Goal: Task Accomplishment & Management: Use online tool/utility

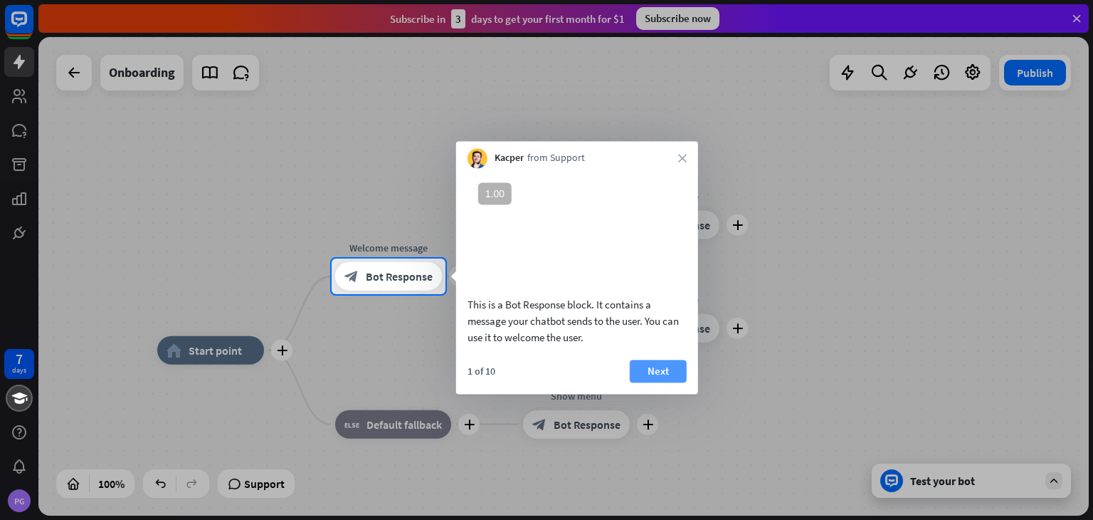
drag, startPoint x: 659, startPoint y: 391, endPoint x: 668, endPoint y: 392, distance: 9.4
click at [668, 382] on button "Next" at bounding box center [658, 370] width 57 height 23
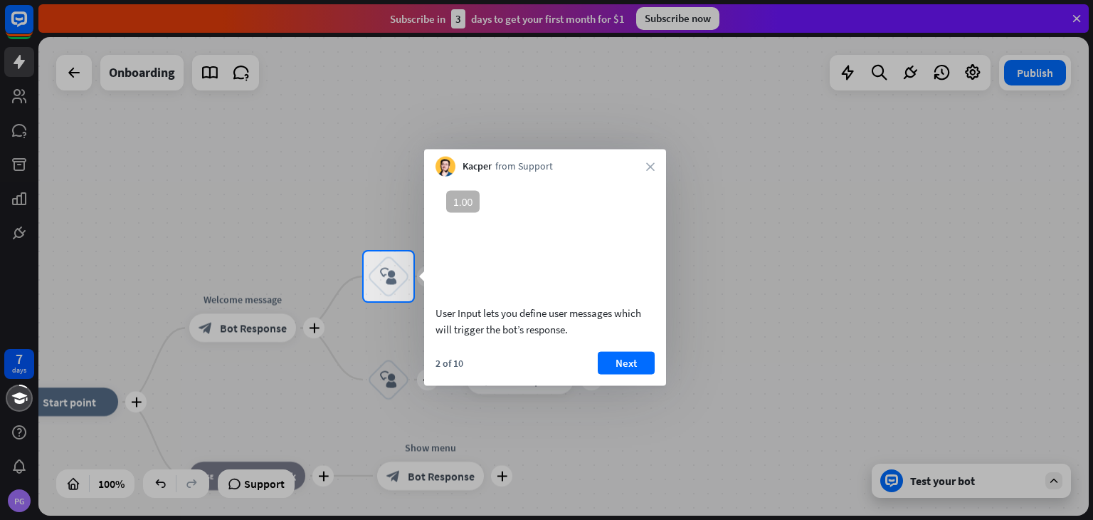
click at [609, 374] on button "Next" at bounding box center [626, 362] width 57 height 23
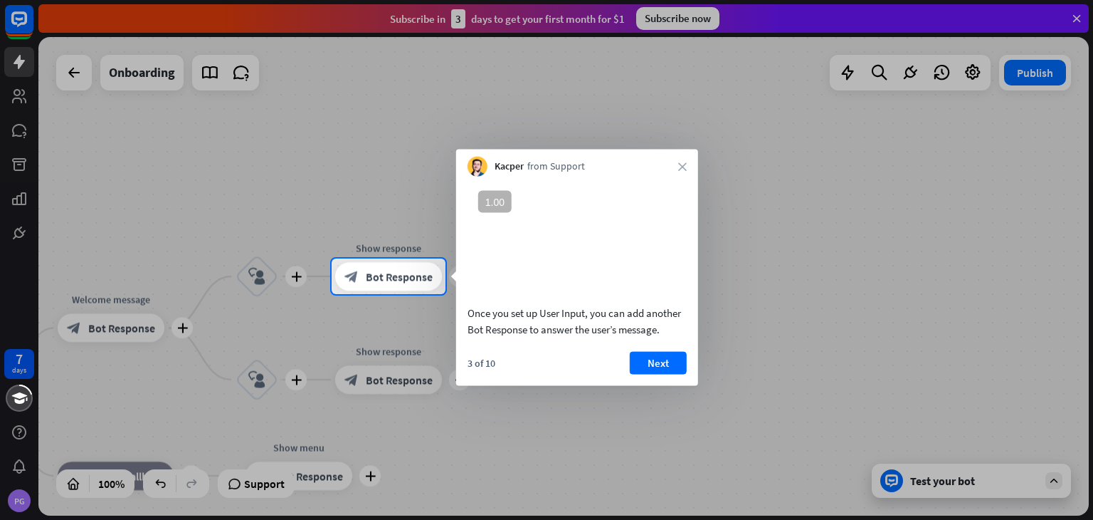
drag, startPoint x: 117, startPoint y: 379, endPoint x: 177, endPoint y: 374, distance: 60.8
click at [177, 374] on div at bounding box center [546, 407] width 1093 height 226
click at [637, 374] on button "Next" at bounding box center [658, 362] width 57 height 23
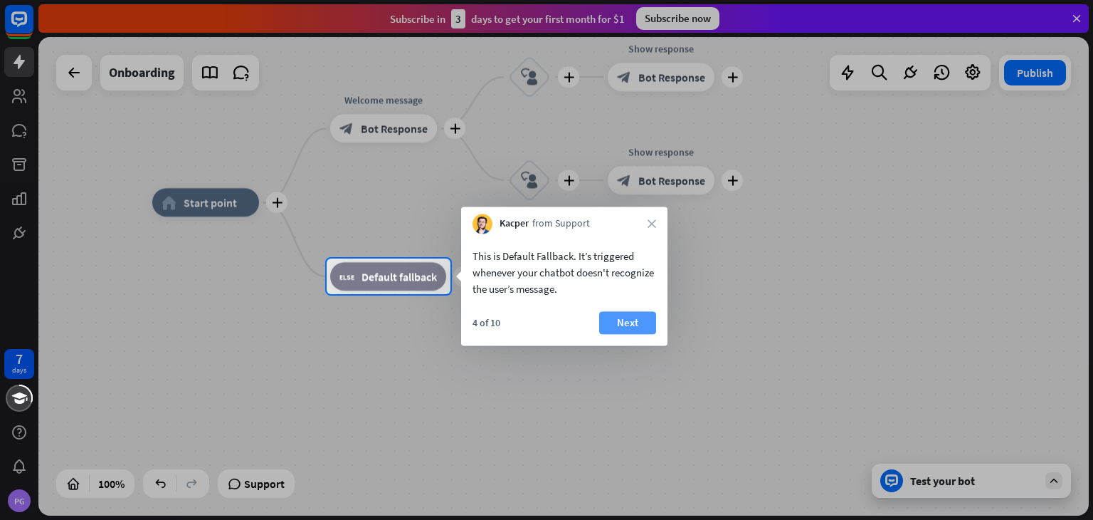
click at [632, 323] on button "Next" at bounding box center [627, 322] width 57 height 23
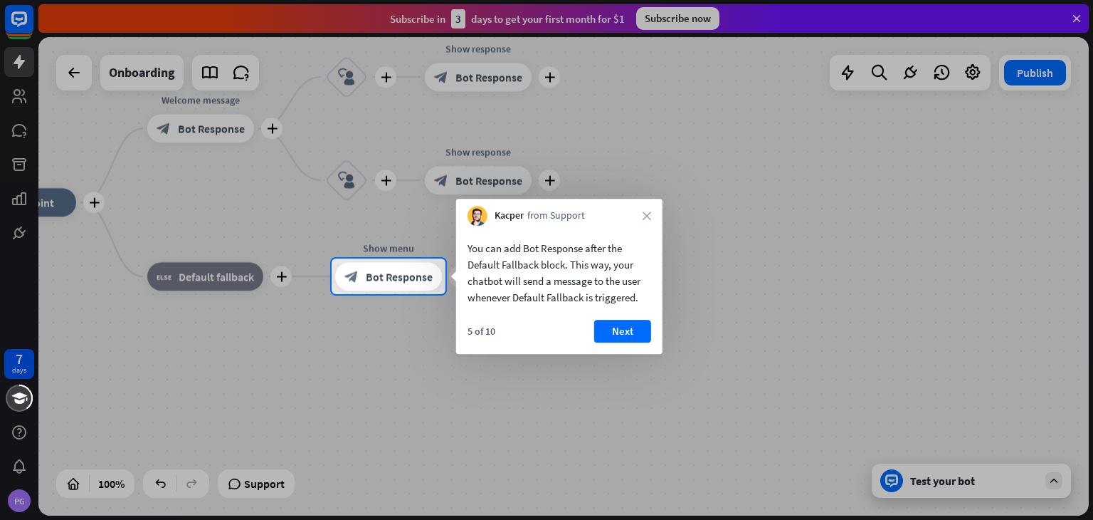
click at [632, 323] on button "Next" at bounding box center [622, 331] width 57 height 23
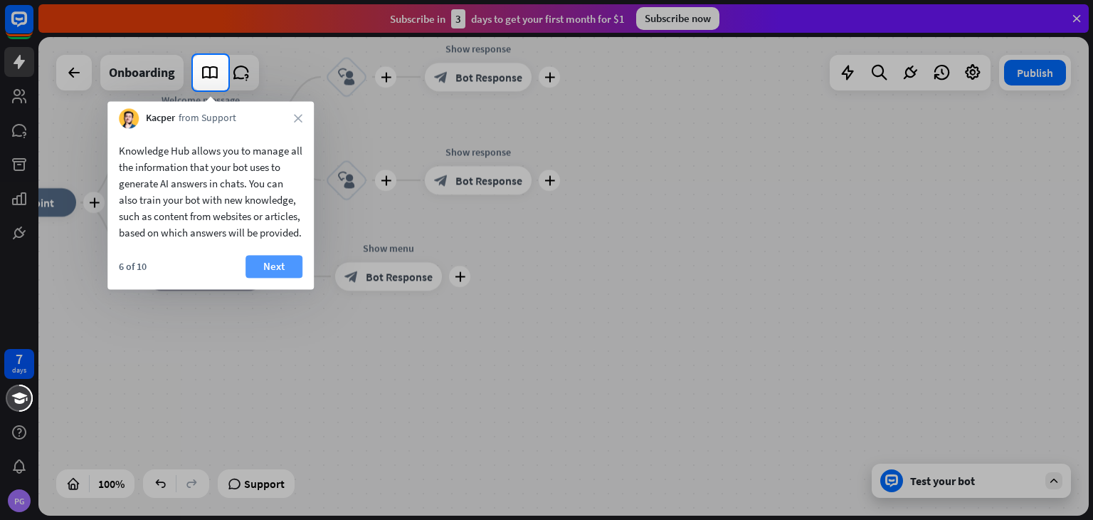
click at [270, 278] on button "Next" at bounding box center [274, 266] width 57 height 23
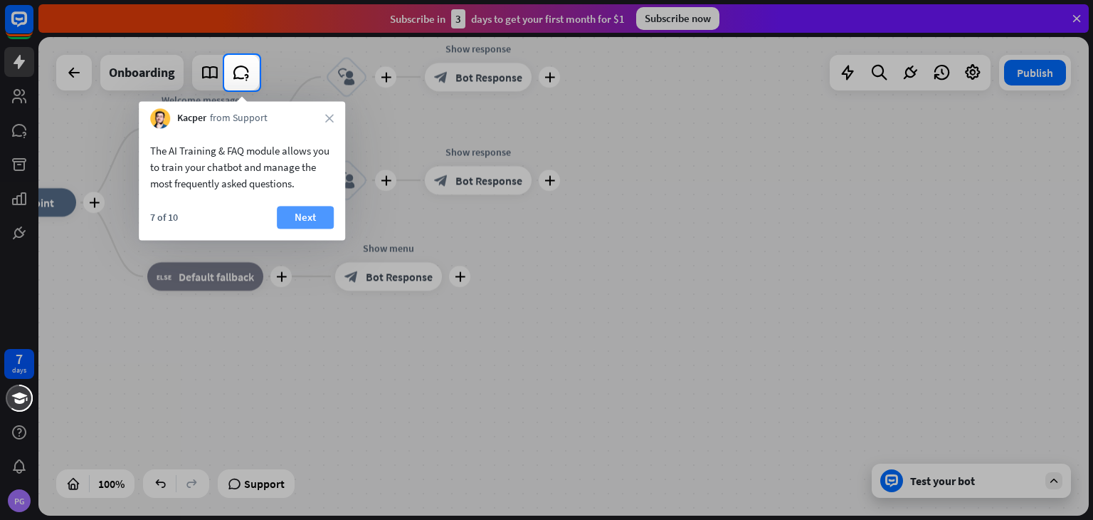
click at [285, 217] on button "Next" at bounding box center [305, 217] width 57 height 23
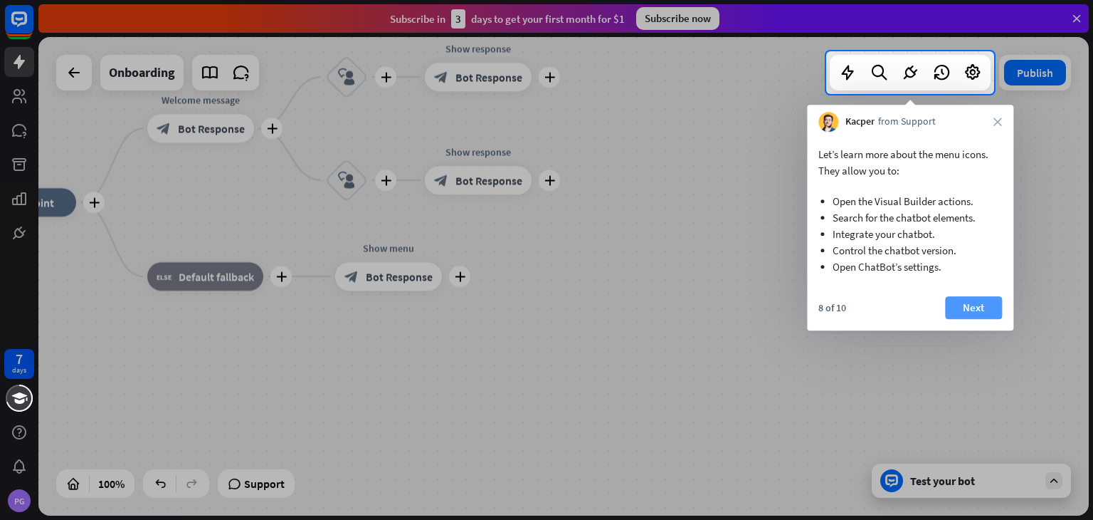
click at [989, 309] on button "Next" at bounding box center [973, 307] width 57 height 23
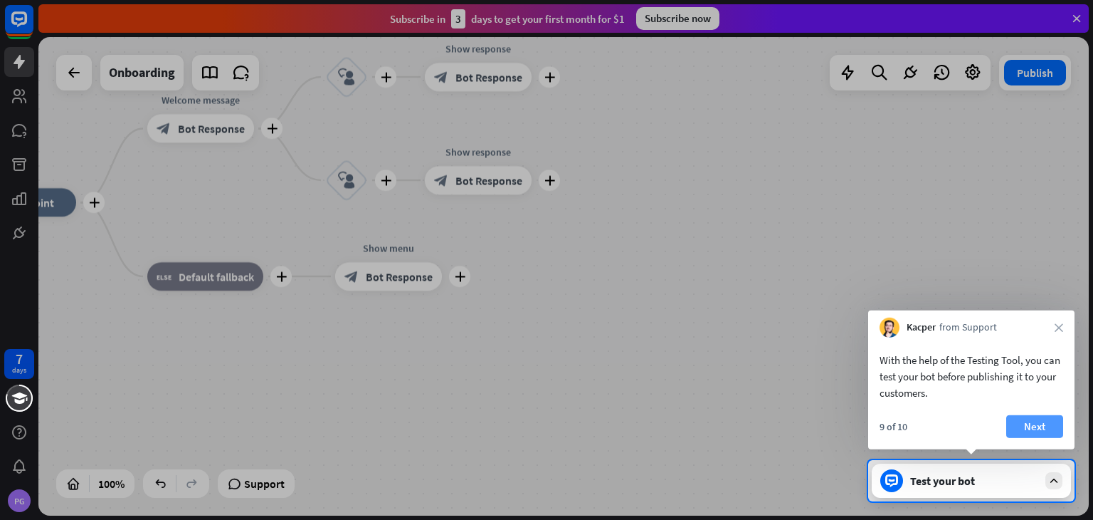
click at [1031, 431] on button "Next" at bounding box center [1034, 426] width 57 height 23
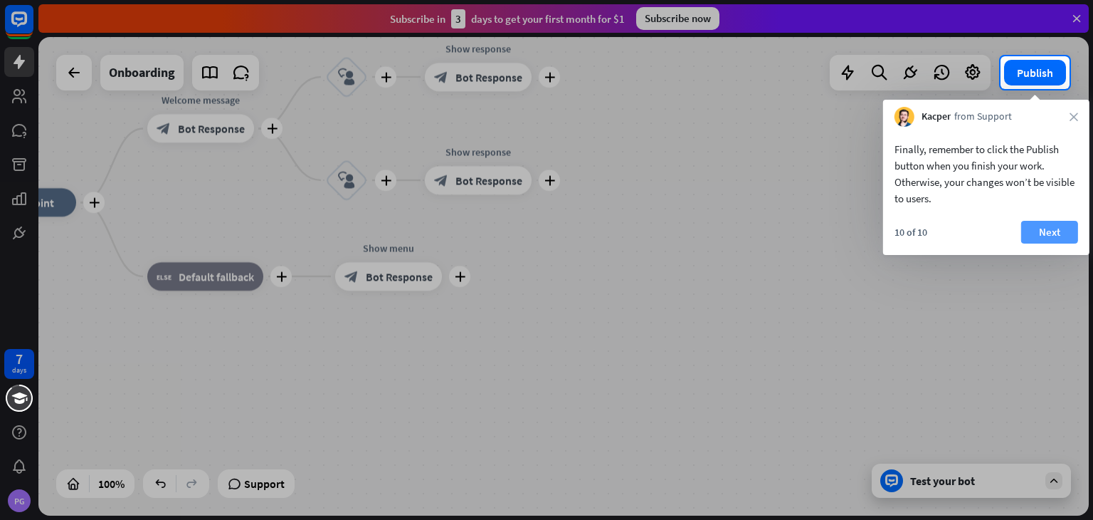
click at [1045, 230] on button "Next" at bounding box center [1049, 232] width 57 height 23
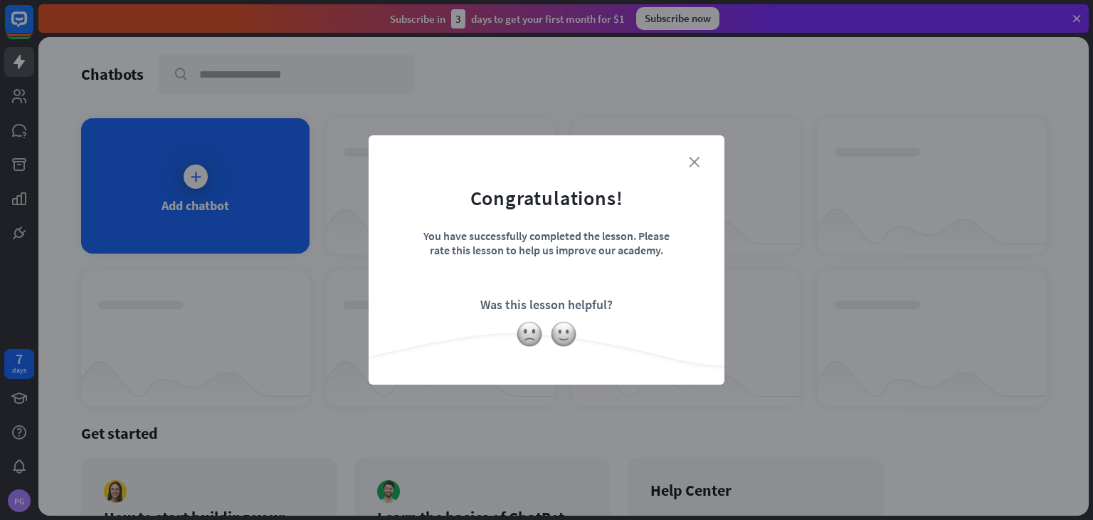
click at [698, 163] on icon "close" at bounding box center [694, 162] width 11 height 11
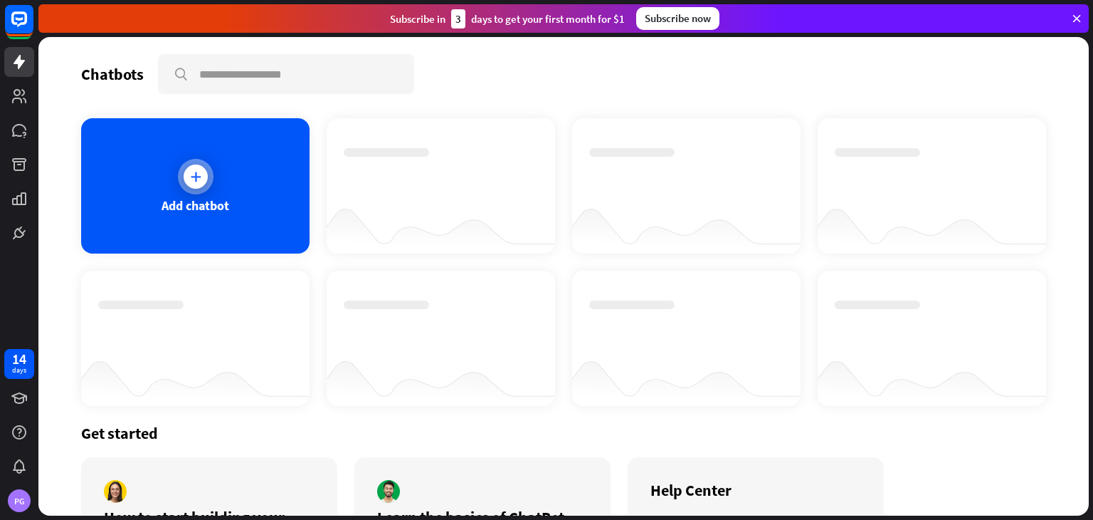
click at [189, 169] on icon at bounding box center [196, 176] width 14 height 14
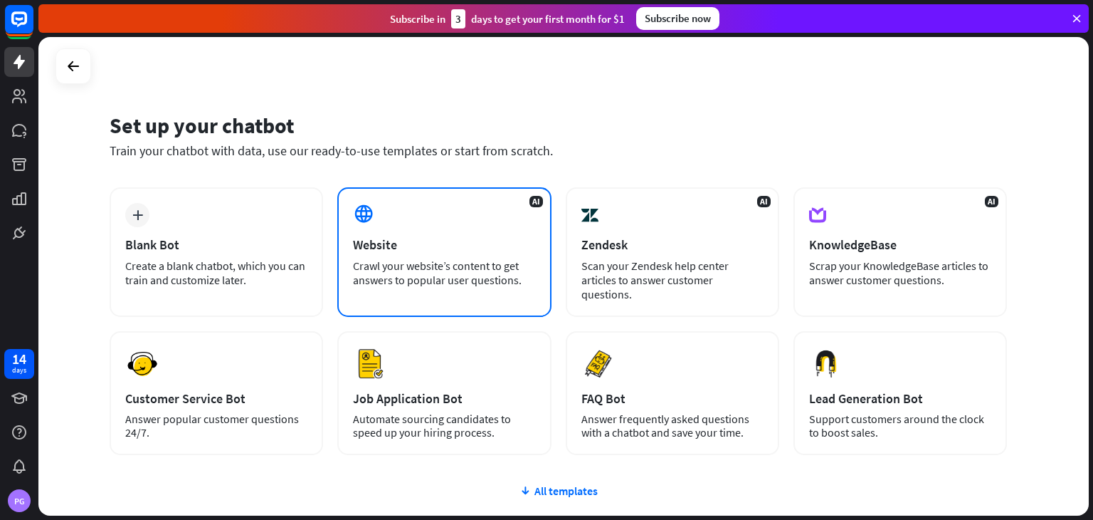
click at [441, 263] on div "Crawl your website’s content to get answers to popular user questions." at bounding box center [444, 272] width 182 height 28
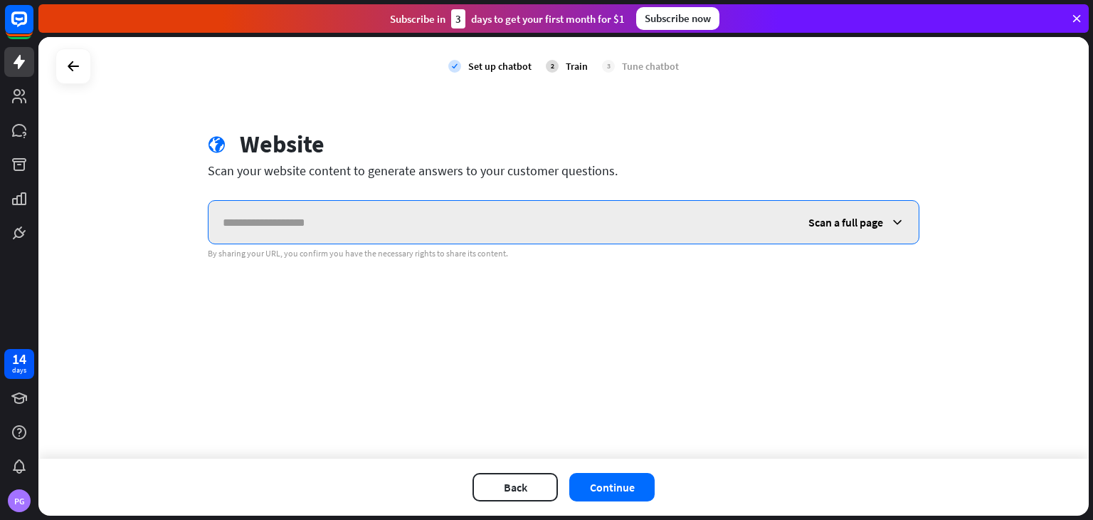
click at [277, 215] on input "text" at bounding box center [502, 222] width 586 height 43
paste input "**********"
type input "**********"
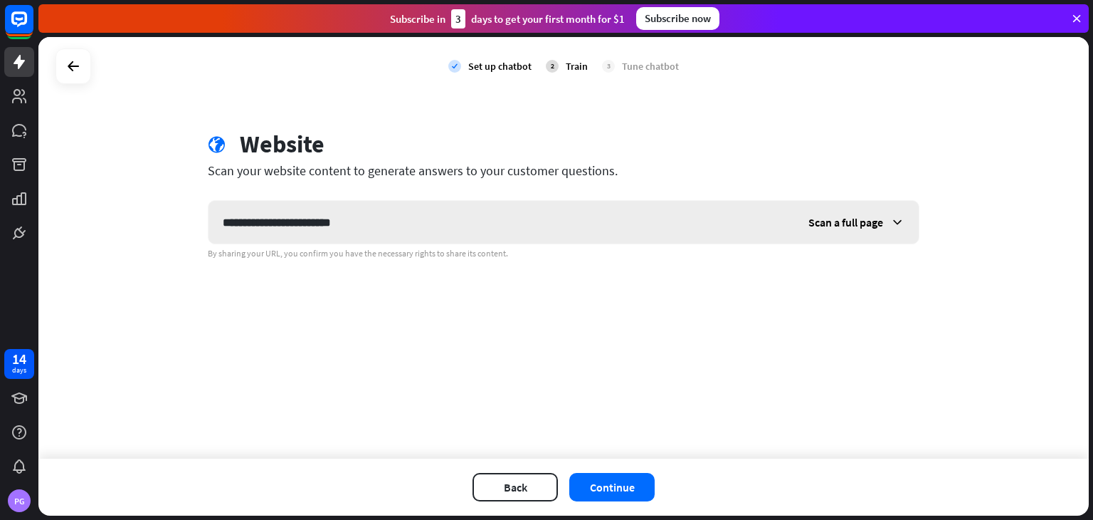
click at [874, 224] on span "Scan a full page" at bounding box center [846, 222] width 75 height 14
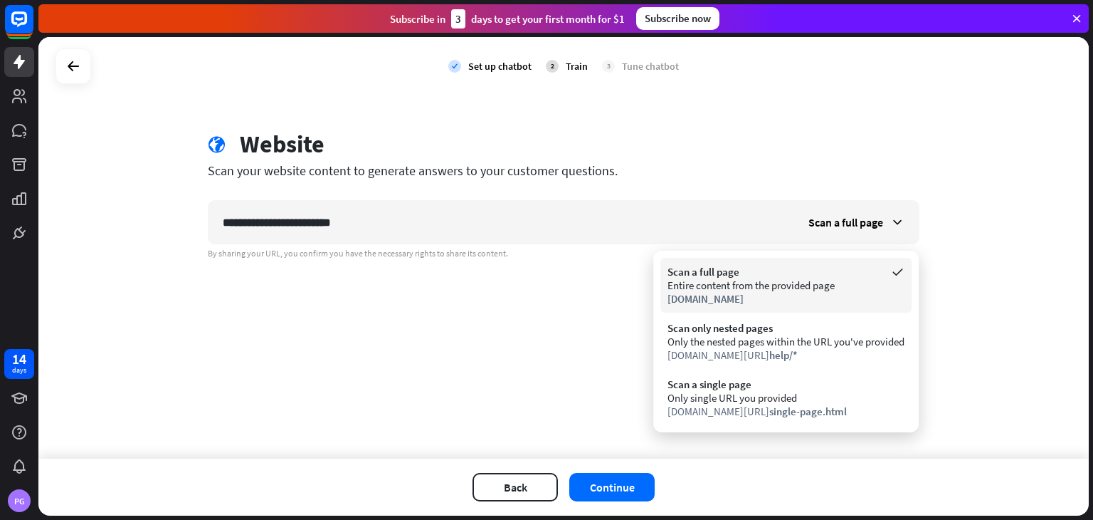
click at [744, 294] on span "[DOMAIN_NAME]" at bounding box center [706, 299] width 76 height 14
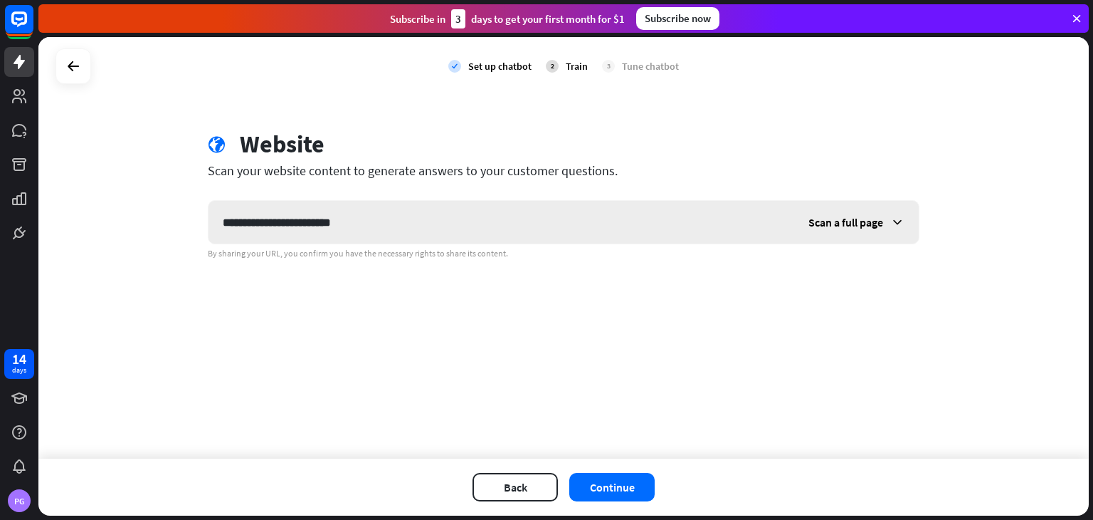
click at [861, 225] on span "Scan a full page" at bounding box center [846, 222] width 75 height 14
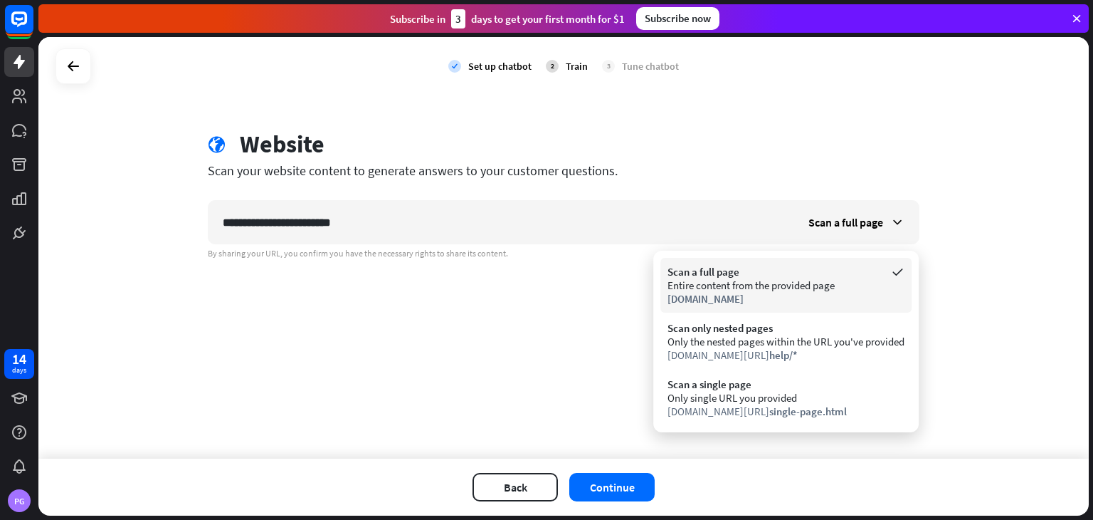
click at [830, 283] on div "Entire content from the provided page" at bounding box center [786, 285] width 237 height 14
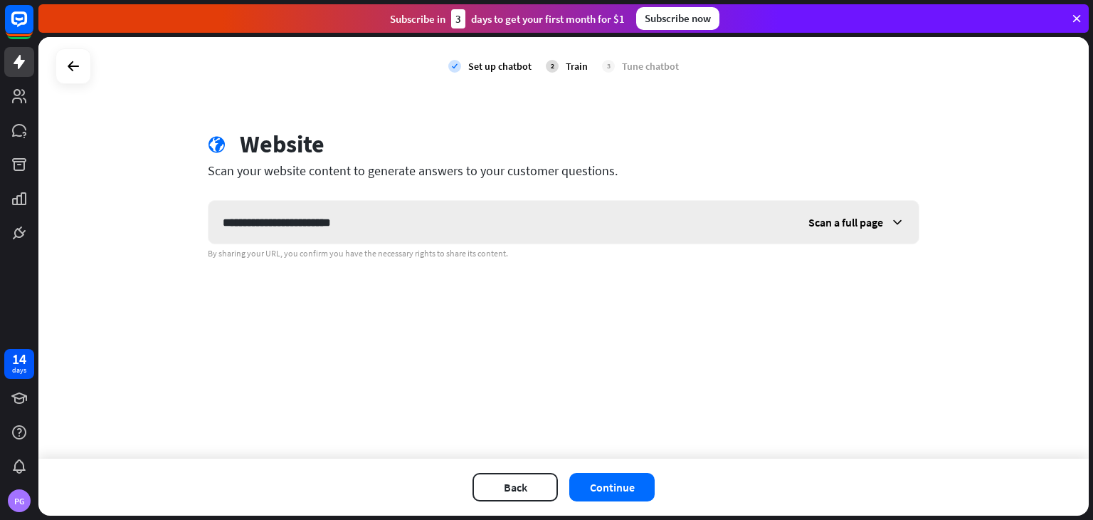
click at [895, 228] on div "Scan a full page" at bounding box center [856, 222] width 125 height 43
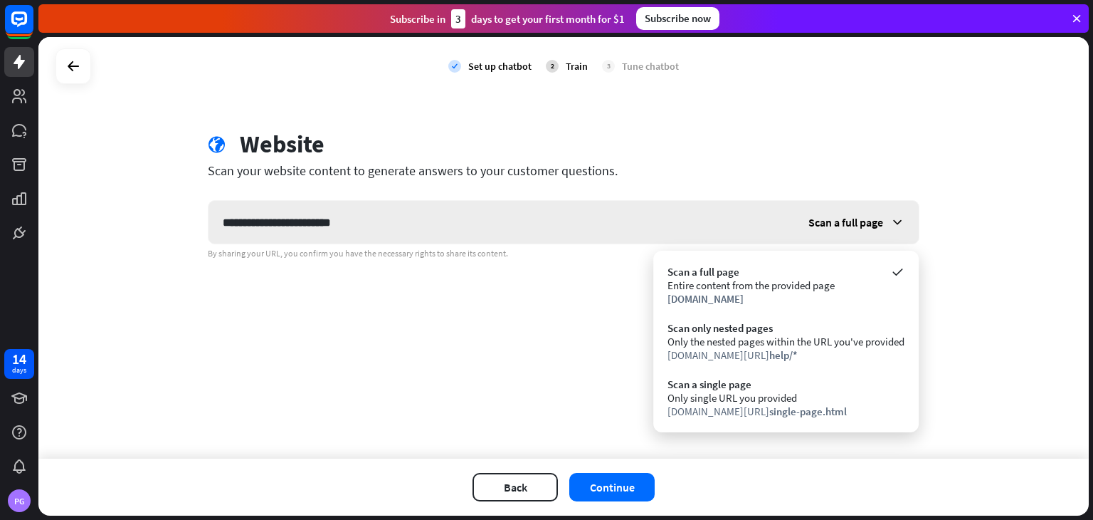
click at [895, 228] on div "Scan a full page" at bounding box center [856, 222] width 125 height 43
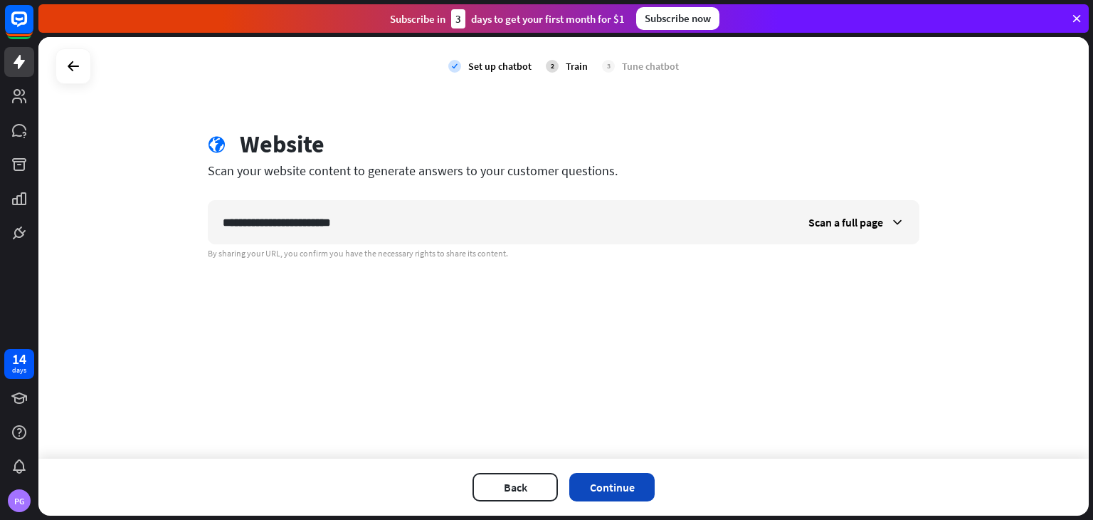
click at [616, 480] on button "Continue" at bounding box center [611, 487] width 85 height 28
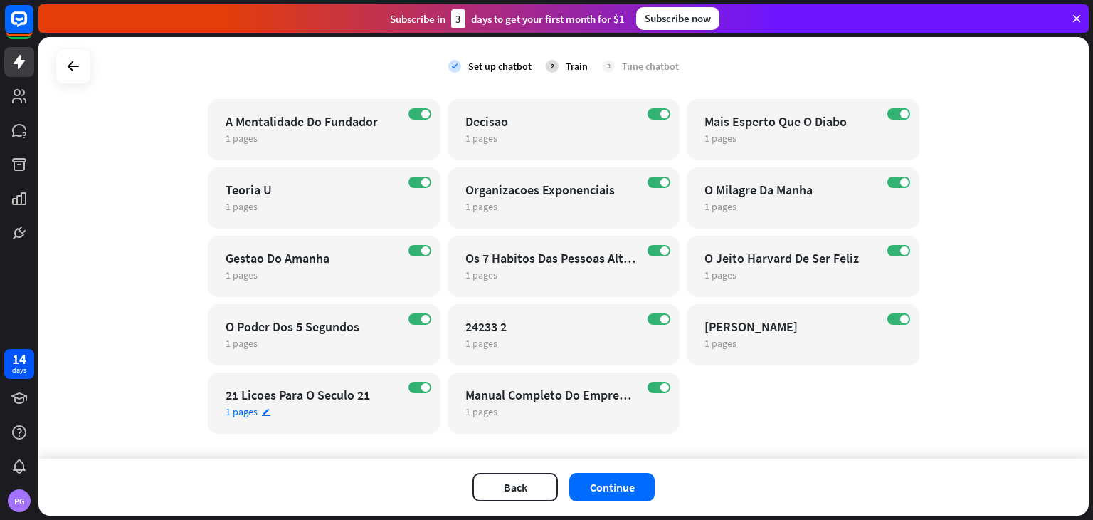
scroll to position [1307, 0]
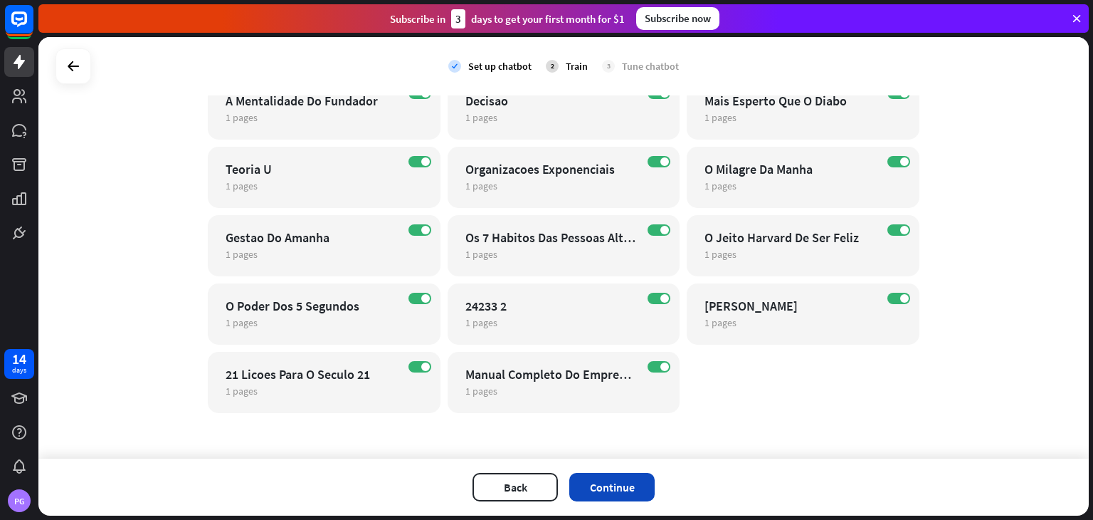
click at [626, 488] on button "Continue" at bounding box center [611, 487] width 85 height 28
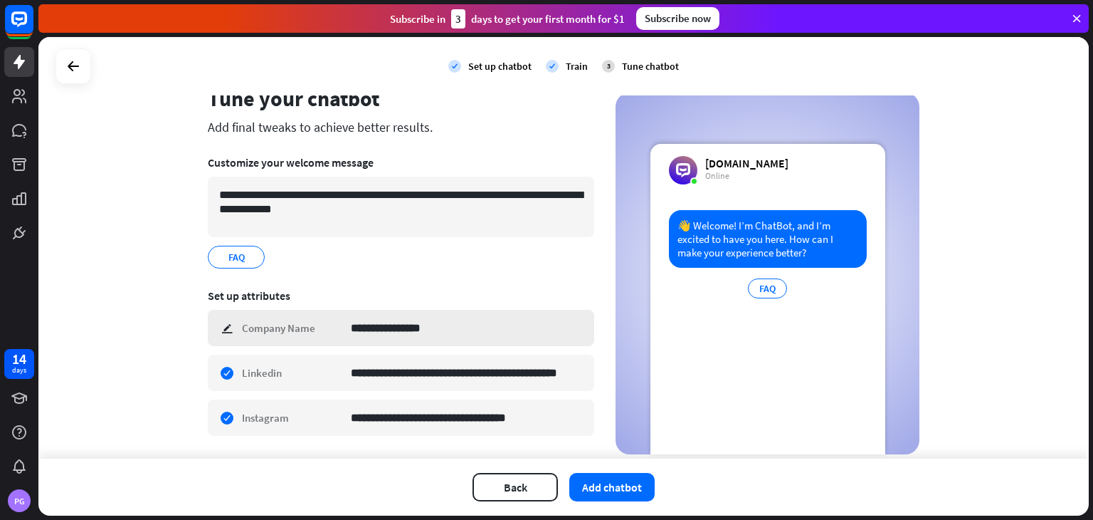
scroll to position [84, 0]
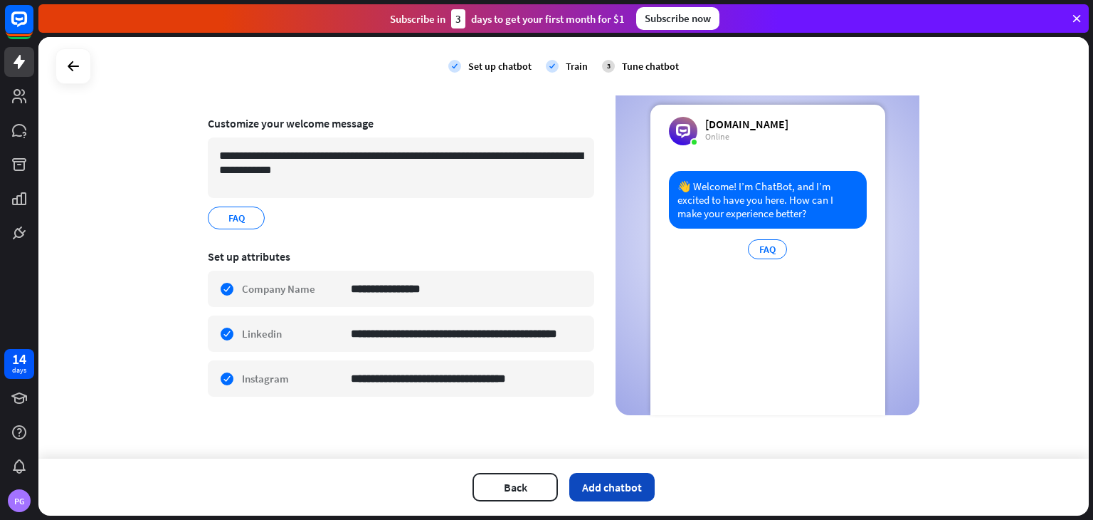
click at [635, 488] on button "Add chatbot" at bounding box center [611, 487] width 85 height 28
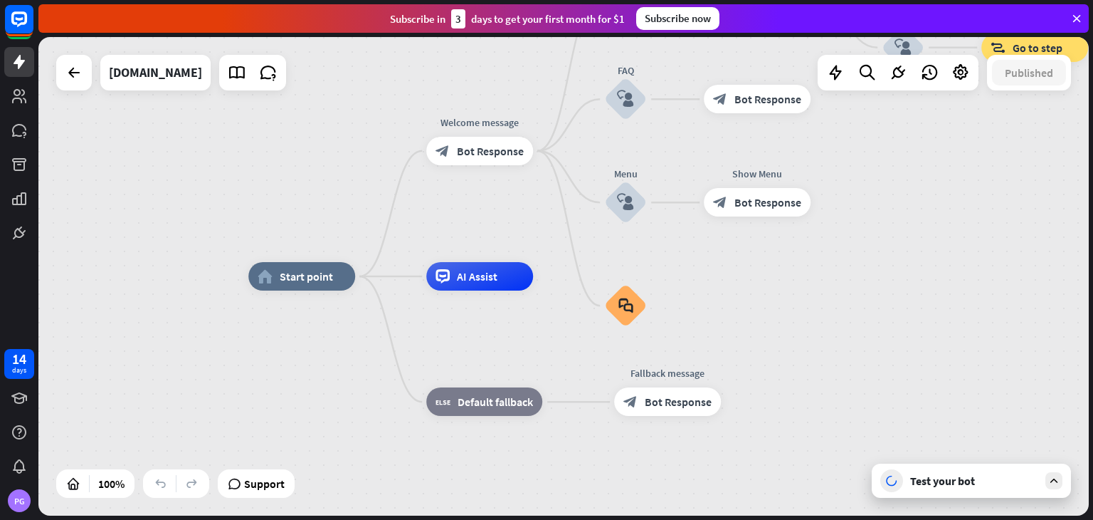
click at [953, 482] on div "Test your bot" at bounding box center [974, 480] width 128 height 14
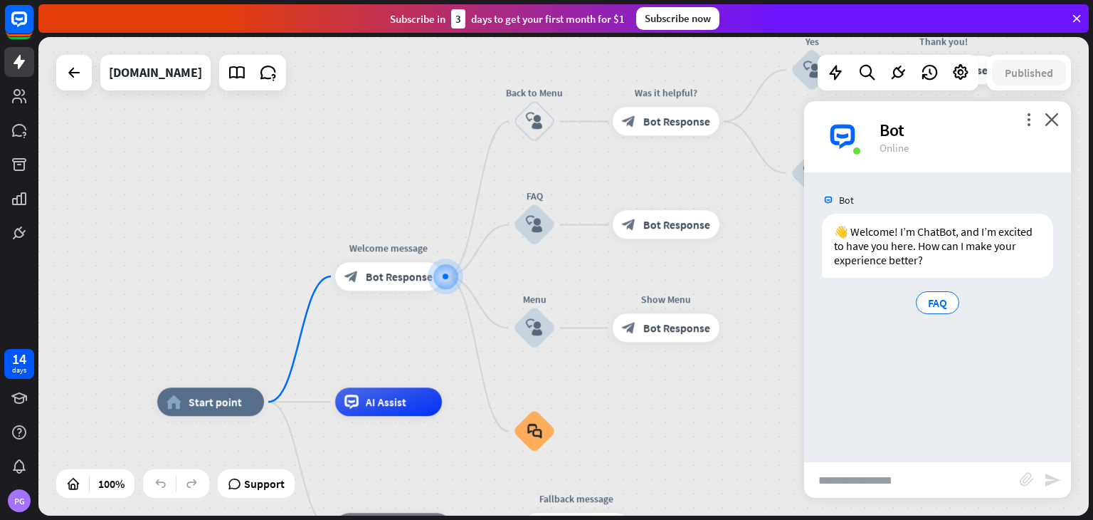
click at [925, 480] on input "text" at bounding box center [912, 480] width 216 height 36
type input "*"
type input "**********"
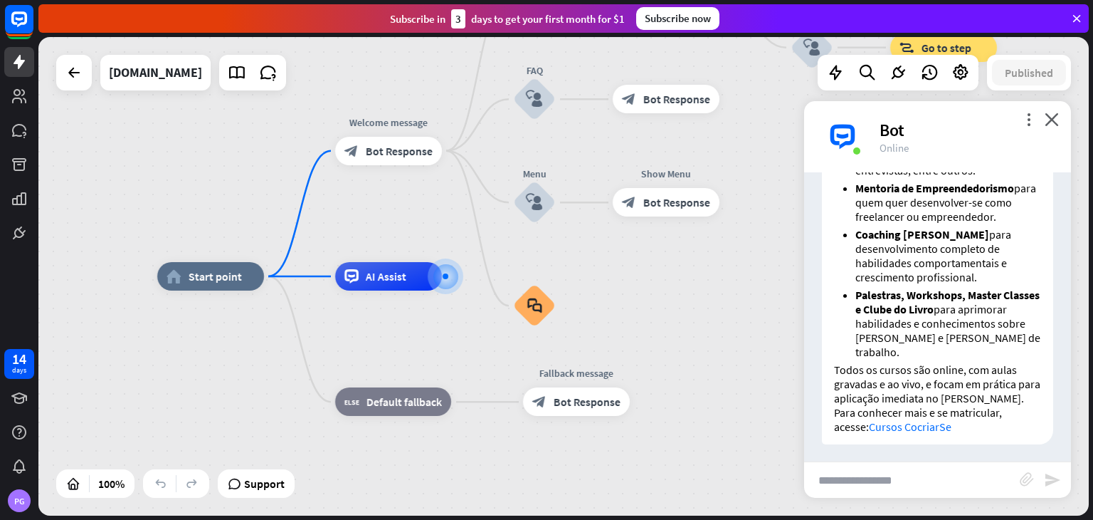
scroll to position [618, 0]
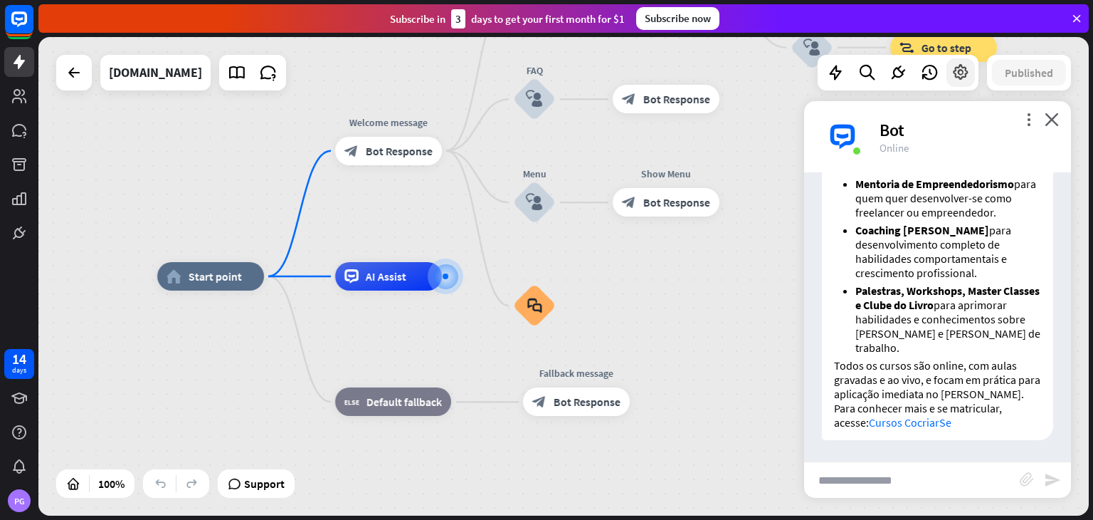
click at [964, 74] on icon at bounding box center [961, 72] width 19 height 19
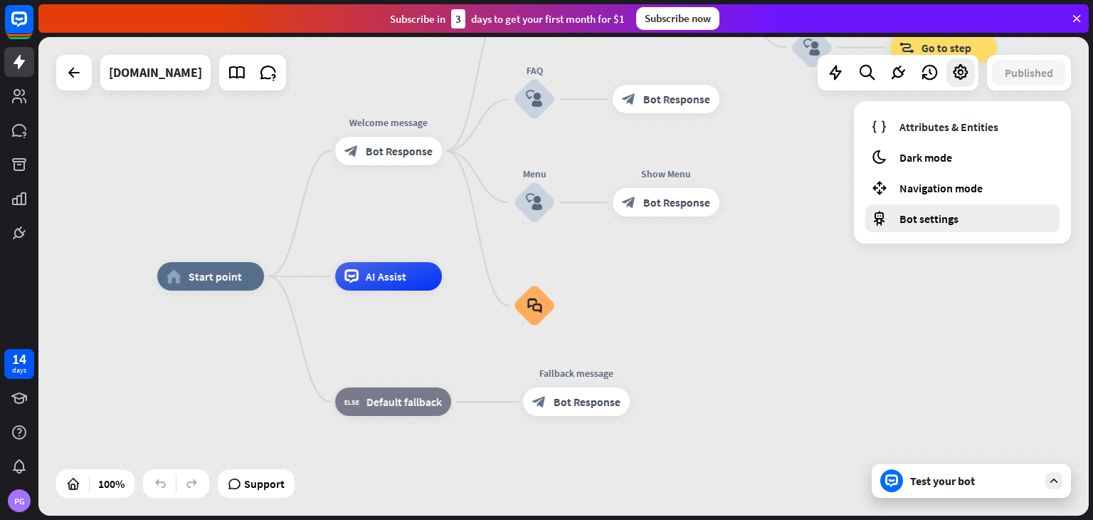
click at [917, 223] on span "Bot settings" at bounding box center [929, 218] width 59 height 14
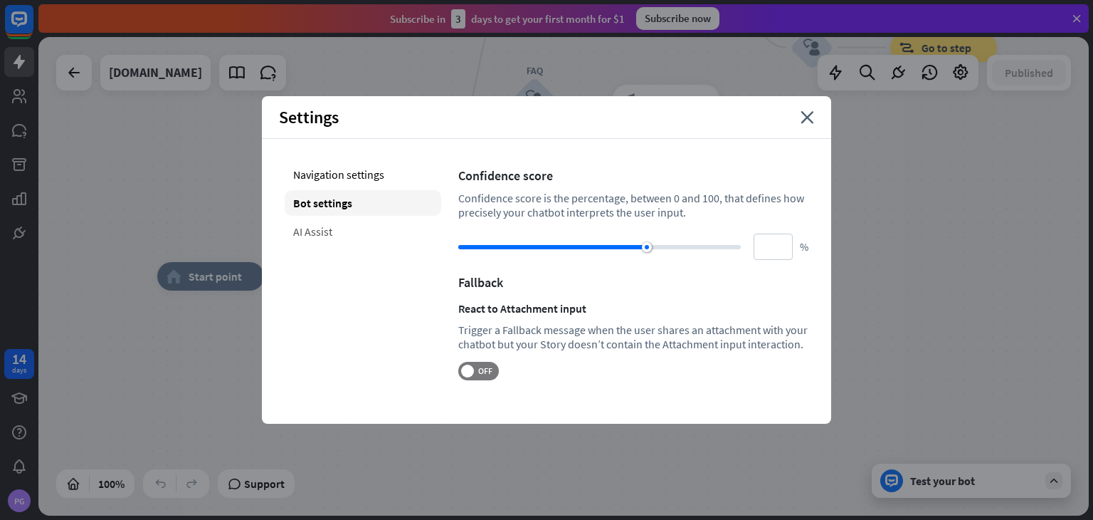
click at [317, 231] on div "AI Assist" at bounding box center [363, 232] width 157 height 26
type input "**"
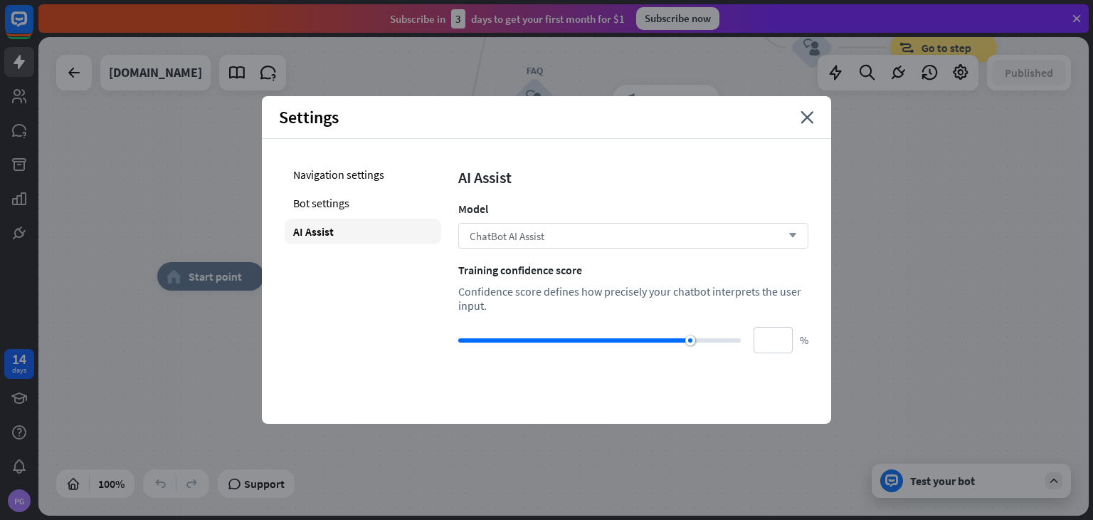
click at [660, 234] on div "ChatBot AI Assist arrow_down" at bounding box center [633, 236] width 350 height 26
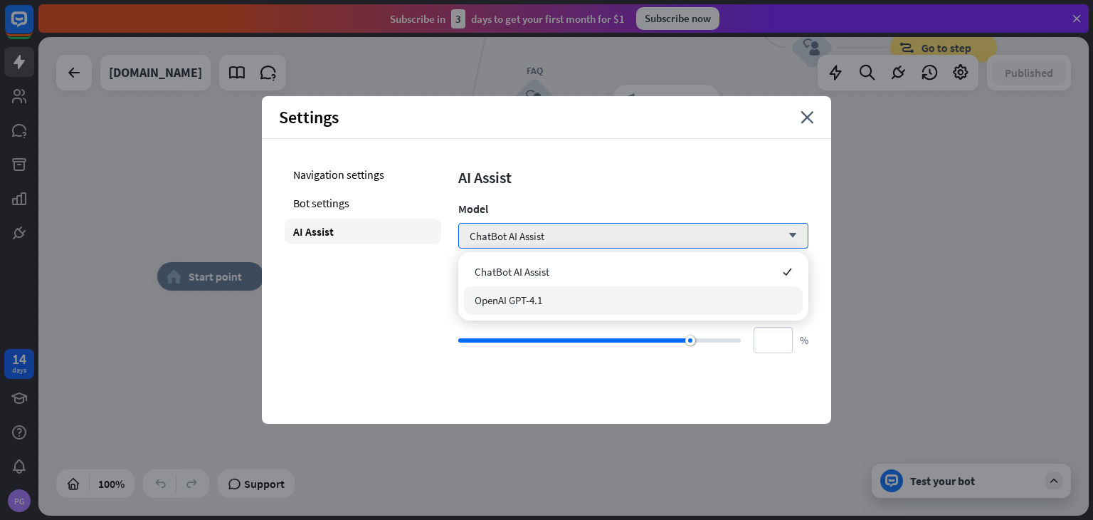
click at [648, 297] on div "OpenAI GPT-4.1" at bounding box center [633, 300] width 339 height 28
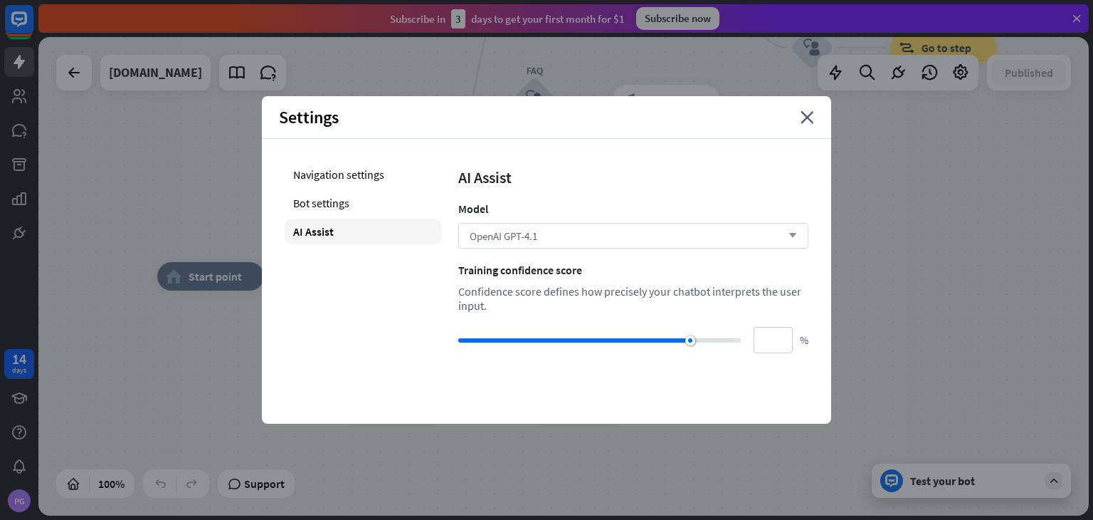
click at [652, 234] on div "OpenAI GPT-4.1 arrow_down" at bounding box center [633, 236] width 350 height 26
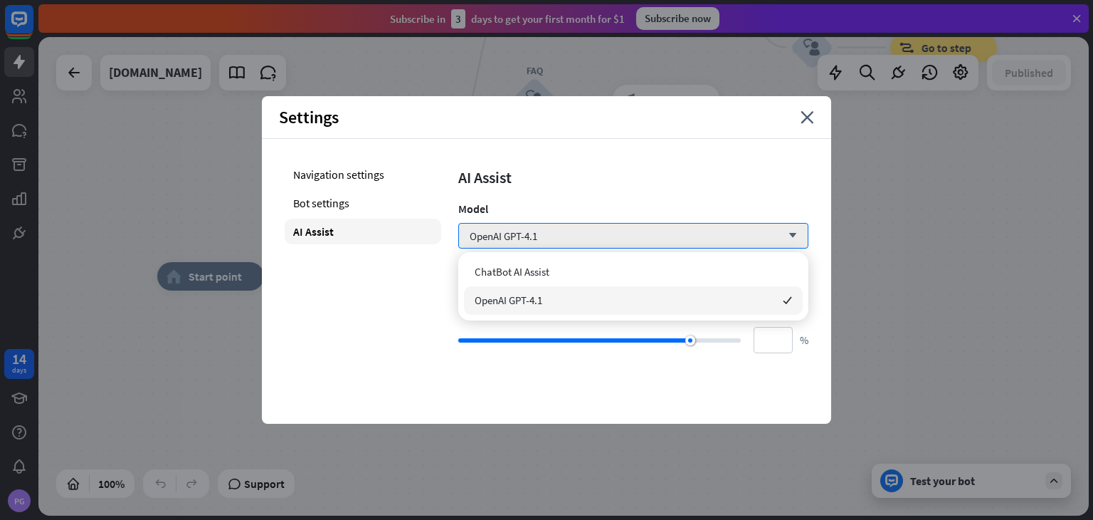
click at [617, 295] on div "OpenAI GPT-4.1 checked" at bounding box center [633, 300] width 339 height 28
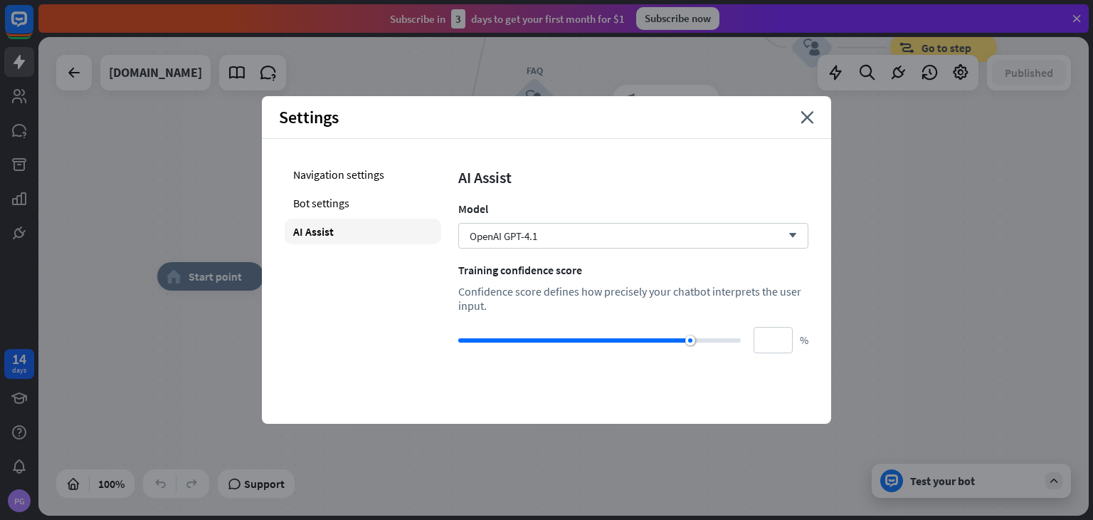
drag, startPoint x: 458, startPoint y: 293, endPoint x: 504, endPoint y: 308, distance: 48.2
click at [504, 308] on div "Confidence score defines how precisely your chatbot interprets the user input." at bounding box center [633, 298] width 350 height 28
click at [523, 301] on div "Confidence score defines how precisely your chatbot interprets the user input." at bounding box center [633, 298] width 350 height 28
click at [342, 203] on div "Bot settings" at bounding box center [363, 203] width 157 height 26
type input "**"
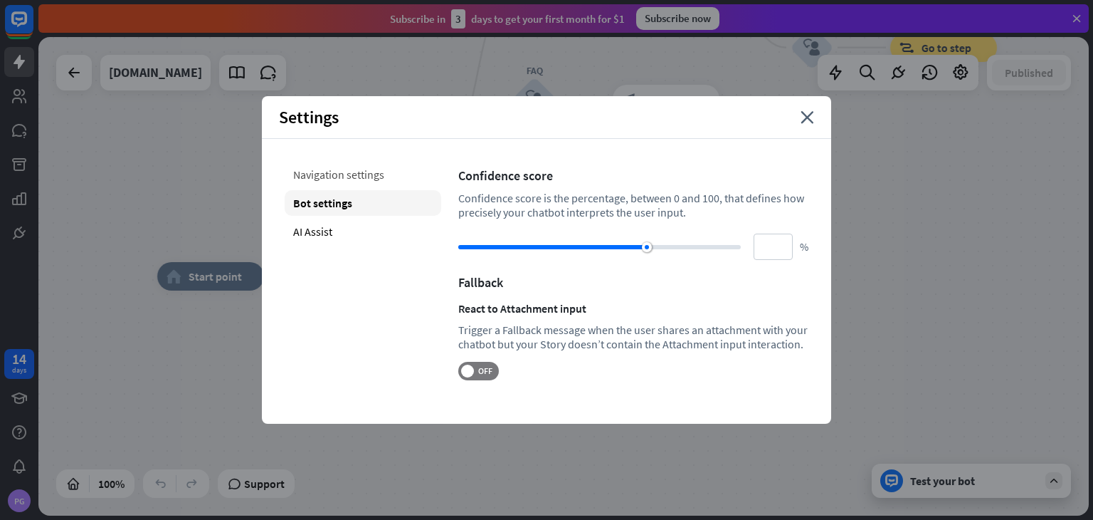
click at [363, 178] on div "Navigation settings" at bounding box center [363, 175] width 157 height 26
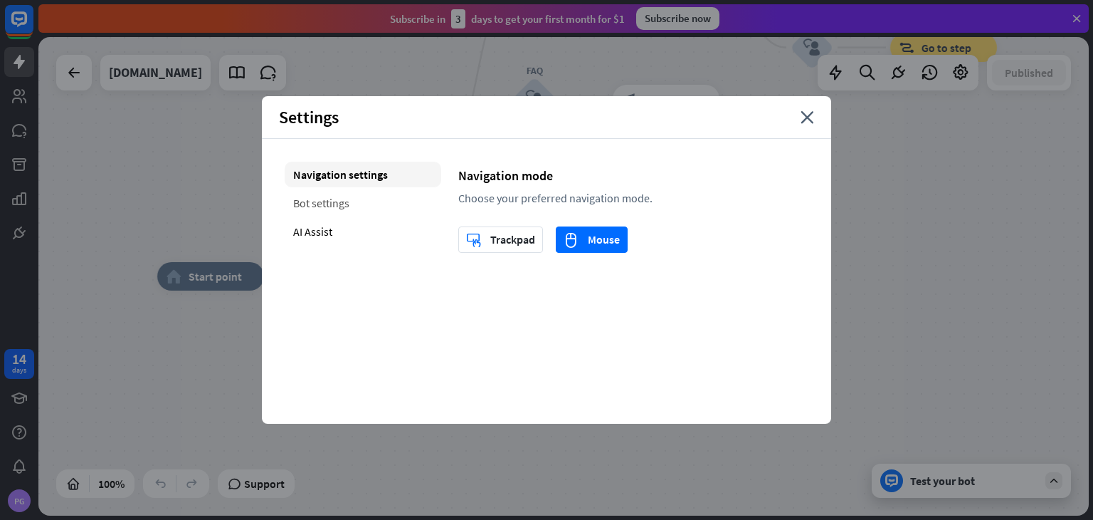
click at [325, 202] on div "Bot settings" at bounding box center [363, 203] width 157 height 26
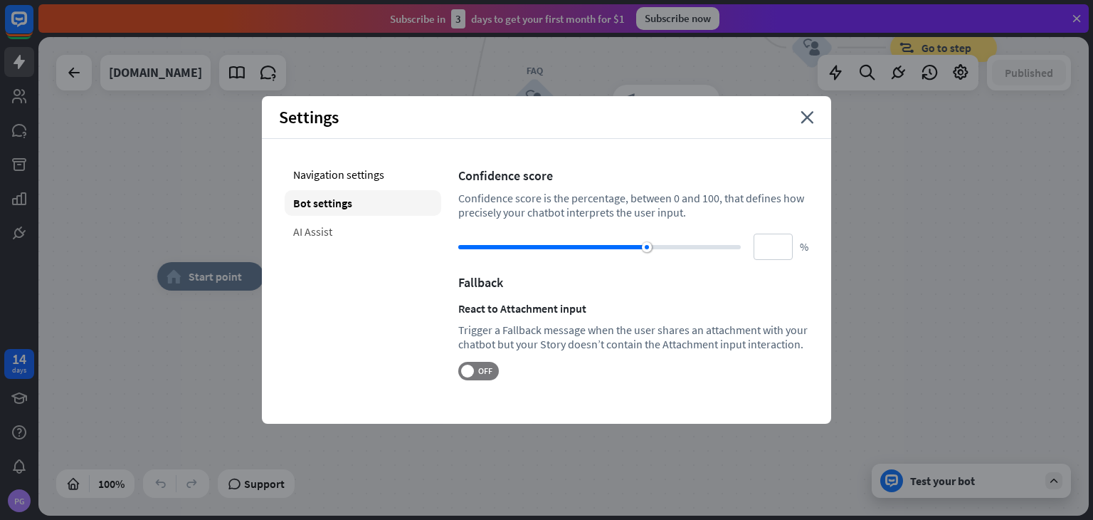
click at [314, 233] on div "AI Assist" at bounding box center [363, 232] width 157 height 26
type input "**"
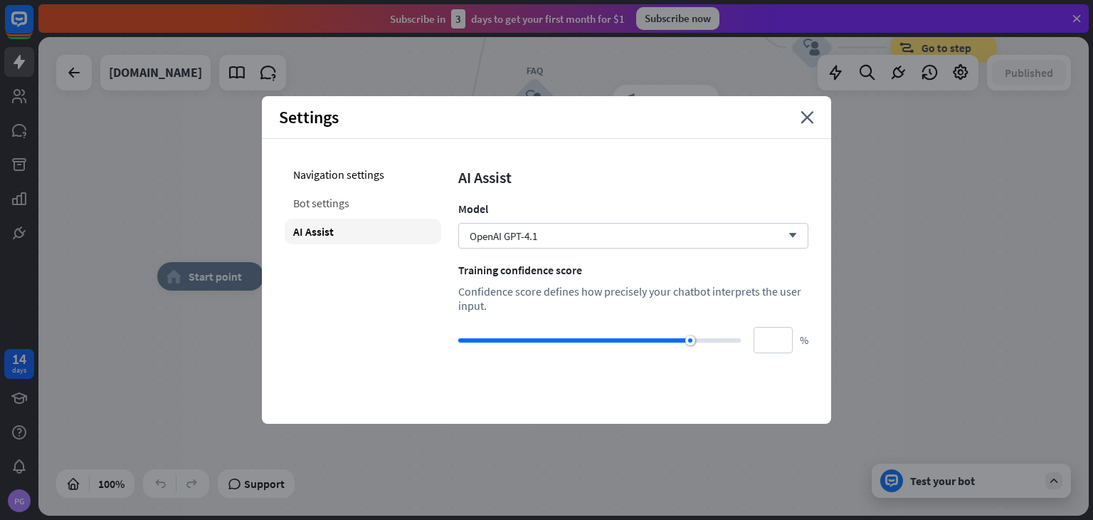
click at [310, 200] on div "Bot settings" at bounding box center [363, 203] width 157 height 26
type input "**"
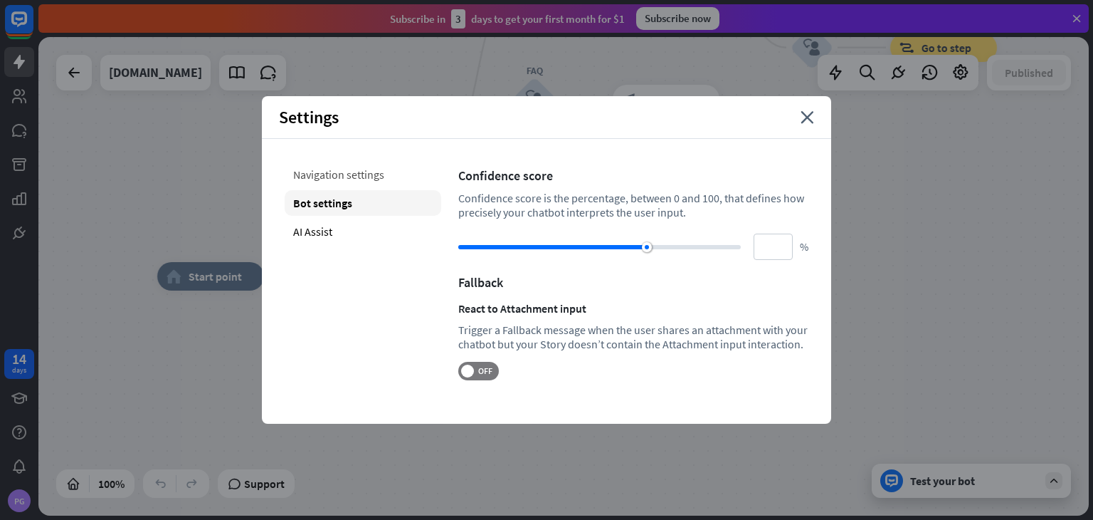
click at [342, 168] on div "Navigation settings" at bounding box center [363, 175] width 157 height 26
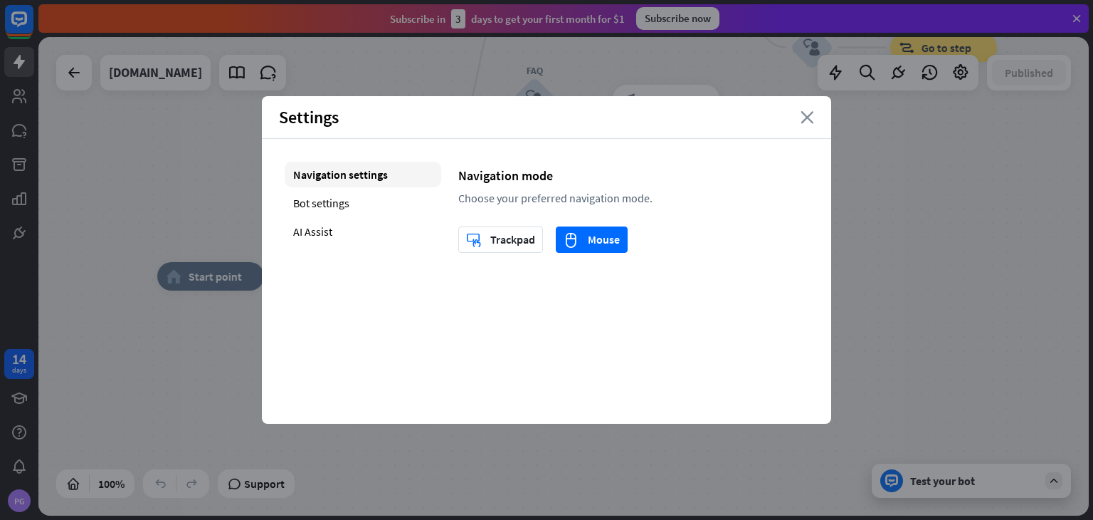
click at [809, 118] on icon "close" at bounding box center [808, 117] width 14 height 13
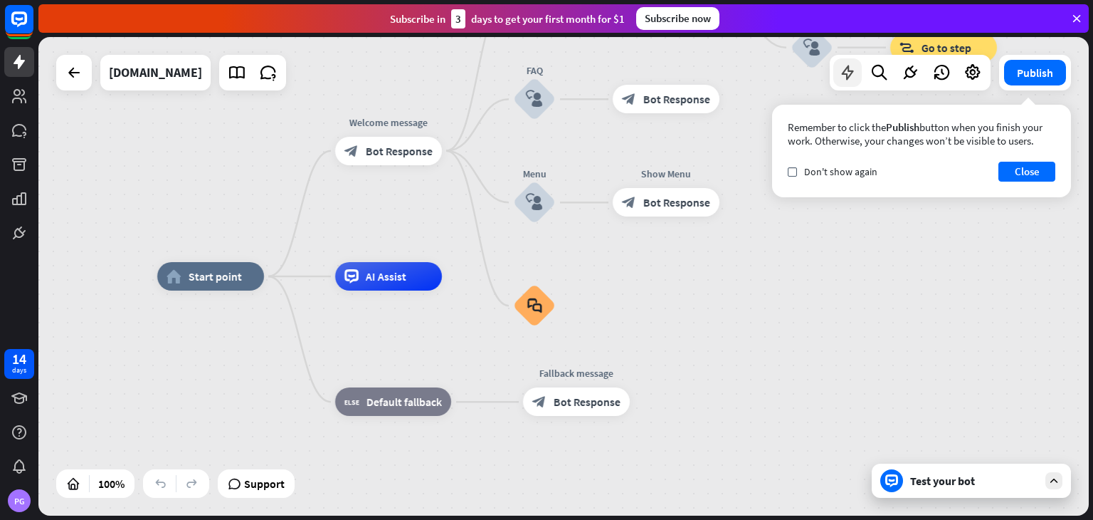
click at [848, 68] on icon at bounding box center [847, 72] width 19 height 19
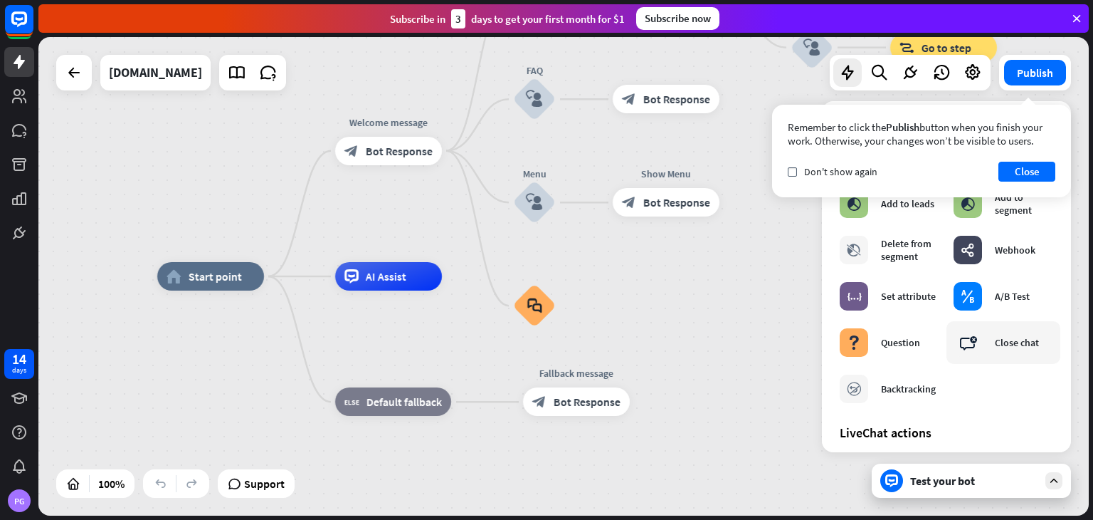
scroll to position [0, 0]
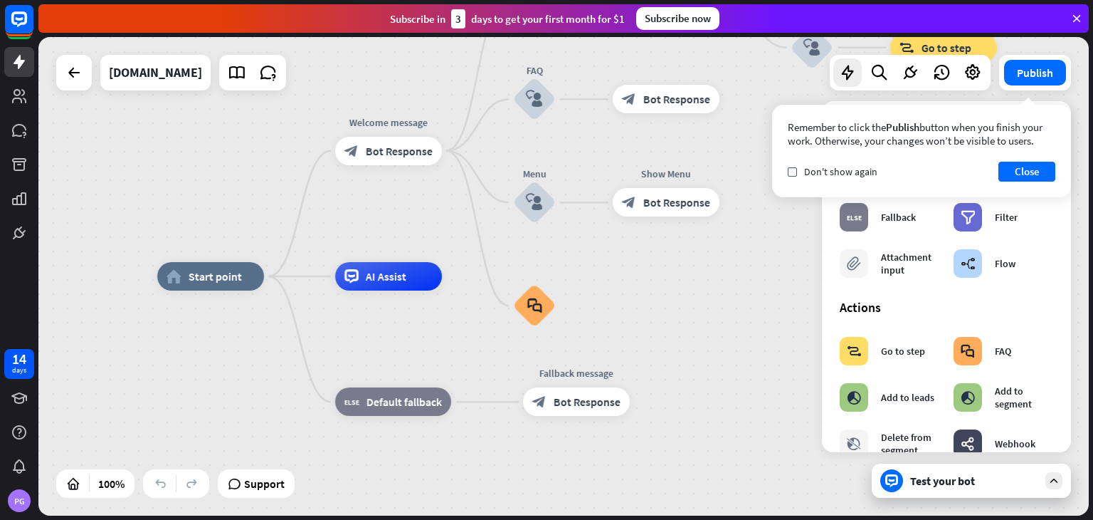
click at [765, 364] on div "home_2 Start point Welcome message block_bot_response Bot Response Back to Menu…" at bounding box center [682, 515] width 1051 height 478
click at [1050, 177] on button "Close" at bounding box center [1027, 172] width 57 height 20
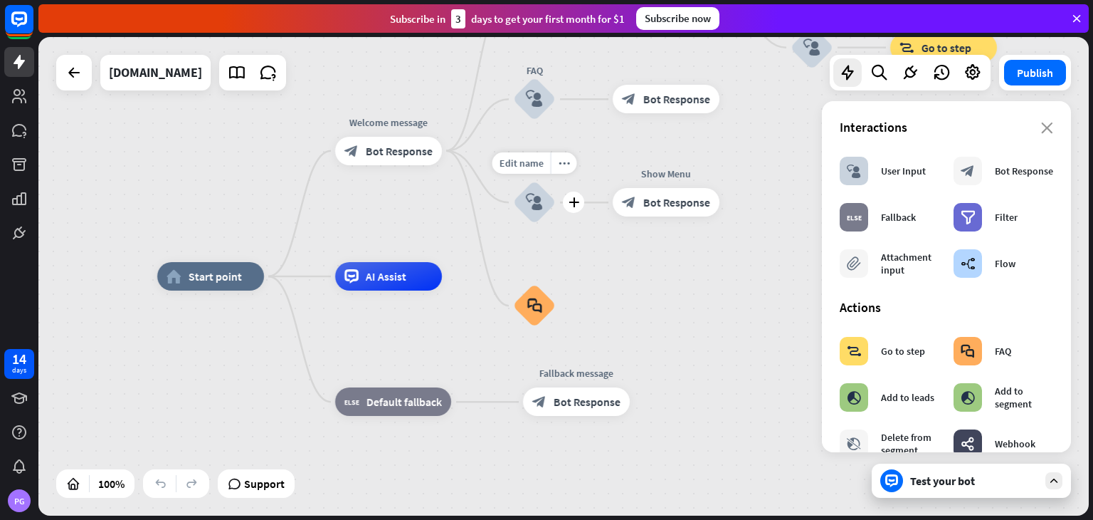
click at [534, 211] on icon "block_user_input" at bounding box center [534, 202] width 17 height 17
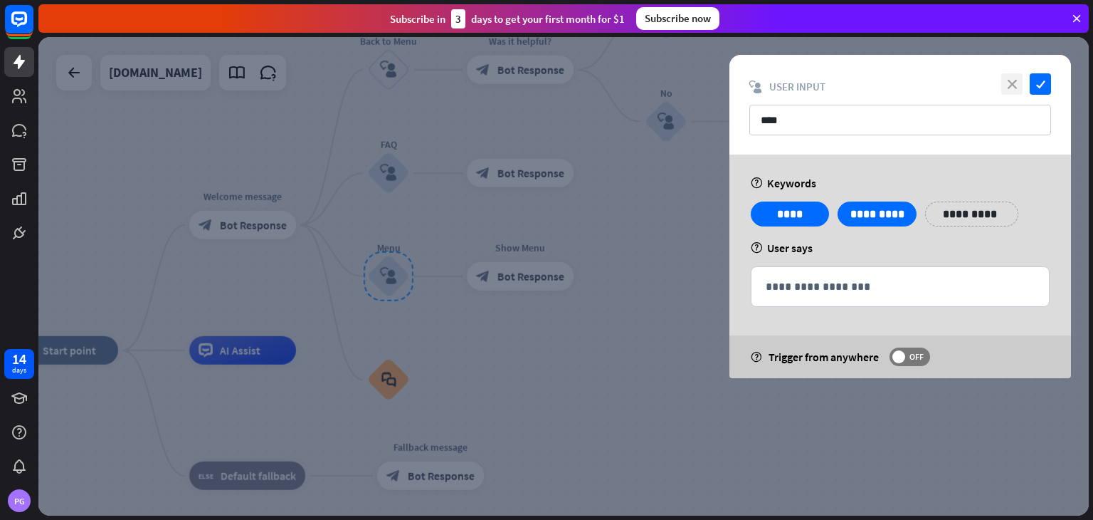
click at [1009, 88] on icon "close" at bounding box center [1011, 83] width 21 height 21
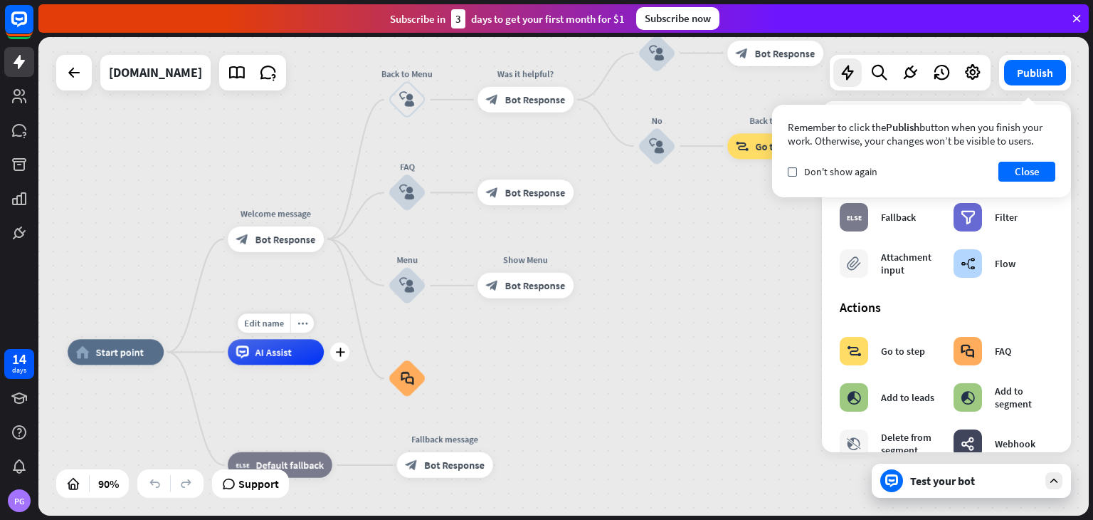
click at [296, 352] on div "AI Assist" at bounding box center [276, 352] width 96 height 26
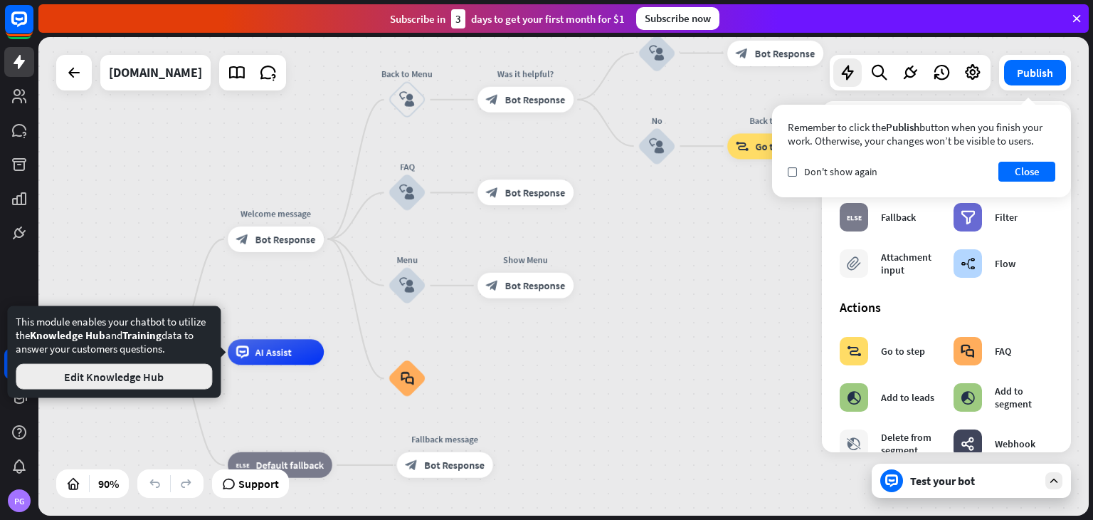
click at [163, 379] on button "Edit Knowledge Hub" at bounding box center [114, 377] width 196 height 26
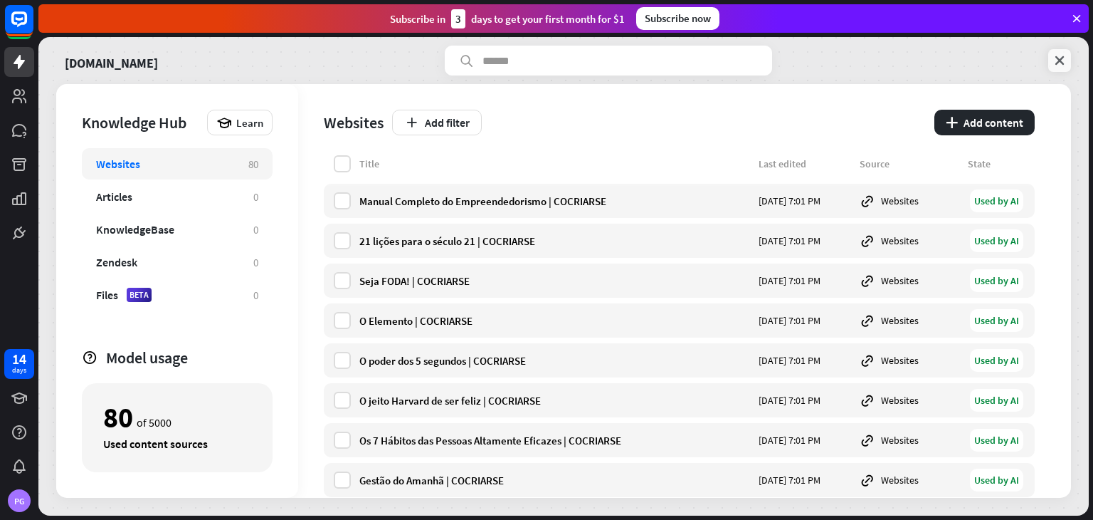
click at [1056, 60] on icon at bounding box center [1060, 60] width 14 height 14
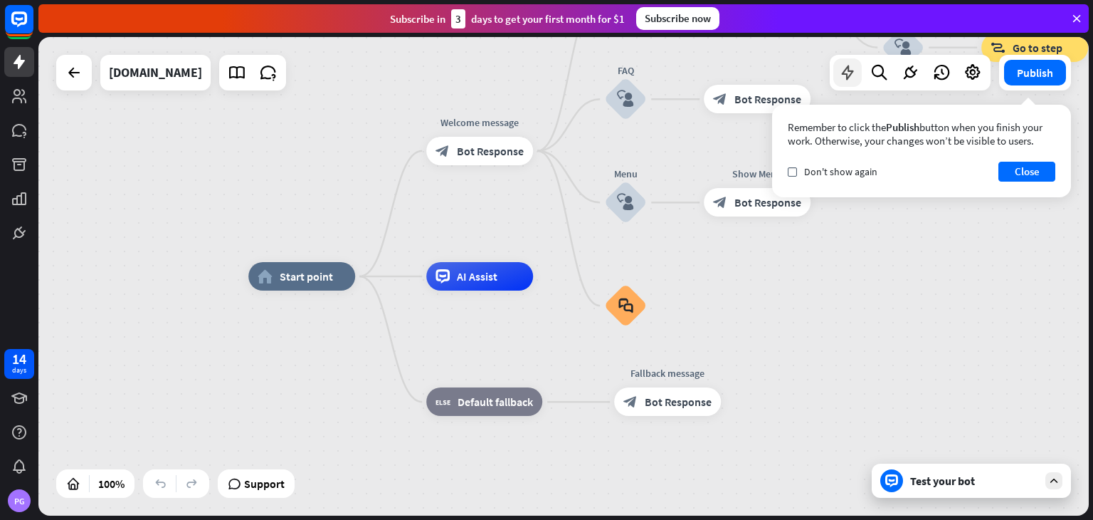
click at [856, 80] on icon at bounding box center [847, 72] width 19 height 19
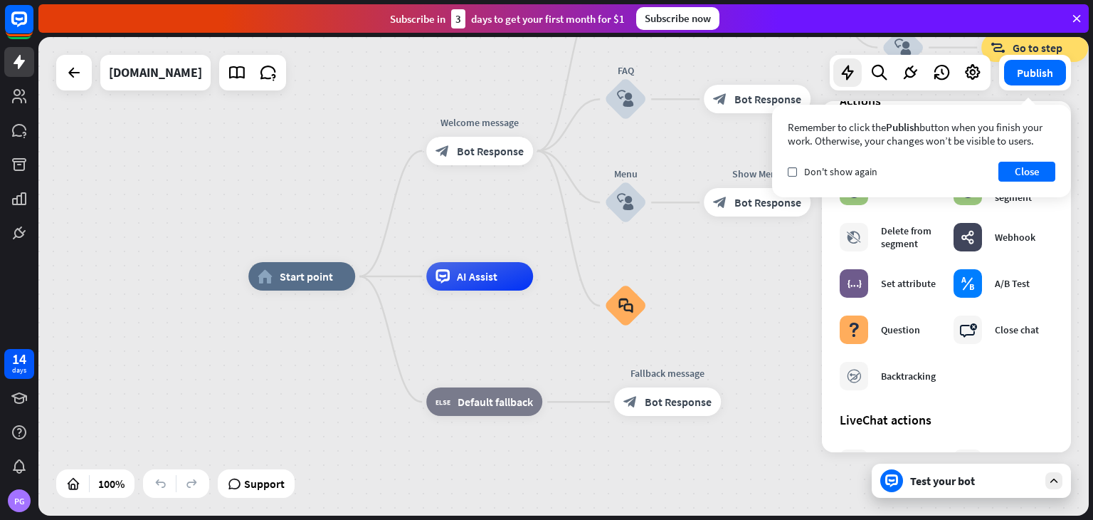
scroll to position [142, 0]
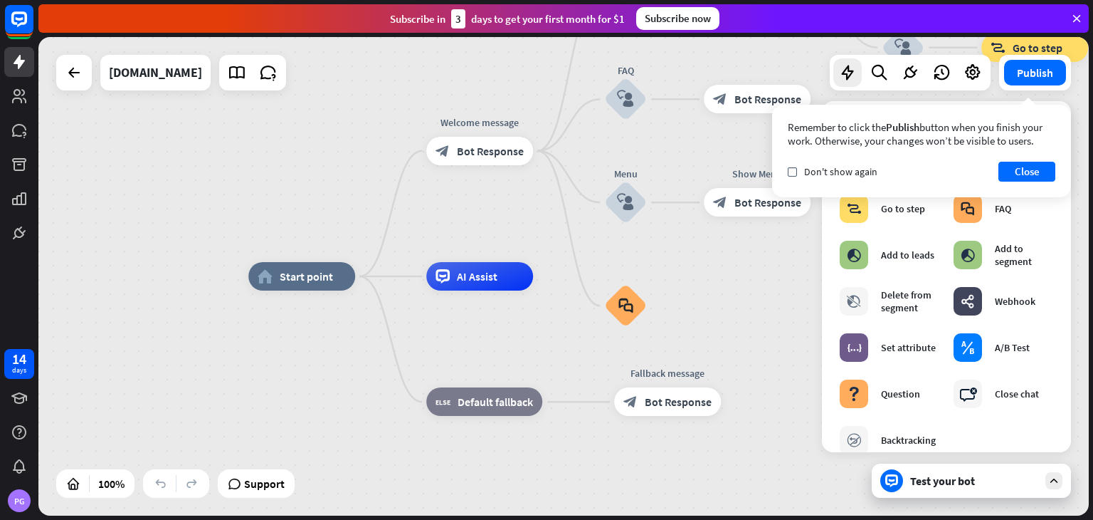
click at [937, 479] on div "Test your bot" at bounding box center [974, 480] width 128 height 14
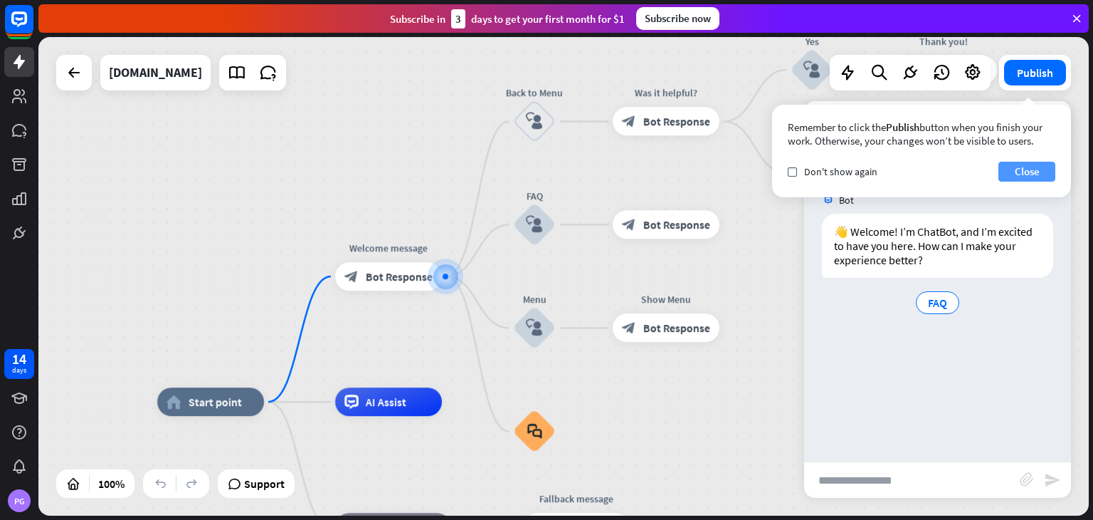
click at [1023, 174] on button "Close" at bounding box center [1027, 172] width 57 height 20
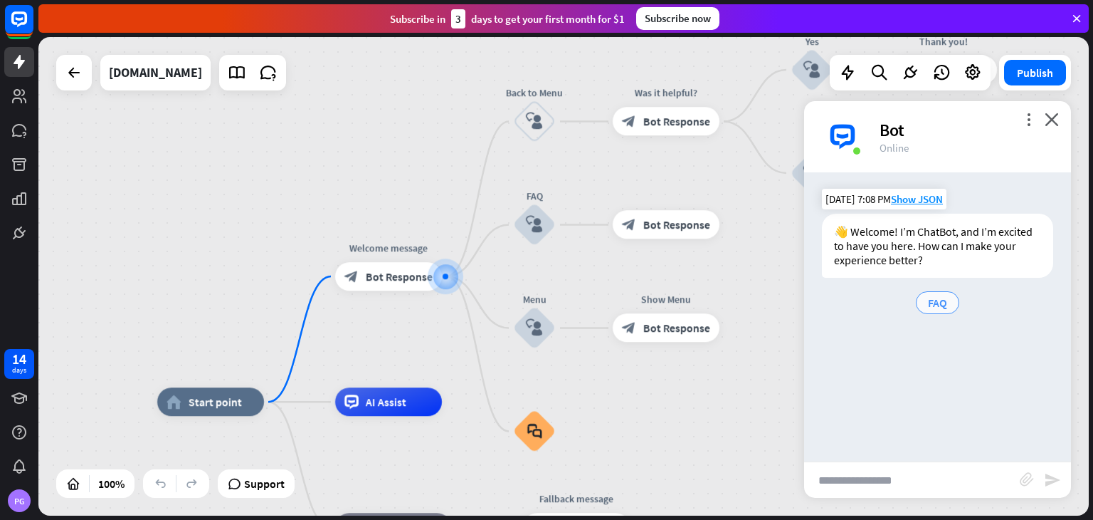
click at [930, 301] on span "FAQ" at bounding box center [937, 302] width 19 height 14
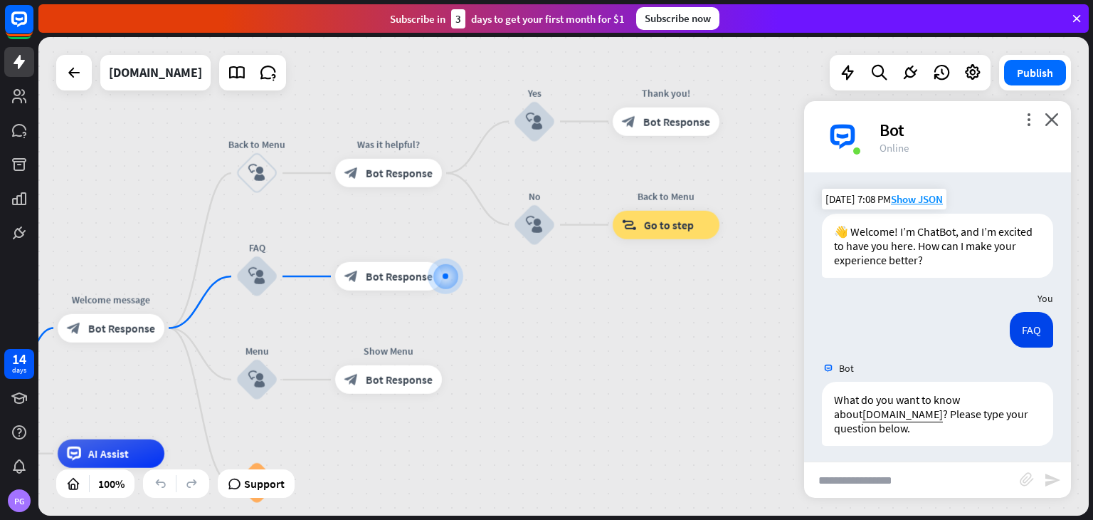
scroll to position [6, 0]
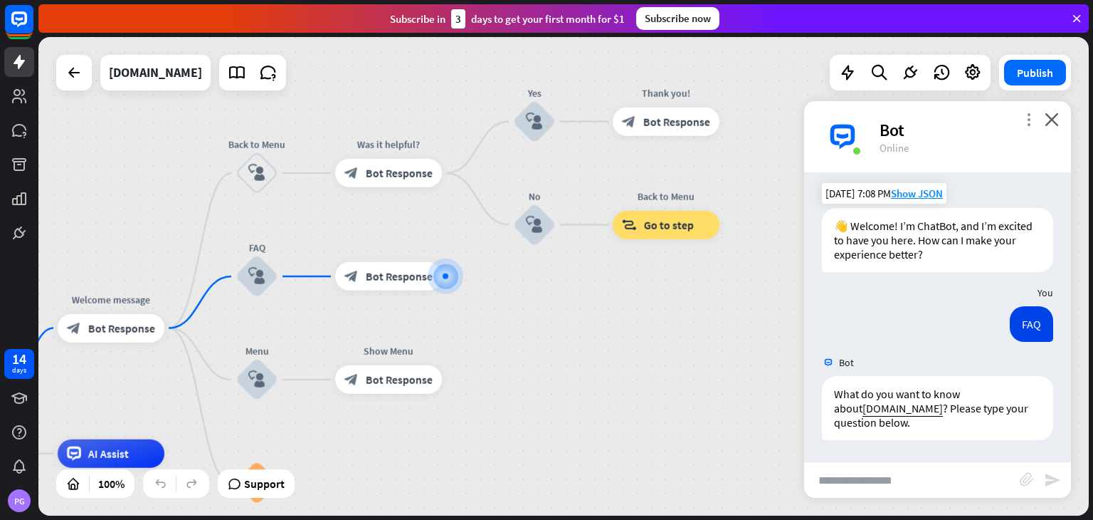
click at [1026, 119] on icon "more_vert" at bounding box center [1029, 119] width 14 height 14
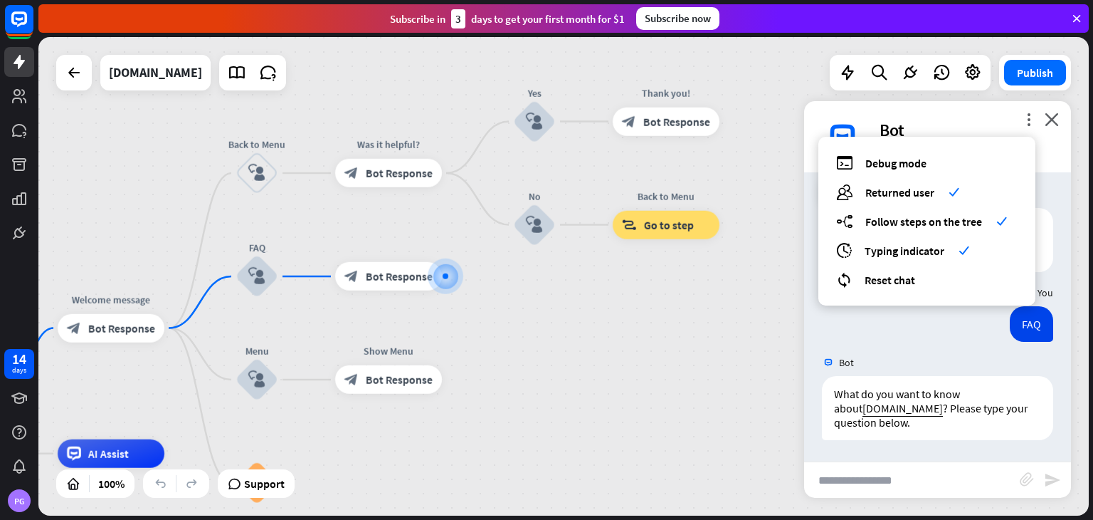
click at [707, 357] on div "home_2 Start point Welcome message block_bot_response Bot Response Back to Menu…" at bounding box center [563, 276] width 1051 height 478
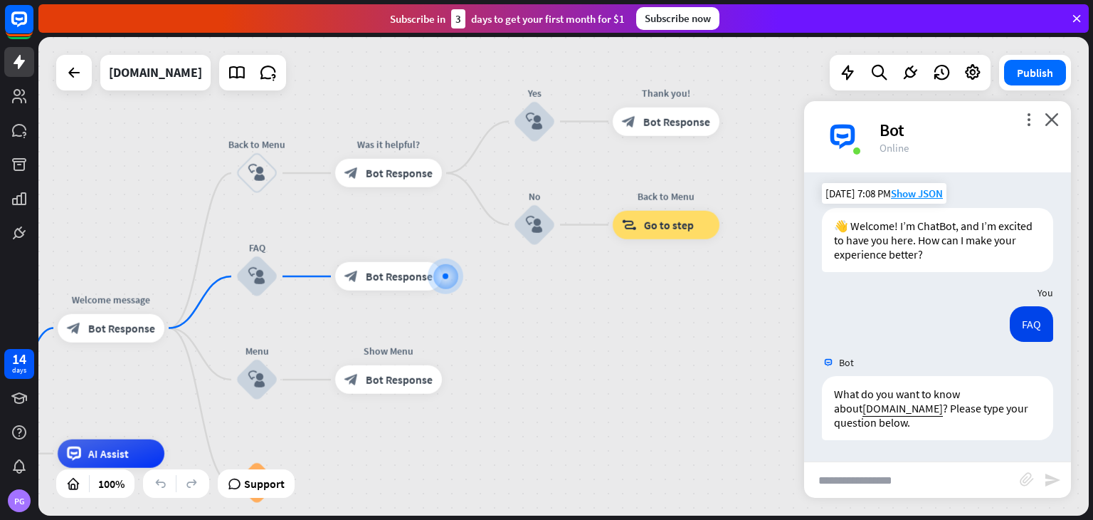
click at [840, 137] on img at bounding box center [842, 136] width 43 height 43
click at [1050, 123] on icon "close" at bounding box center [1052, 119] width 14 height 14
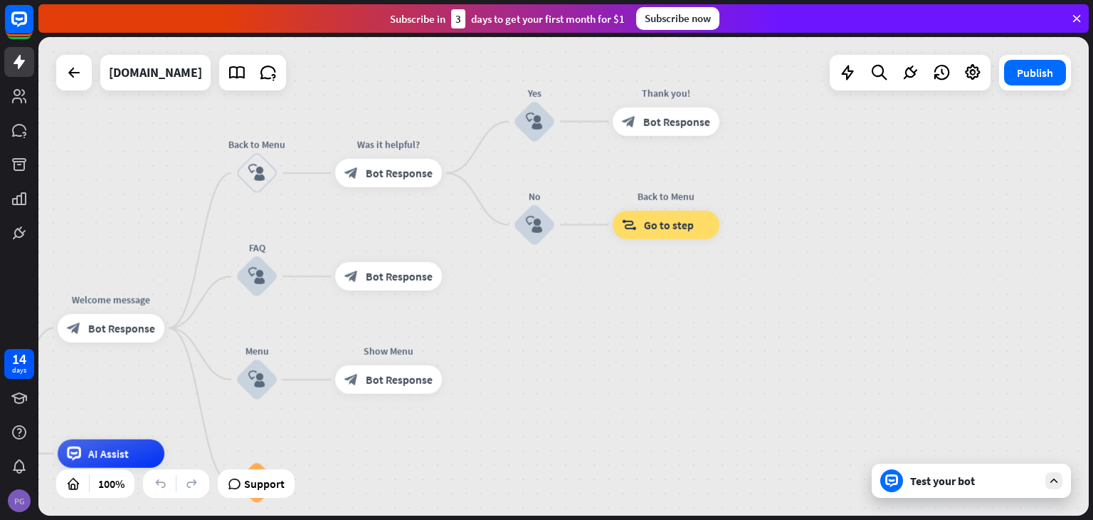
click at [21, 501] on div "PG" at bounding box center [19, 500] width 23 height 23
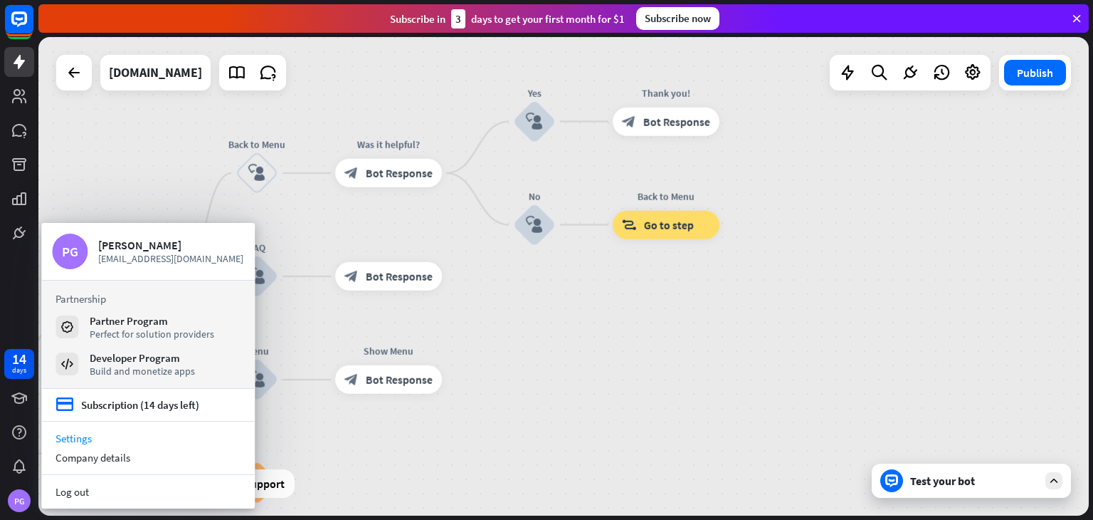
click at [159, 438] on link "Settings" at bounding box center [148, 437] width 214 height 19
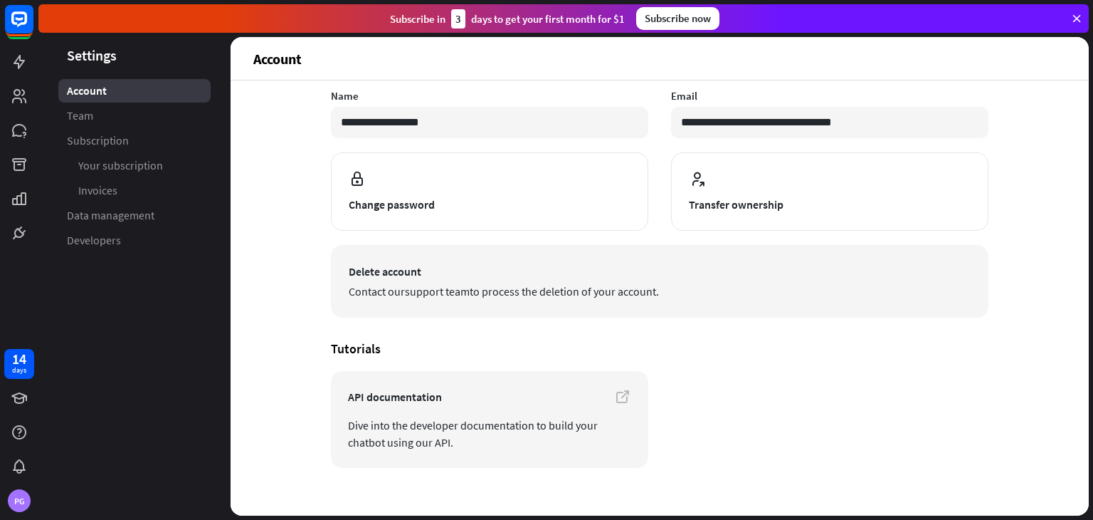
scroll to position [111, 0]
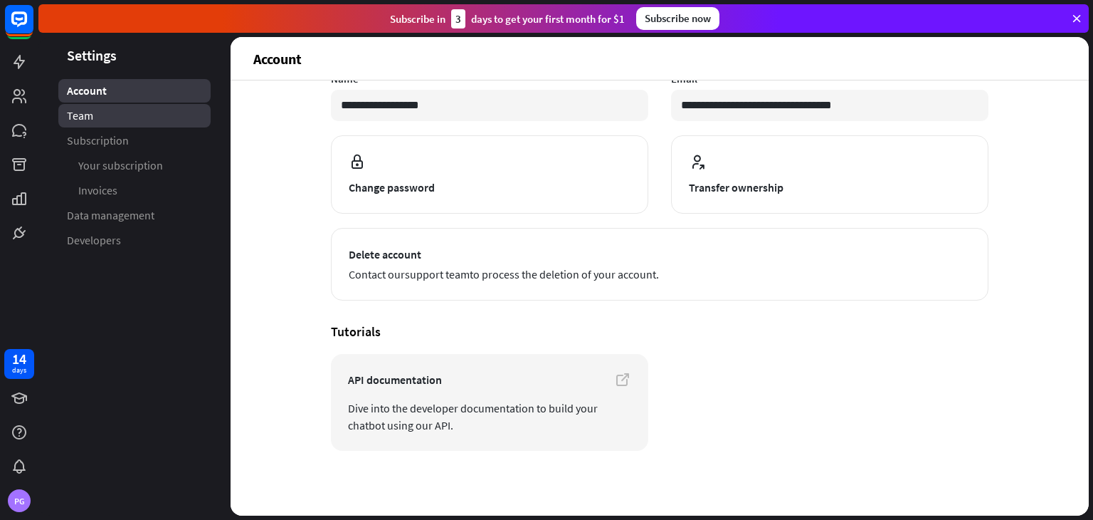
click at [85, 117] on span "Team" at bounding box center [80, 115] width 26 height 15
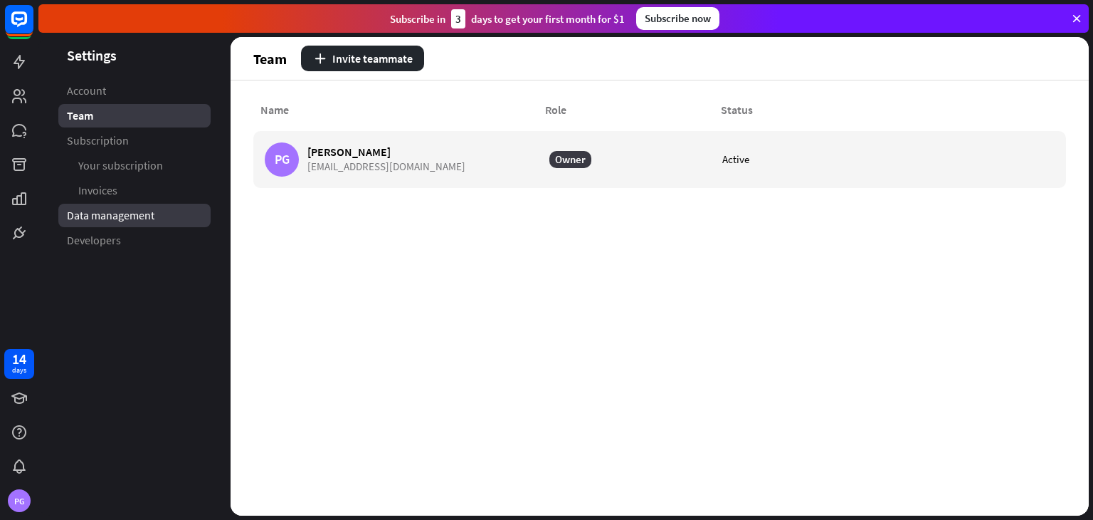
click at [169, 219] on link "Data management" at bounding box center [134, 215] width 152 height 23
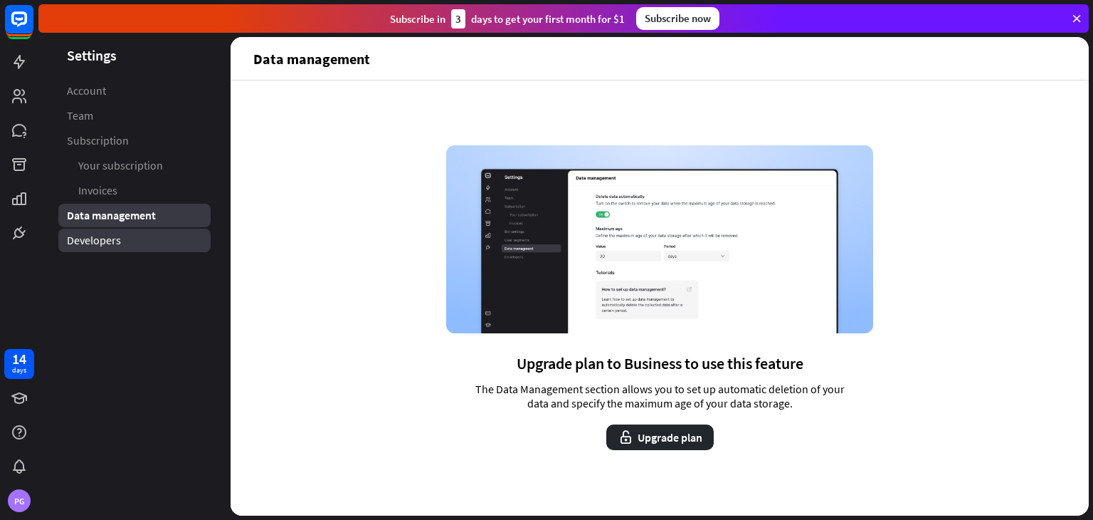
click at [78, 241] on span "Developers" at bounding box center [94, 240] width 54 height 15
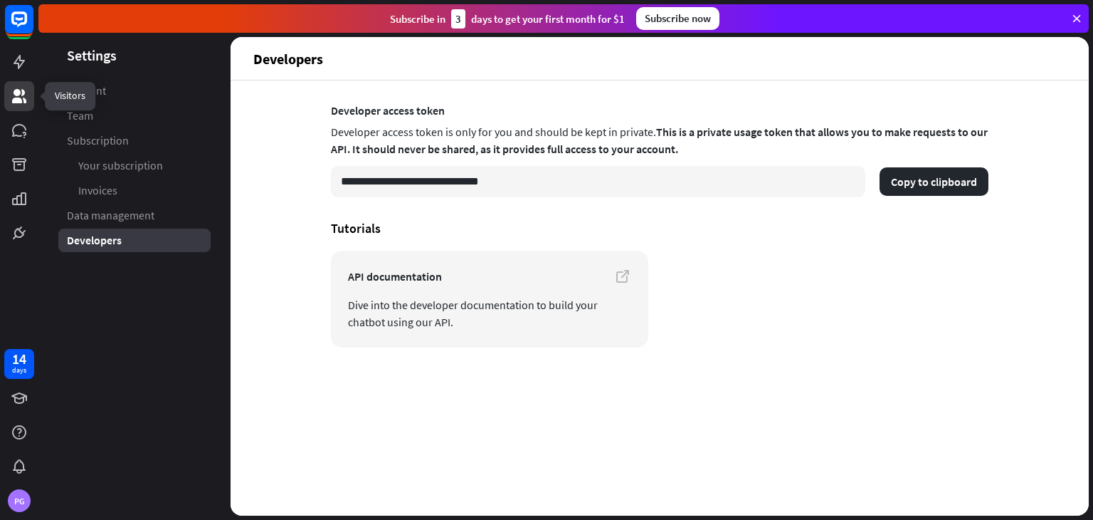
click at [23, 106] on link at bounding box center [19, 96] width 30 height 30
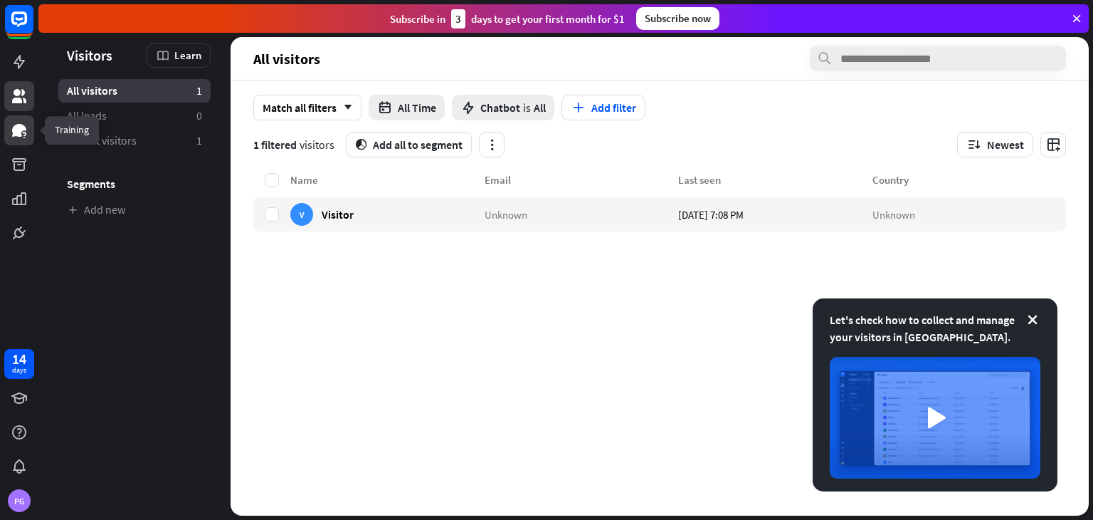
click at [13, 129] on icon at bounding box center [19, 130] width 14 height 13
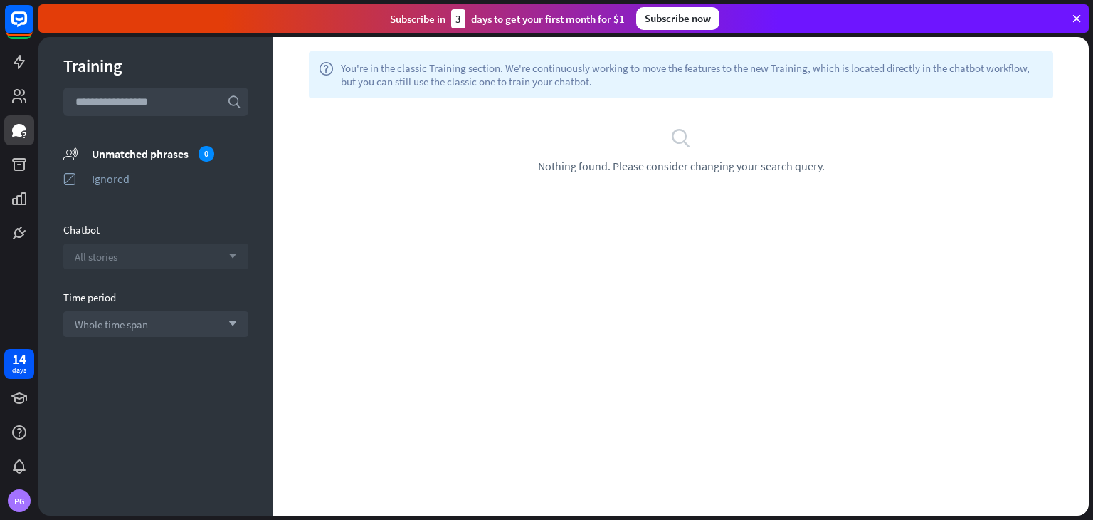
click at [211, 260] on div "All stories arrow_down" at bounding box center [155, 256] width 185 height 26
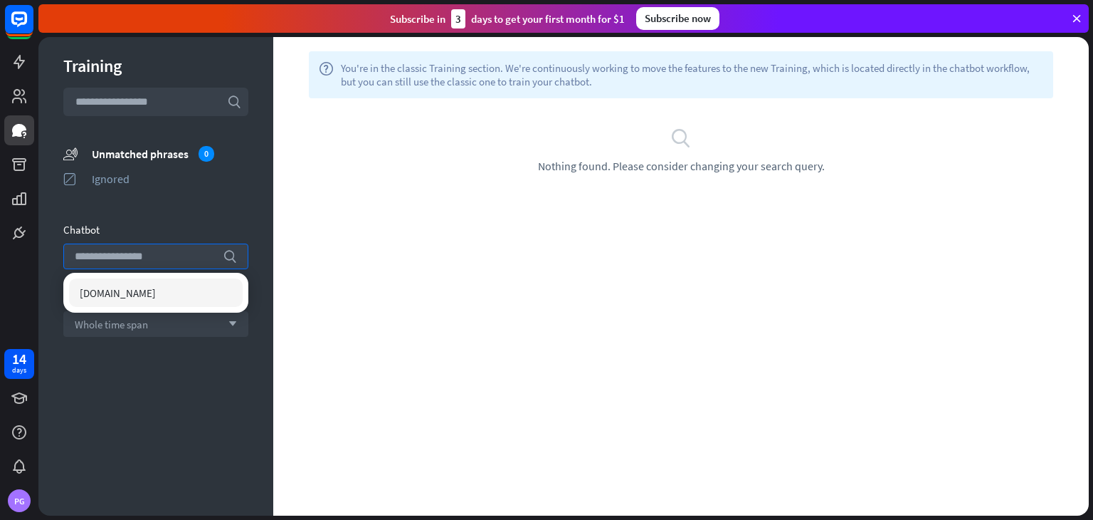
click at [199, 216] on div "Training search unmatched_phrases Unmatched phrases 0 ignored Ignored Chatbot s…" at bounding box center [155, 276] width 235 height 478
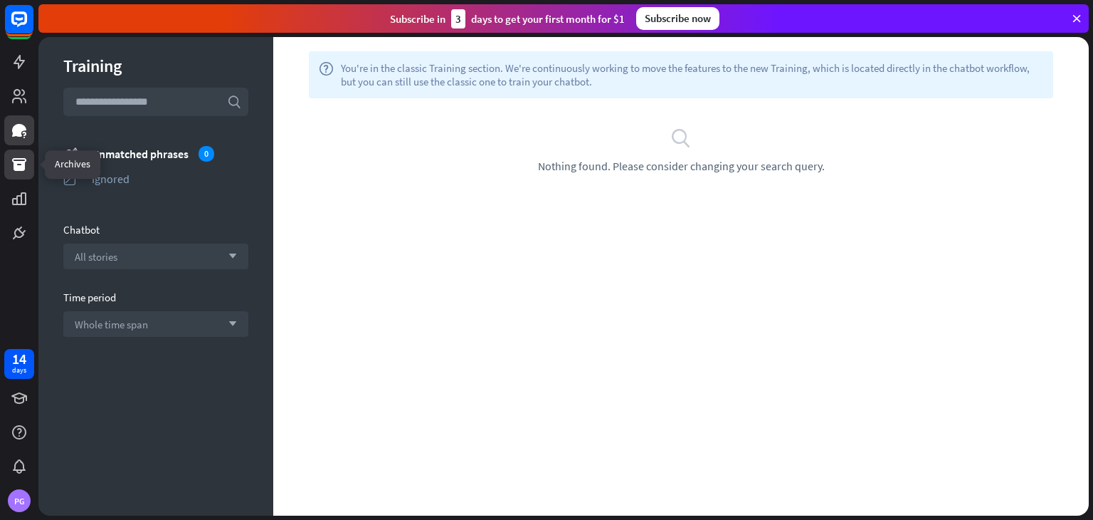
click at [18, 161] on icon at bounding box center [19, 164] width 14 height 13
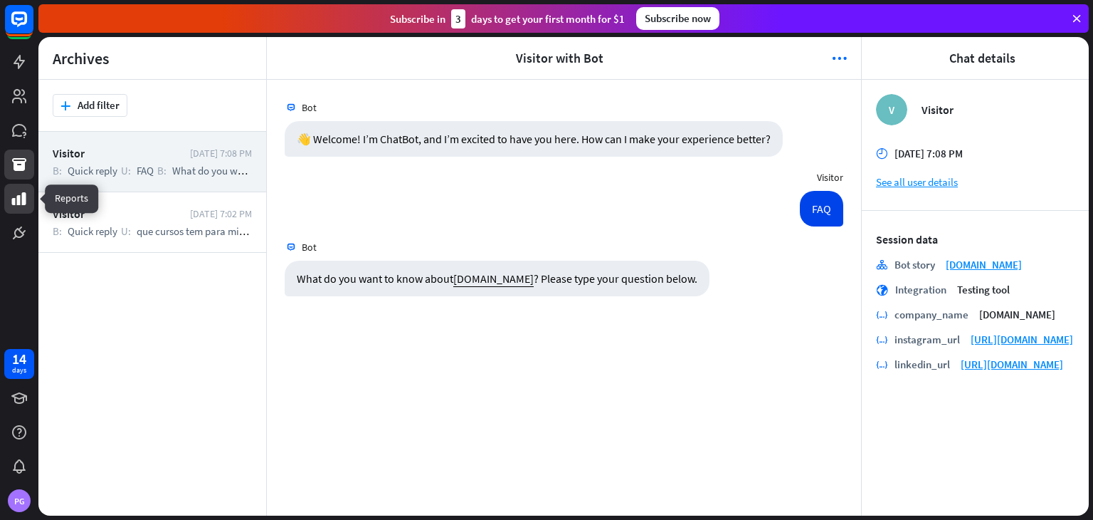
click at [24, 201] on icon at bounding box center [19, 198] width 14 height 13
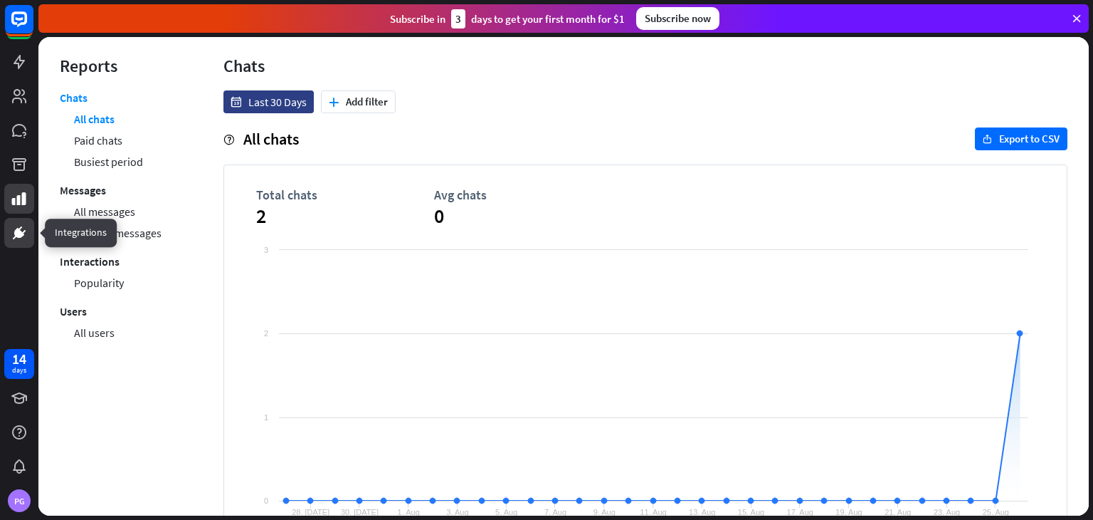
click at [17, 238] on icon at bounding box center [19, 232] width 17 height 17
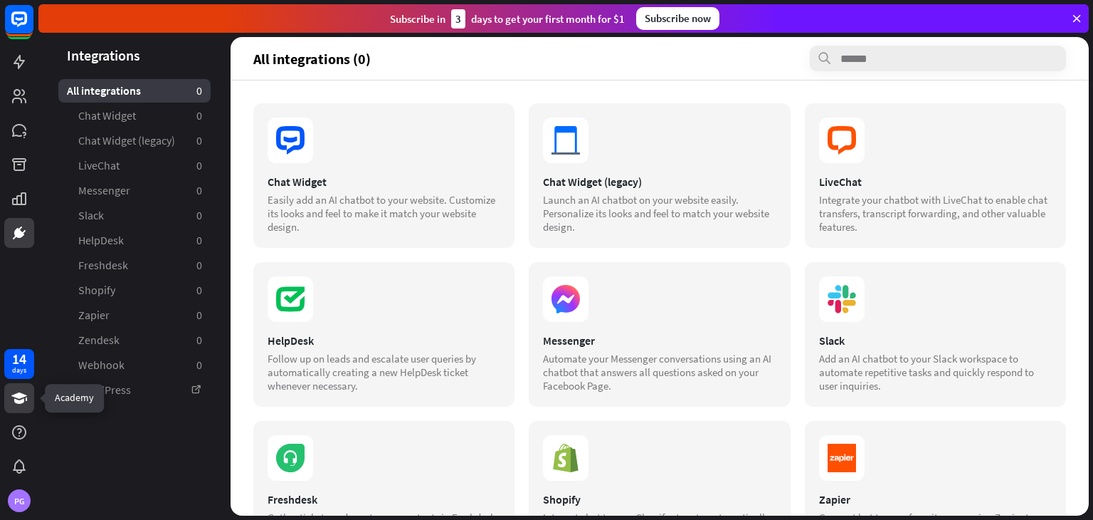
click at [17, 411] on link at bounding box center [19, 398] width 30 height 30
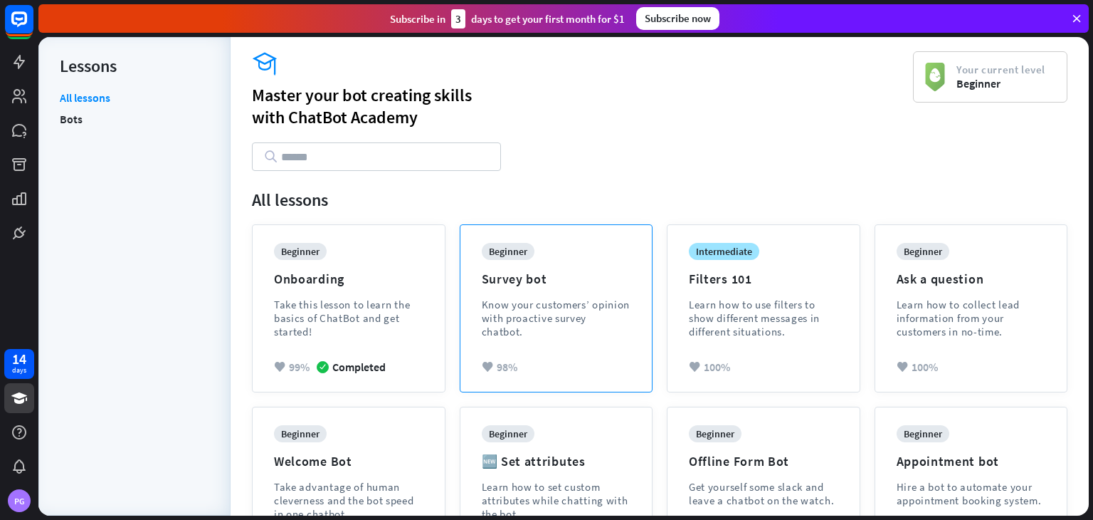
click at [529, 311] on div "Know your customers’ opinion with proactive survey chatbot." at bounding box center [556, 318] width 149 height 41
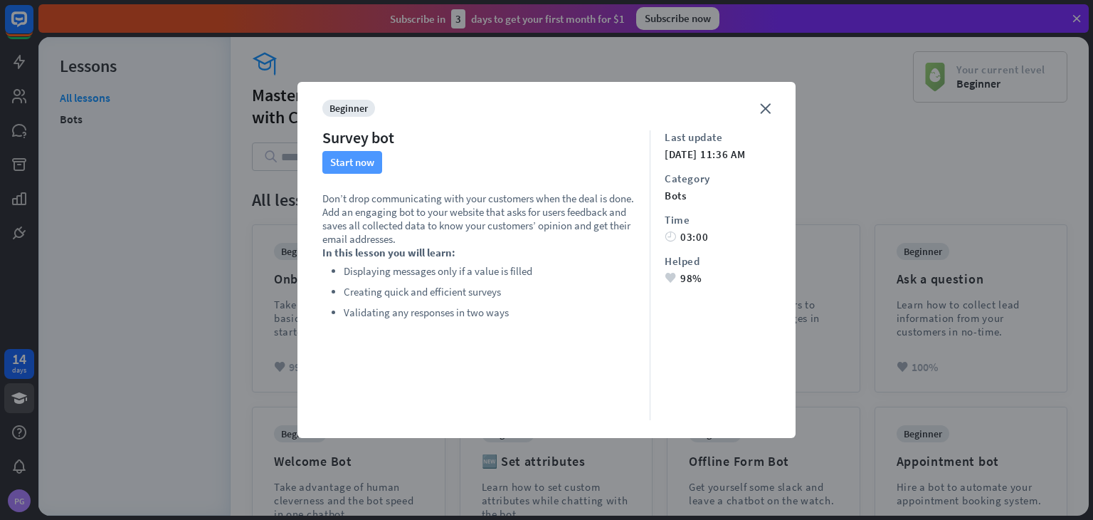
click at [357, 167] on button "Start now" at bounding box center [352, 162] width 60 height 23
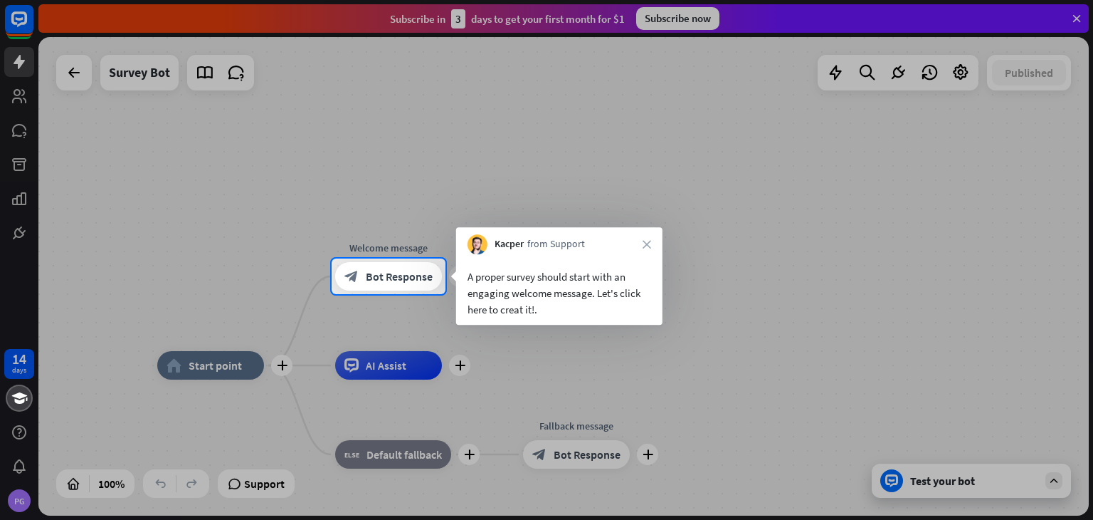
click at [733, 310] on div at bounding box center [546, 407] width 1093 height 226
click at [553, 312] on div "A proper survey should start with an engaging welcome message. Let's click here…" at bounding box center [560, 292] width 184 height 49
click at [817, 390] on div at bounding box center [546, 407] width 1093 height 226
click at [648, 245] on icon "close" at bounding box center [647, 244] width 9 height 9
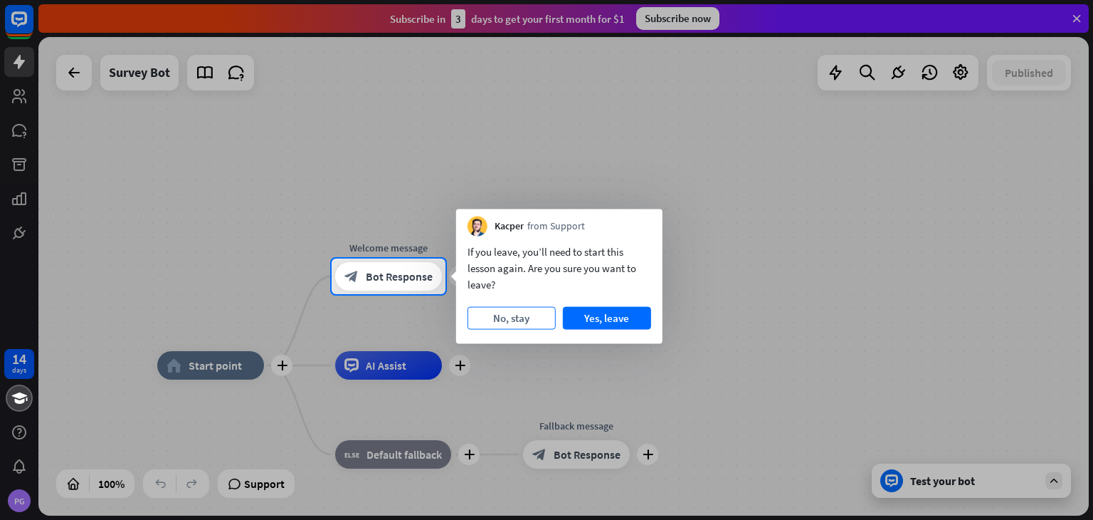
click at [517, 311] on button "No, stay" at bounding box center [512, 318] width 88 height 23
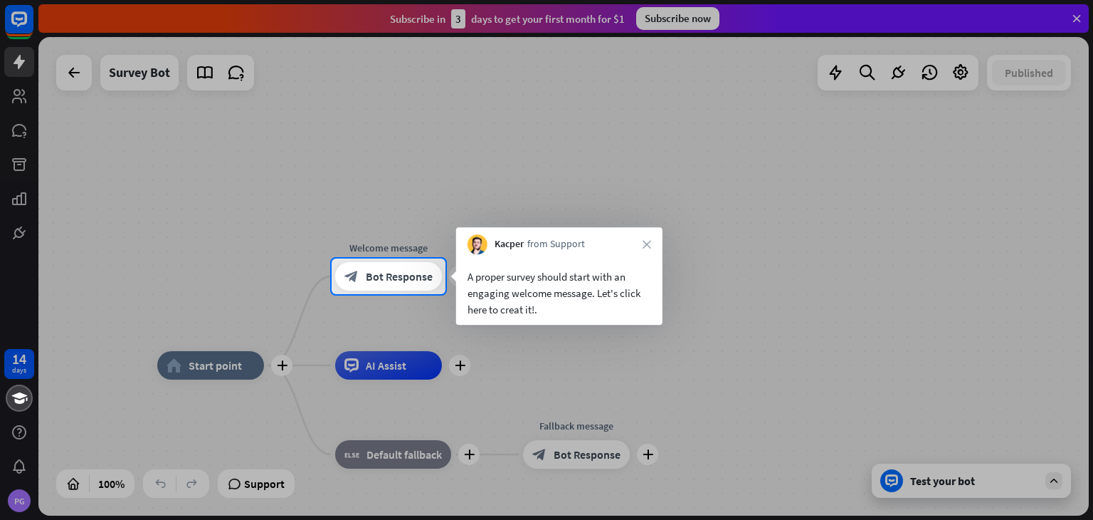
click at [569, 362] on div at bounding box center [546, 407] width 1093 height 226
click at [595, 300] on div "A proper survey should start with an engaging welcome message. Let's click here…" at bounding box center [560, 292] width 184 height 49
click at [410, 368] on div at bounding box center [546, 407] width 1093 height 226
click at [994, 484] on div at bounding box center [546, 407] width 1093 height 226
click at [962, 484] on div at bounding box center [546, 407] width 1093 height 226
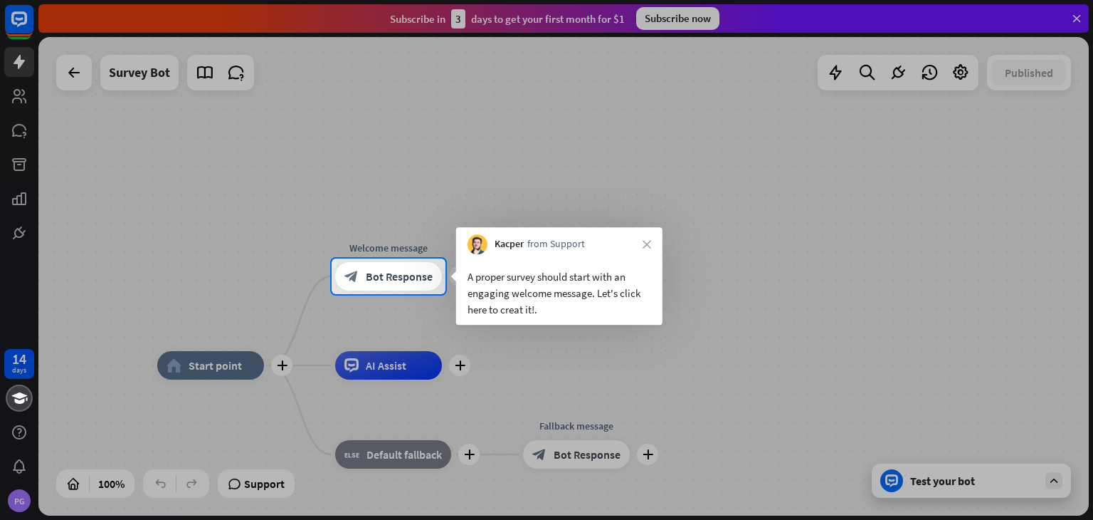
click at [182, 372] on div at bounding box center [546, 407] width 1093 height 226
click at [246, 480] on div at bounding box center [546, 407] width 1093 height 226
click at [518, 317] on div "A proper survey should start with an engaging welcome message. Let's click here…" at bounding box center [559, 289] width 206 height 70
click at [659, 249] on div "Kacper from Support close" at bounding box center [559, 240] width 206 height 27
click at [646, 246] on icon "close" at bounding box center [647, 244] width 9 height 9
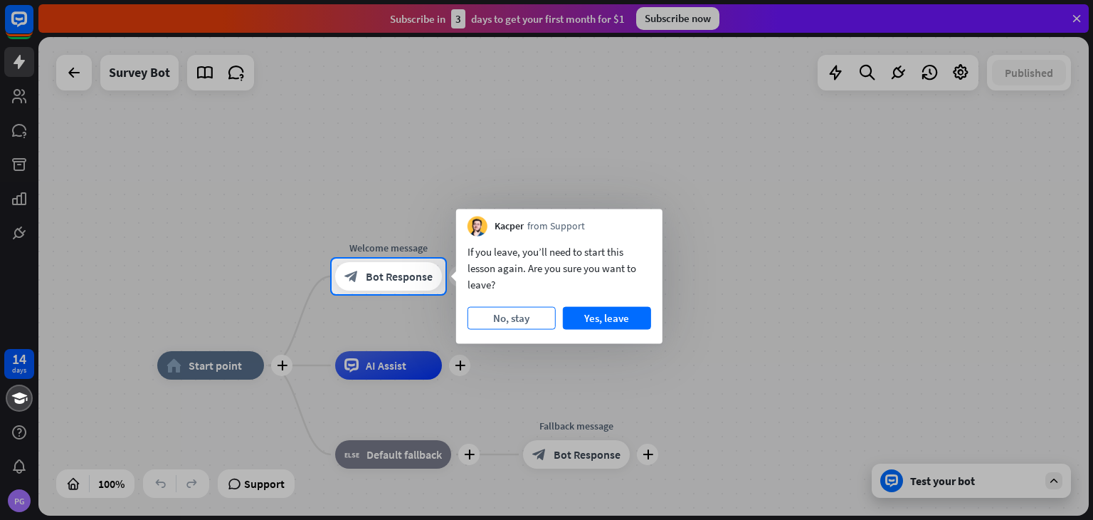
click at [510, 324] on button "No, stay" at bounding box center [512, 318] width 88 height 23
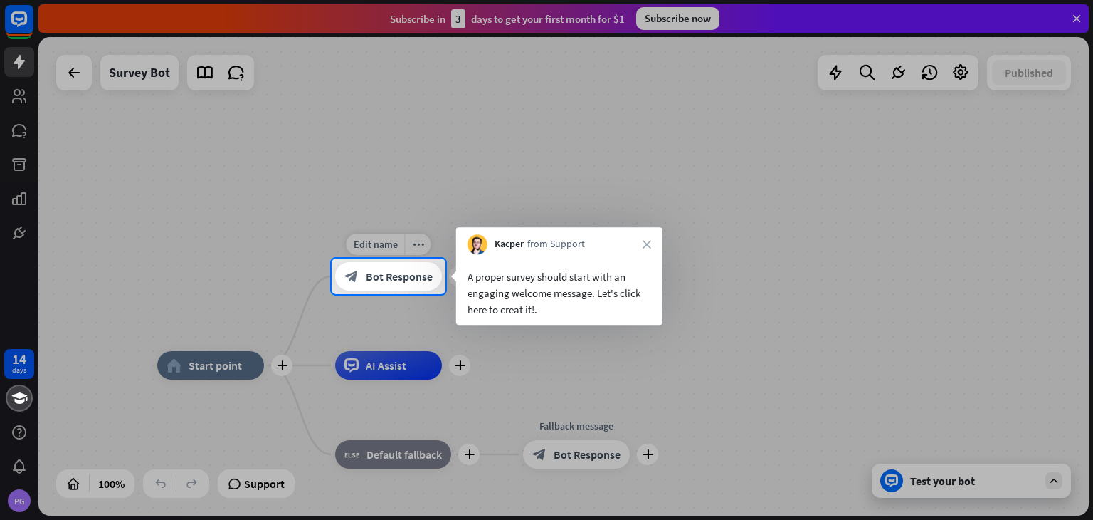
click at [372, 268] on div "block_bot_response Bot Response" at bounding box center [388, 276] width 107 height 28
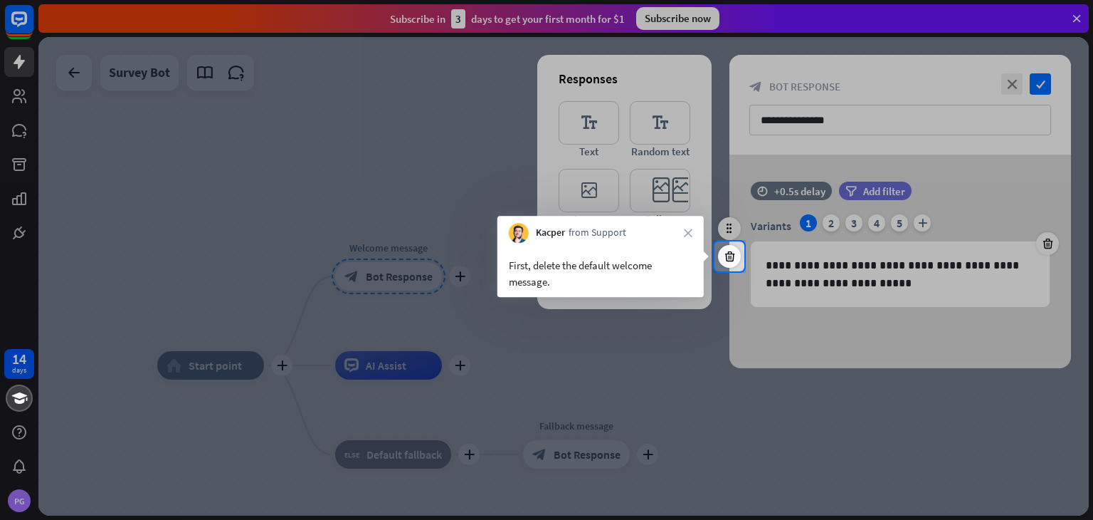
click at [824, 224] on div at bounding box center [546, 120] width 1093 height 241
click at [829, 223] on div at bounding box center [546, 120] width 1093 height 241
click at [729, 256] on icon at bounding box center [730, 256] width 14 height 13
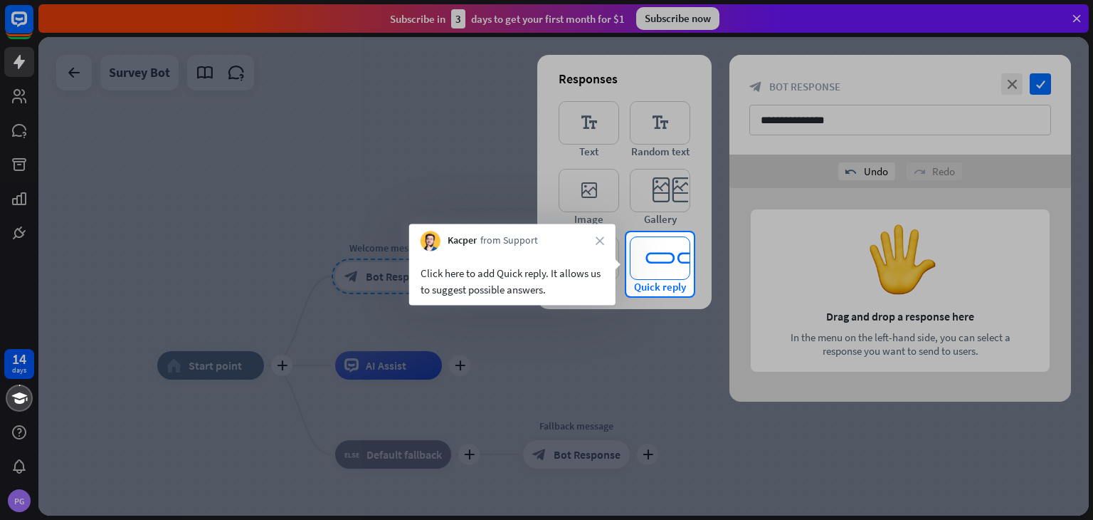
click at [654, 260] on icon "editor_quick_replies" at bounding box center [660, 257] width 60 height 43
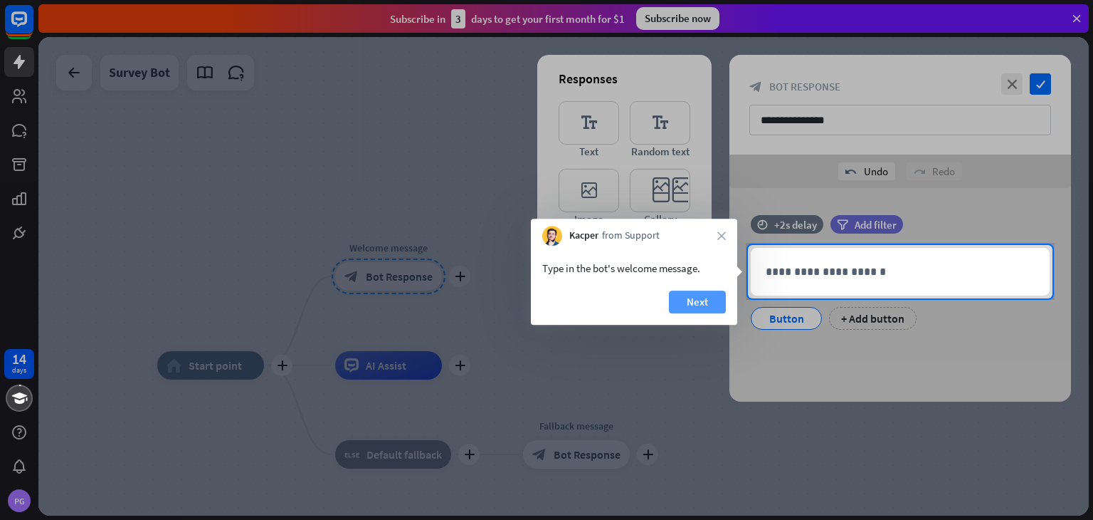
click at [710, 301] on button "Next" at bounding box center [697, 301] width 57 height 23
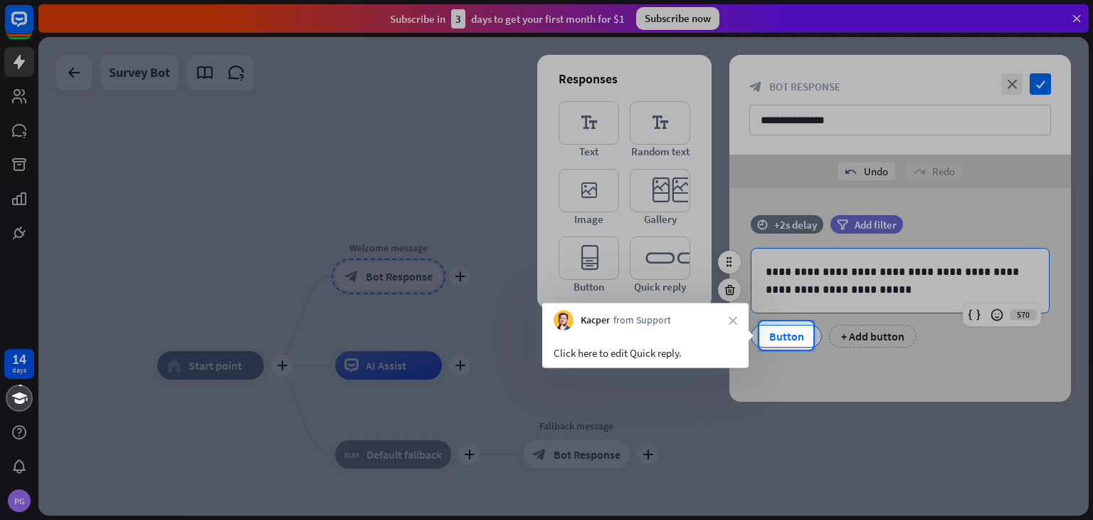
click at [784, 342] on div "Button" at bounding box center [786, 335] width 47 height 21
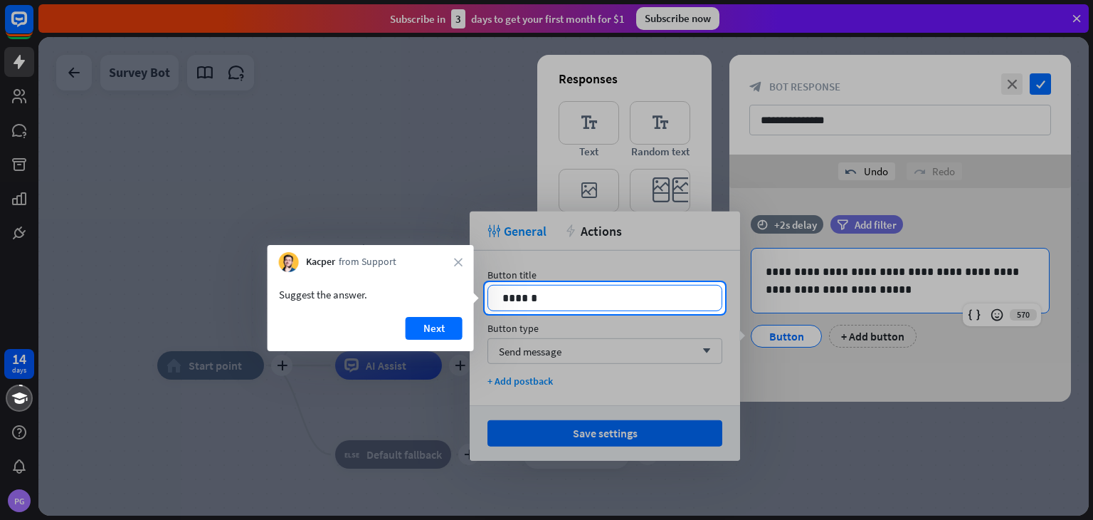
click at [567, 299] on p "******" at bounding box center [605, 298] width 205 height 18
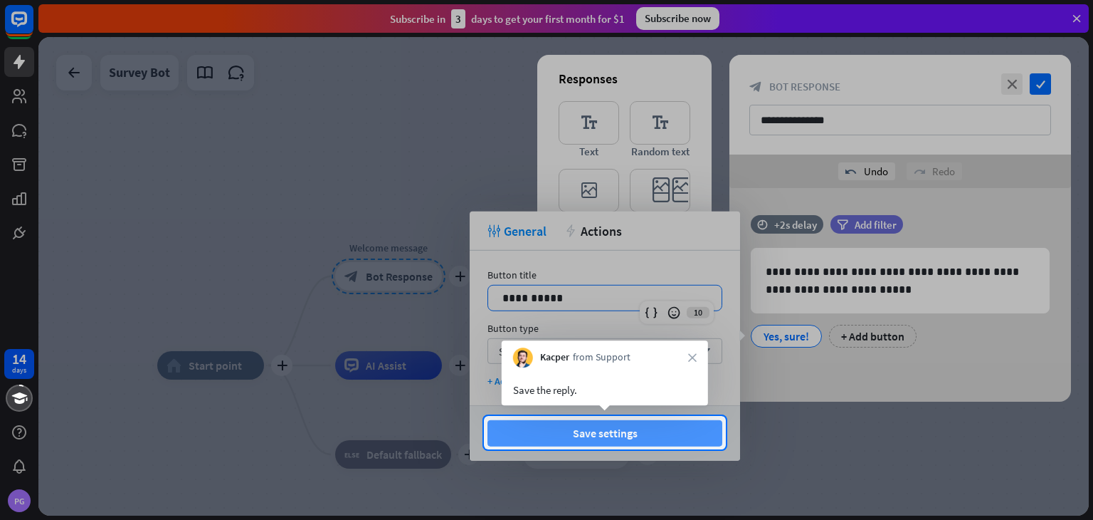
click at [660, 433] on button "Save settings" at bounding box center [605, 433] width 235 height 26
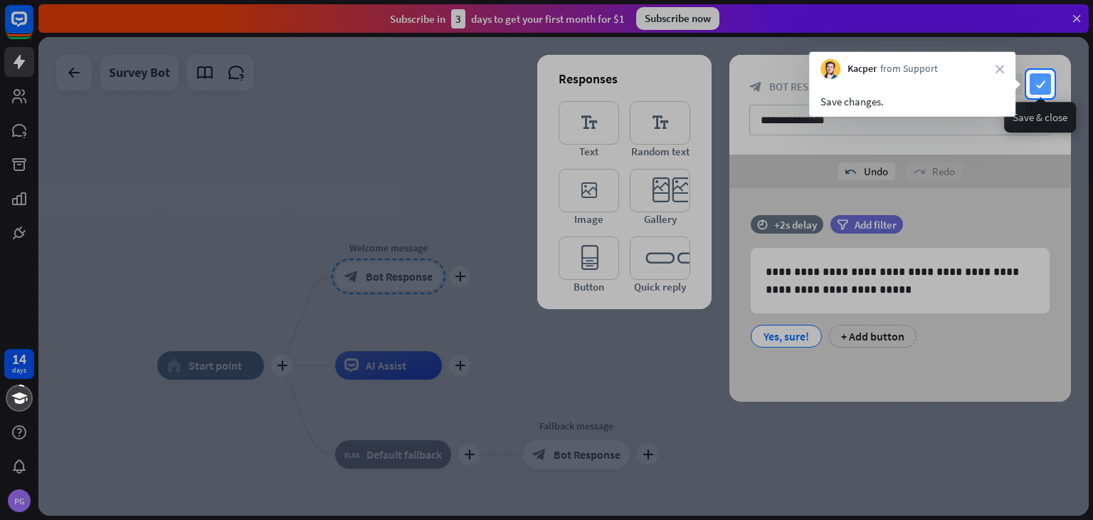
click at [1039, 83] on icon "check" at bounding box center [1040, 83] width 21 height 21
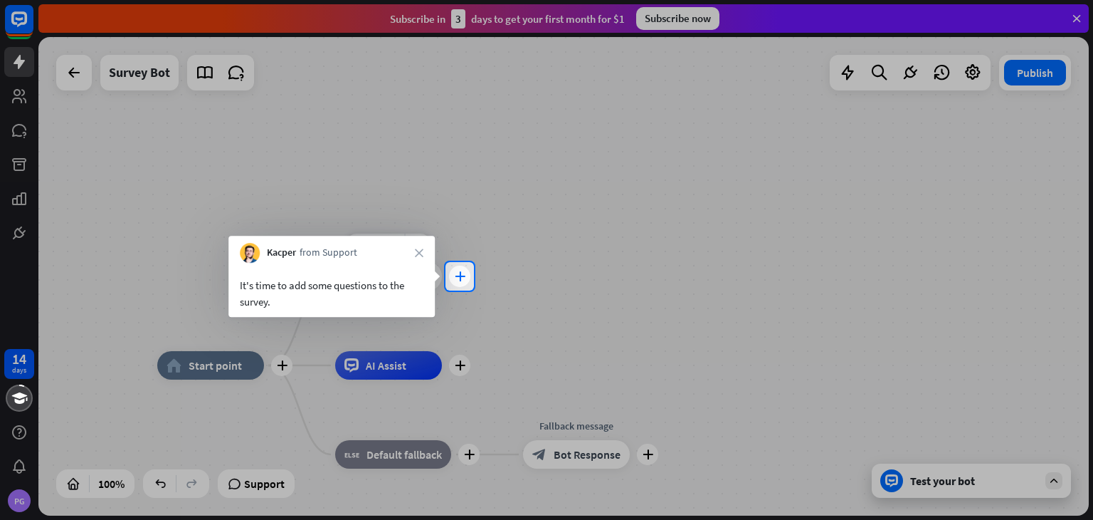
click at [454, 283] on div "plus" at bounding box center [459, 275] width 21 height 21
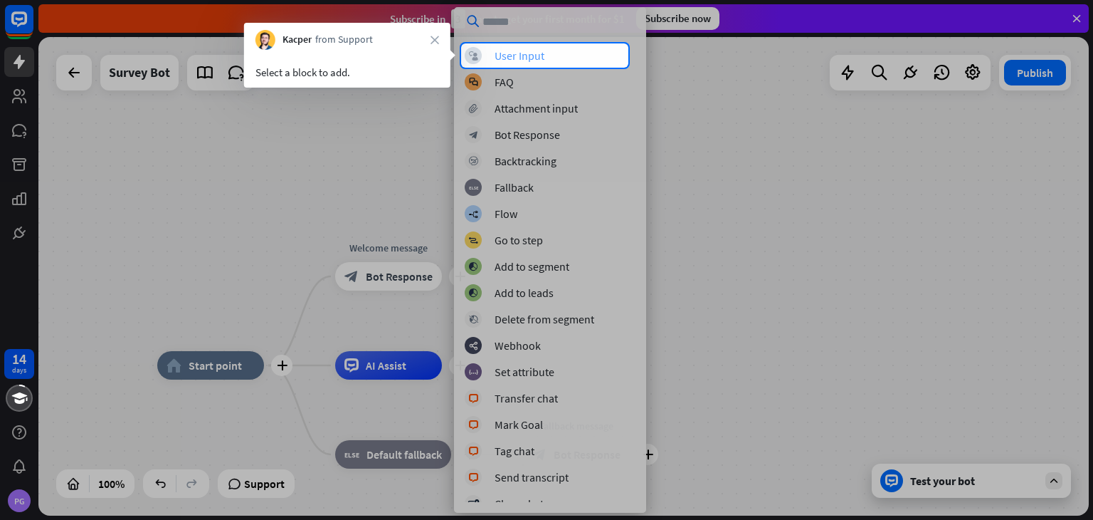
click at [530, 57] on div "User Input" at bounding box center [520, 55] width 50 height 14
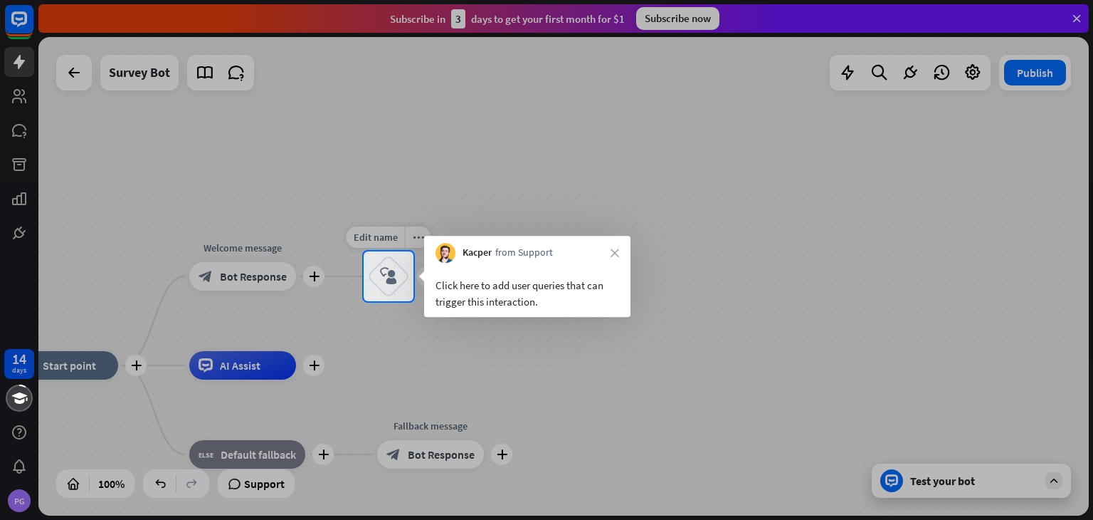
click at [379, 271] on div "block_user_input" at bounding box center [388, 276] width 43 height 43
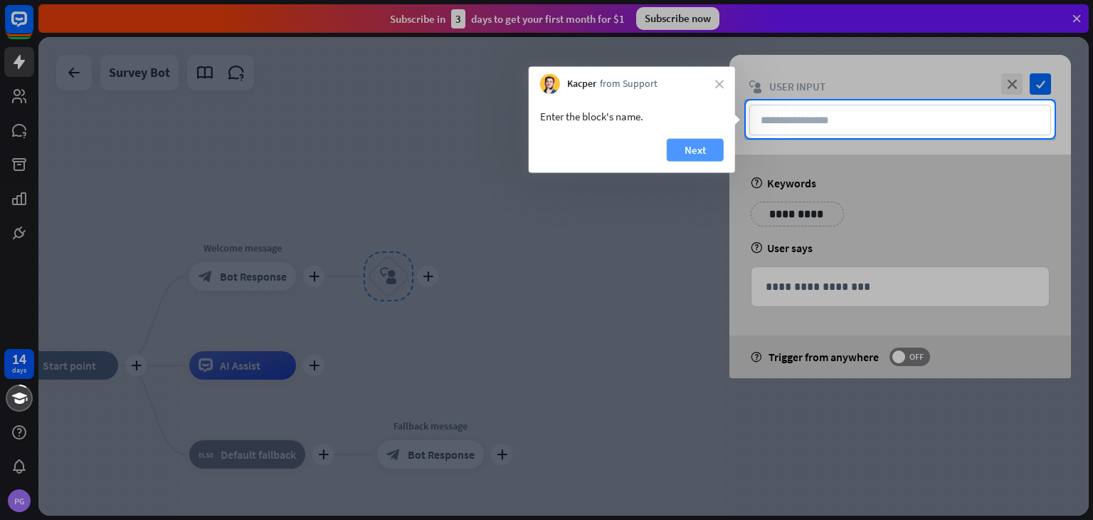
click at [685, 147] on button "Next" at bounding box center [695, 150] width 57 height 23
type input "**"
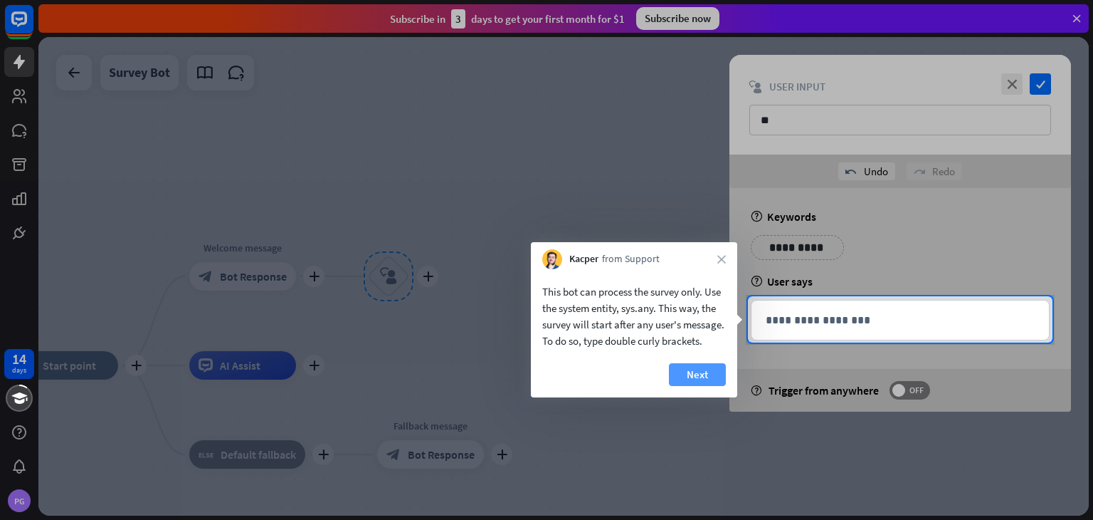
click at [688, 376] on button "Next" at bounding box center [697, 374] width 57 height 23
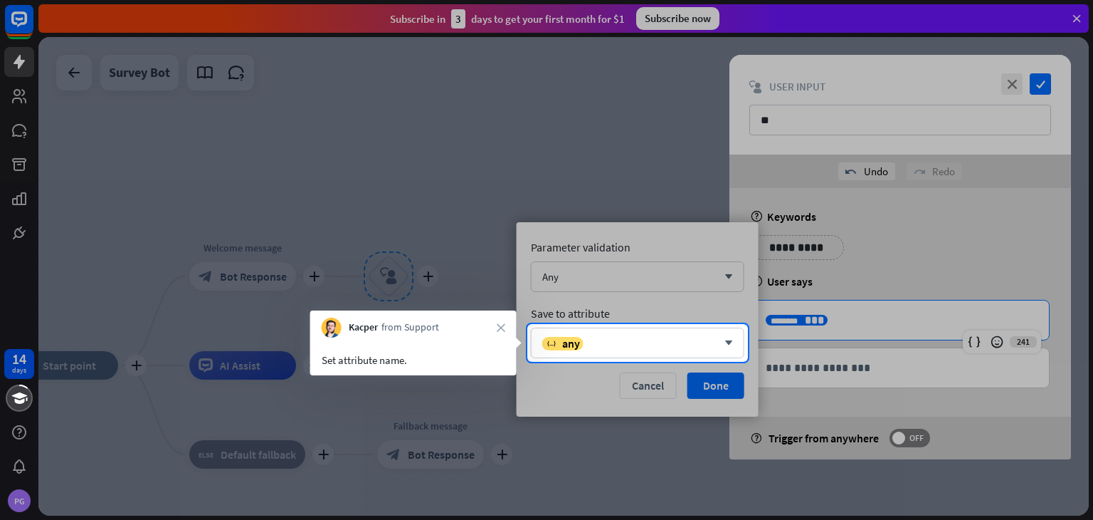
click at [715, 385] on div at bounding box center [546, 441] width 1093 height 158
click at [681, 342] on div "variable any" at bounding box center [629, 343] width 175 height 14
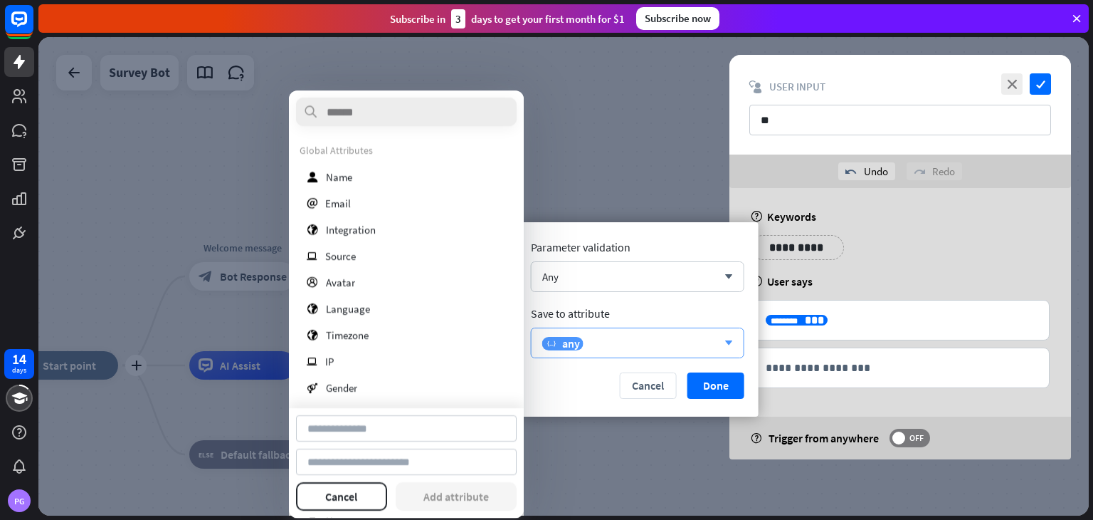
type input "**********"
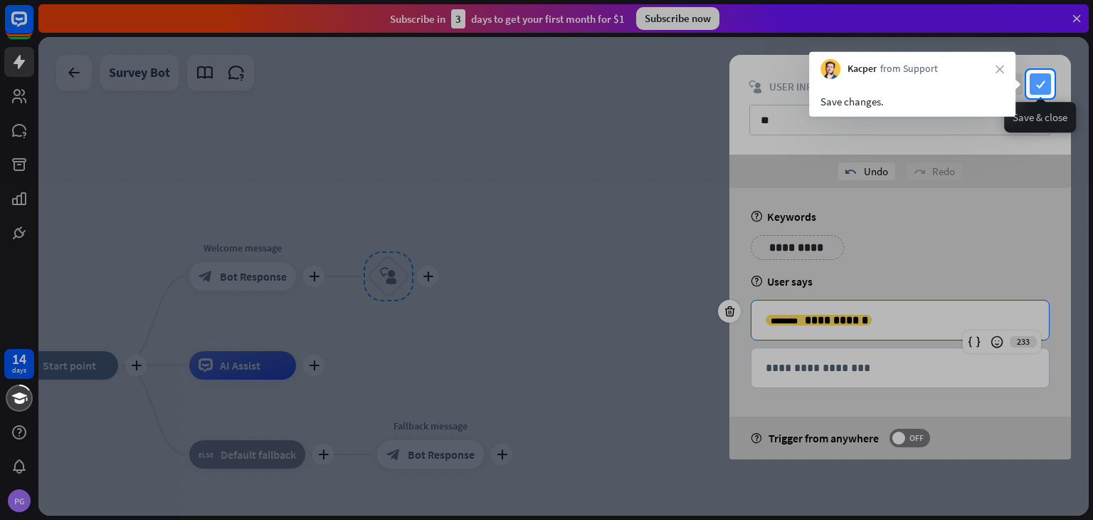
click at [1050, 84] on icon "check" at bounding box center [1040, 83] width 21 height 21
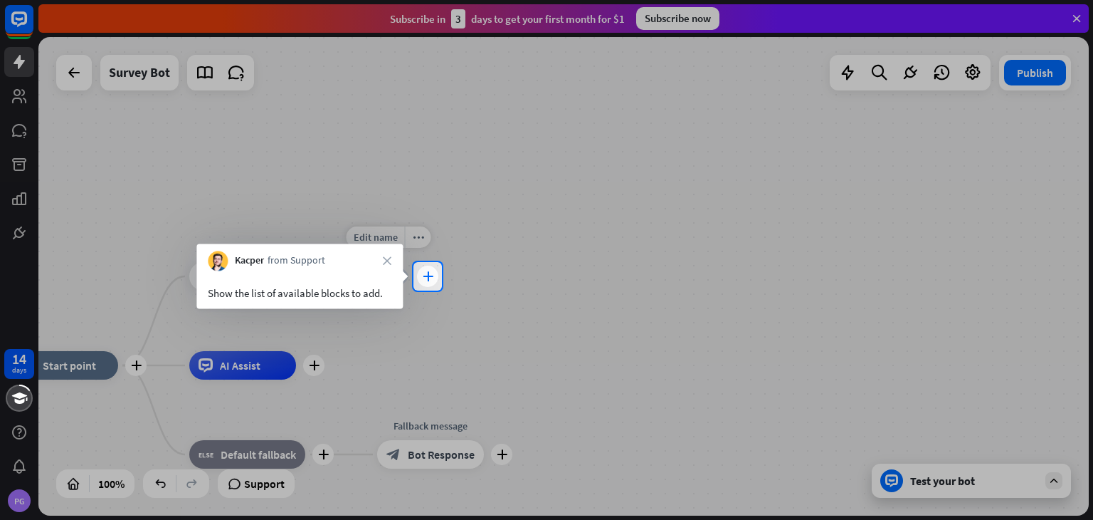
click at [423, 274] on icon "plus" at bounding box center [428, 276] width 11 height 10
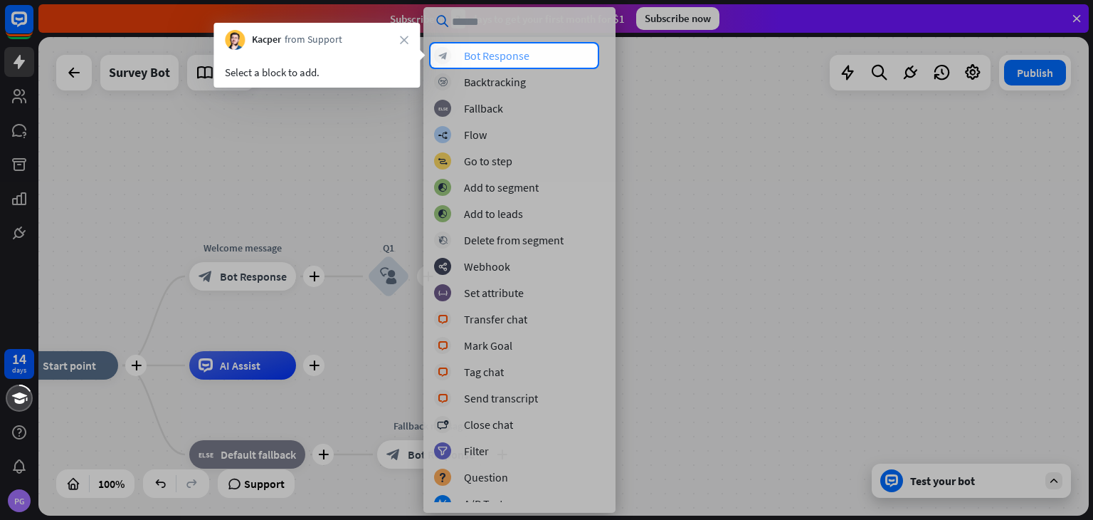
click at [505, 57] on div "Bot Response" at bounding box center [496, 55] width 65 height 14
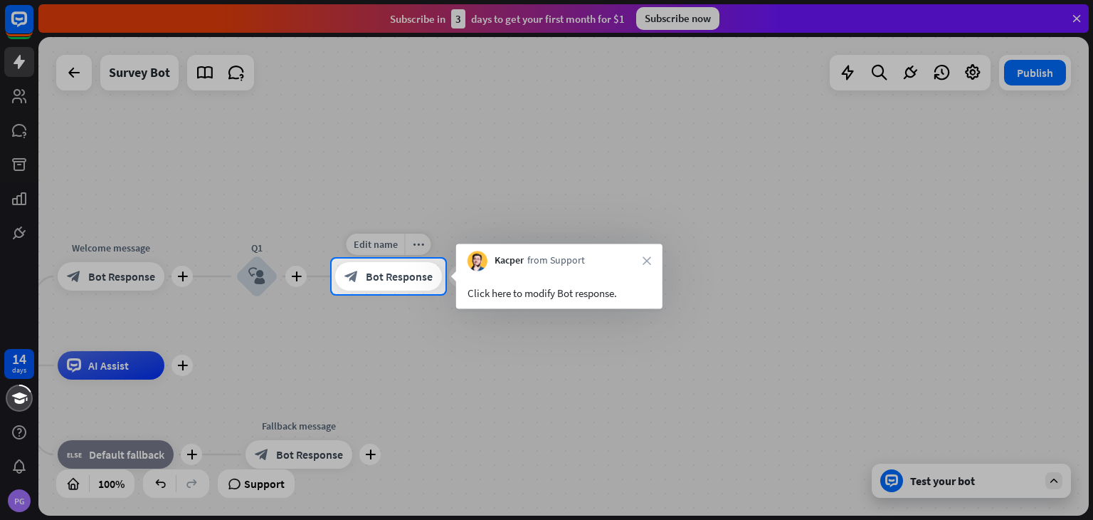
click at [384, 273] on span "Bot Response" at bounding box center [399, 276] width 67 height 14
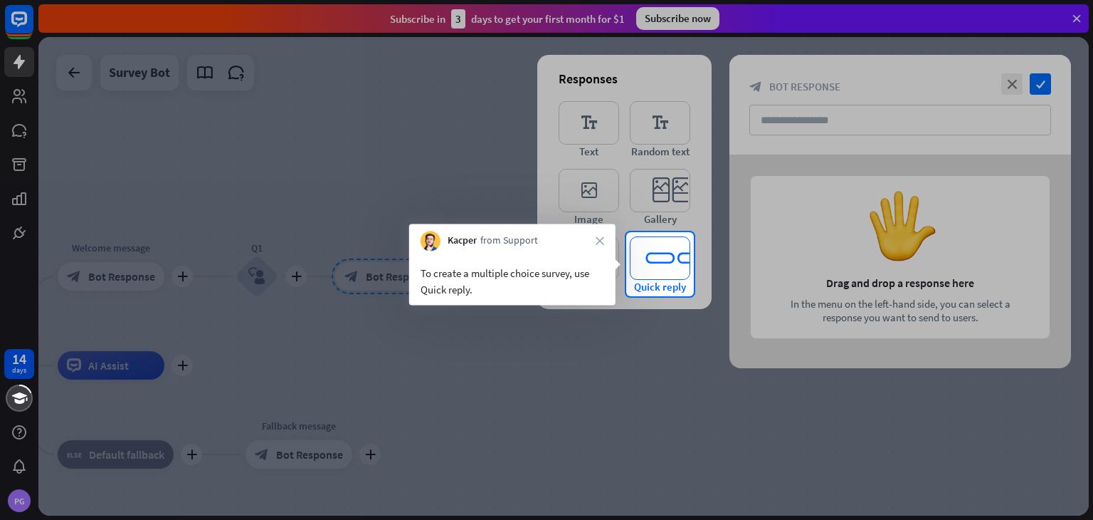
click at [647, 265] on icon "editor_quick_replies" at bounding box center [660, 257] width 60 height 43
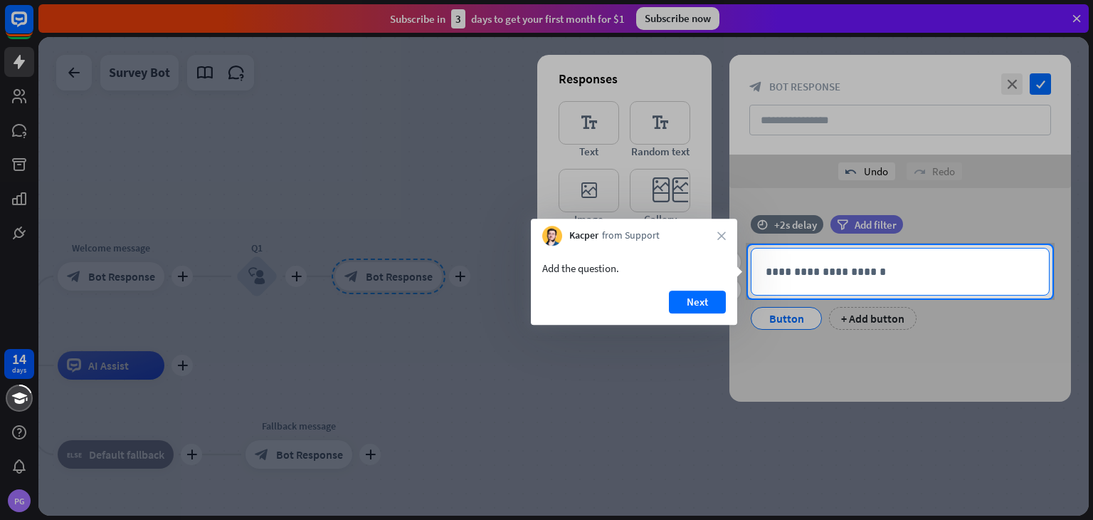
click at [853, 273] on p "**********" at bounding box center [900, 272] width 269 height 18
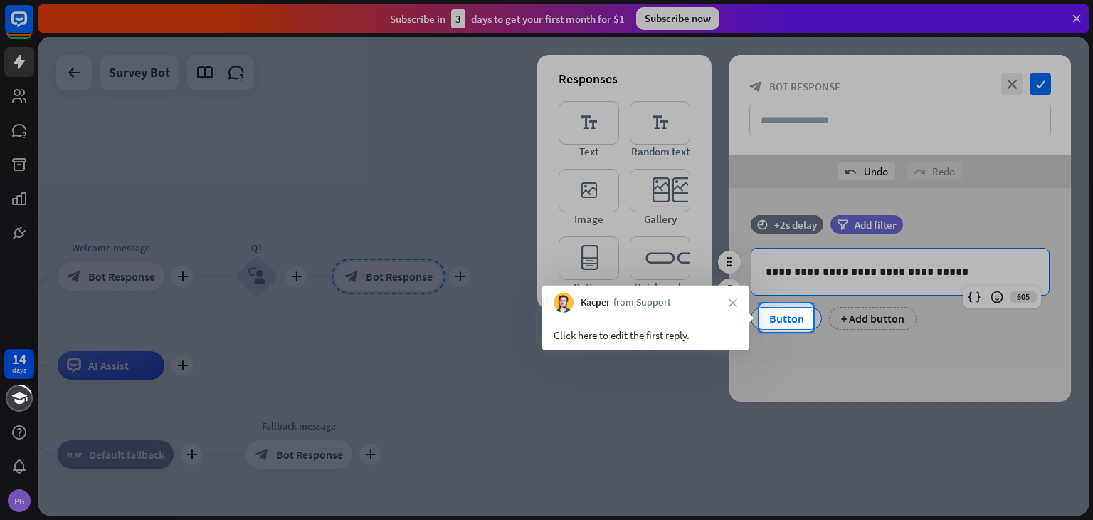
click at [780, 320] on div "Button" at bounding box center [786, 317] width 47 height 21
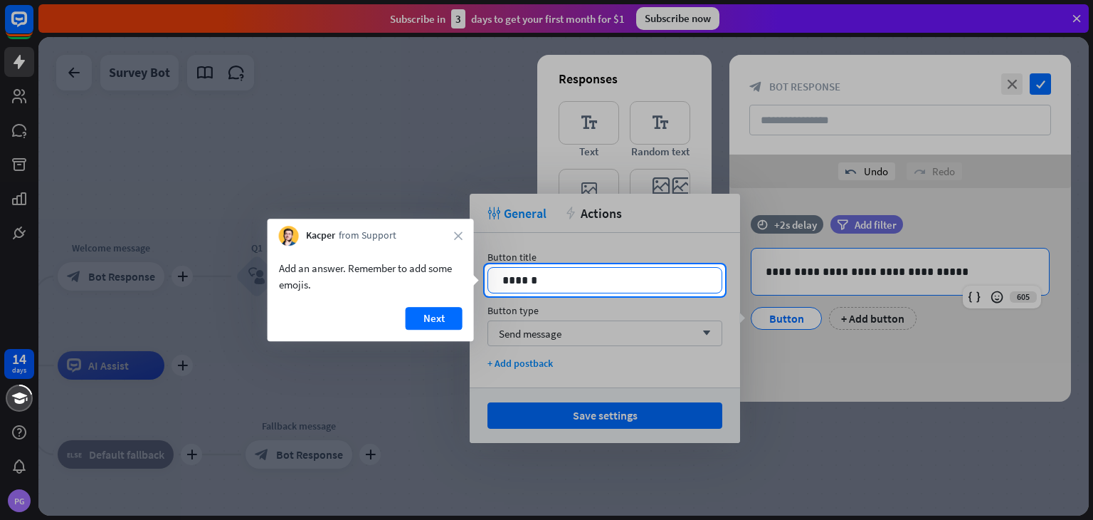
click at [590, 278] on p "******" at bounding box center [605, 280] width 205 height 18
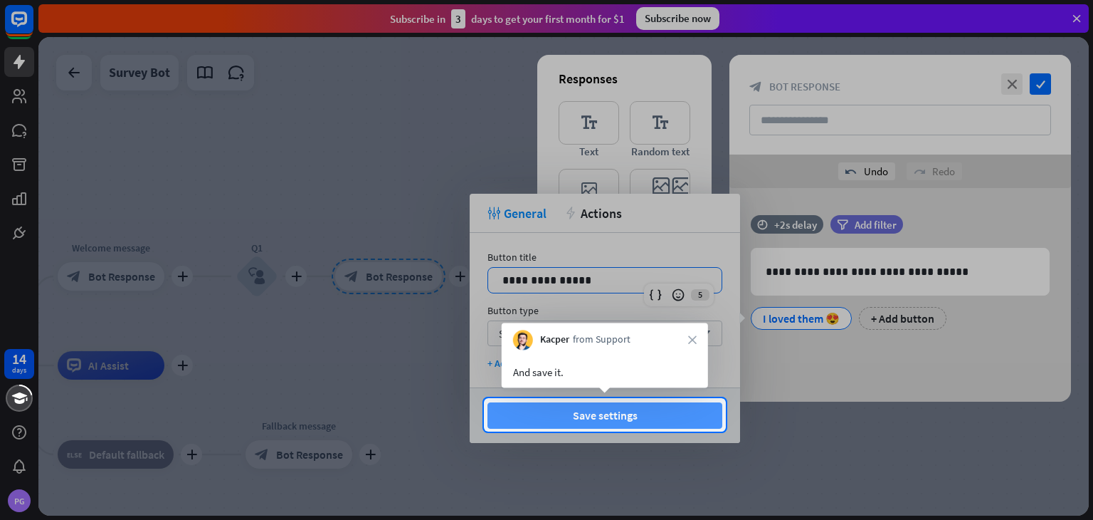
click at [622, 416] on button "Save settings" at bounding box center [605, 415] width 235 height 26
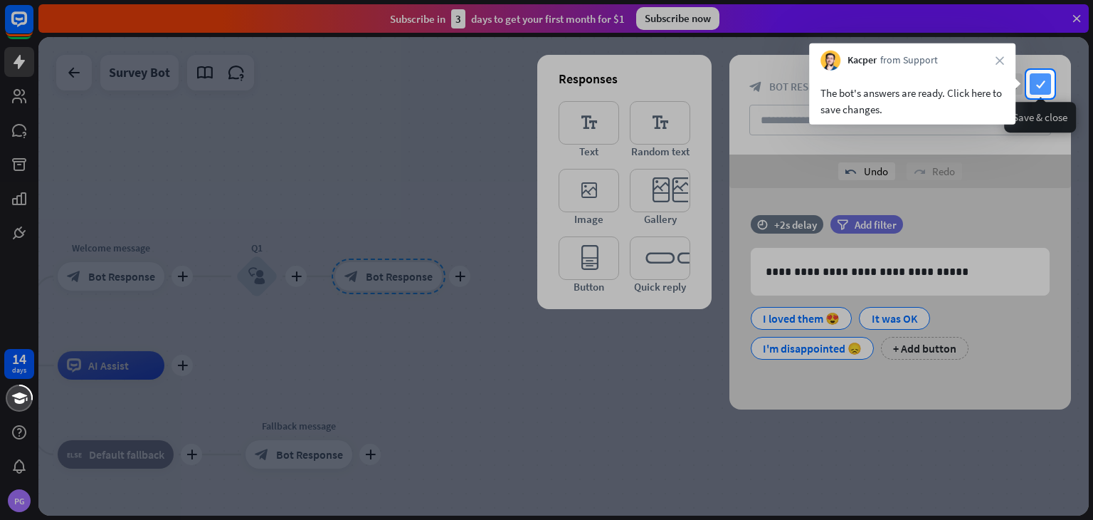
click at [1036, 80] on icon "check" at bounding box center [1040, 83] width 21 height 21
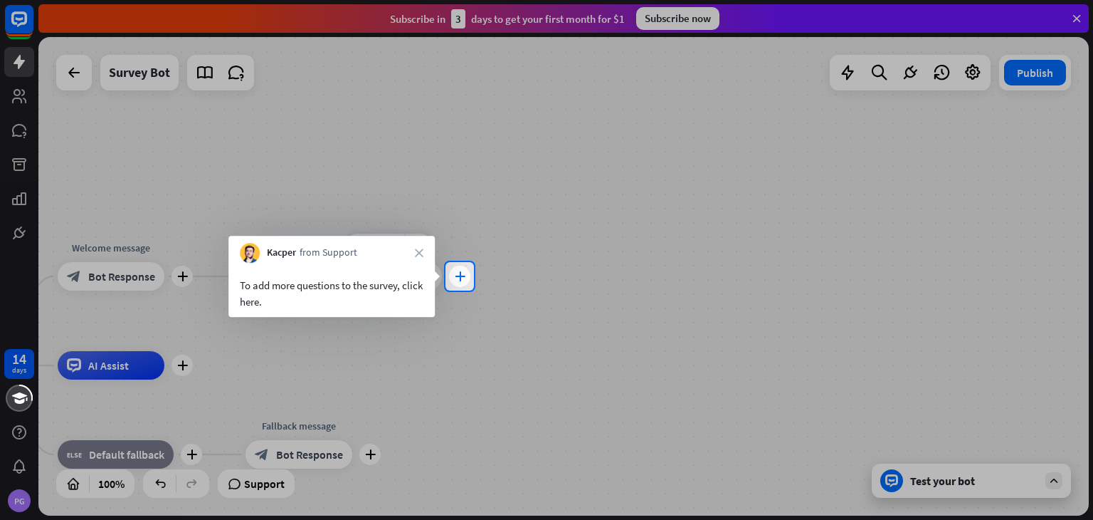
click at [458, 279] on icon "plus" at bounding box center [460, 276] width 11 height 10
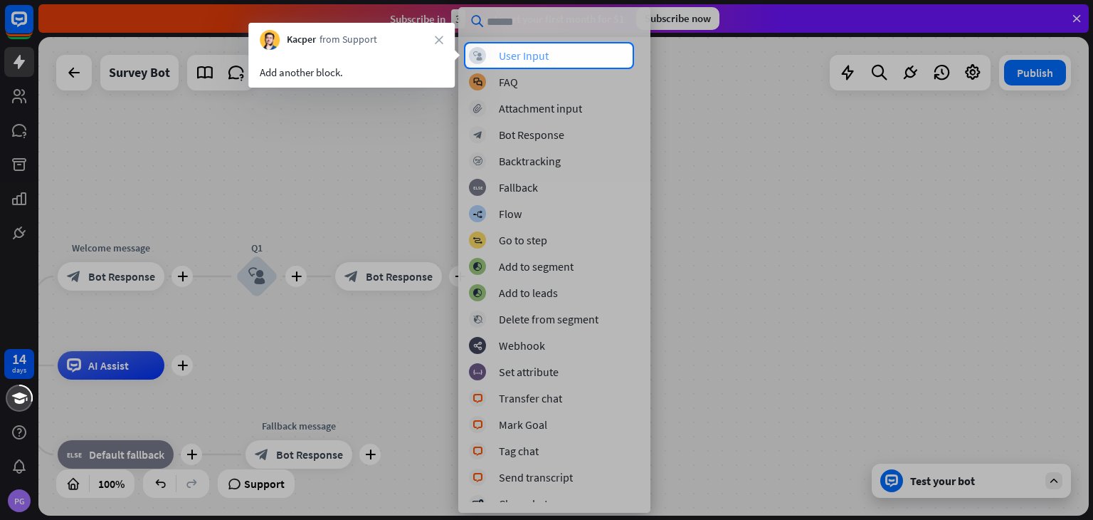
click at [558, 53] on div "block_user_input User Input" at bounding box center [554, 55] width 171 height 17
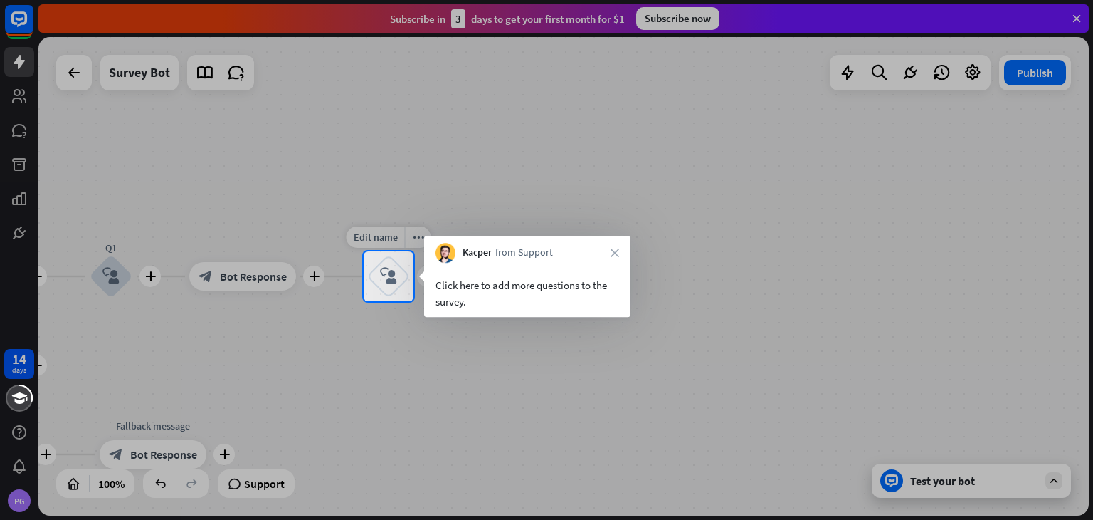
click at [394, 288] on div "block_user_input" at bounding box center [388, 276] width 43 height 43
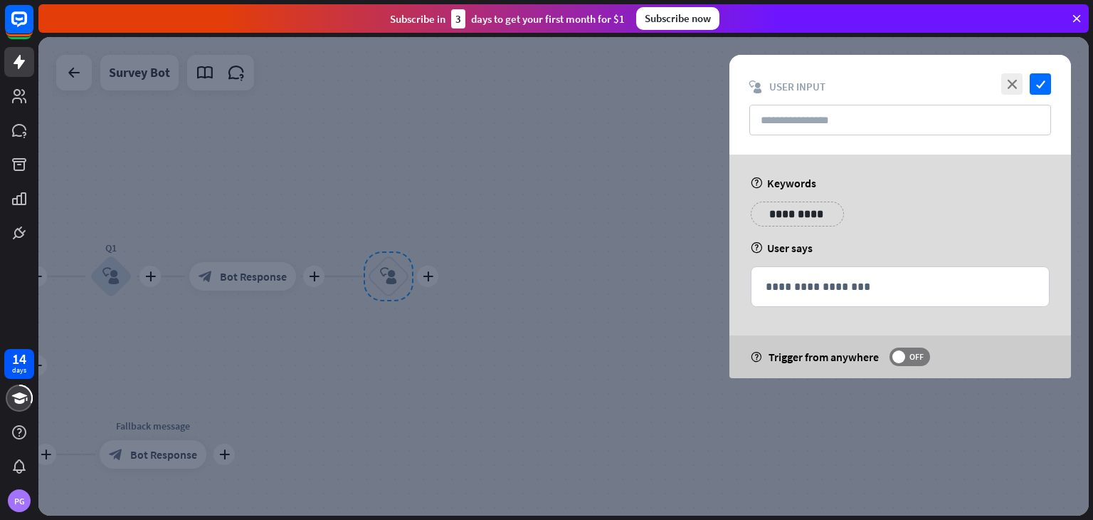
type input "**"
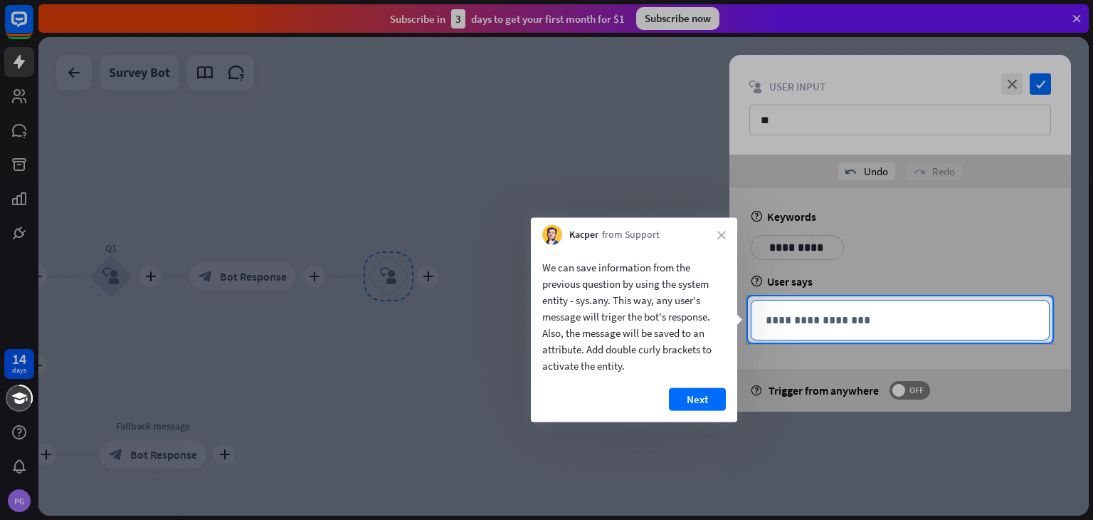
click at [838, 325] on p "**********" at bounding box center [900, 320] width 269 height 18
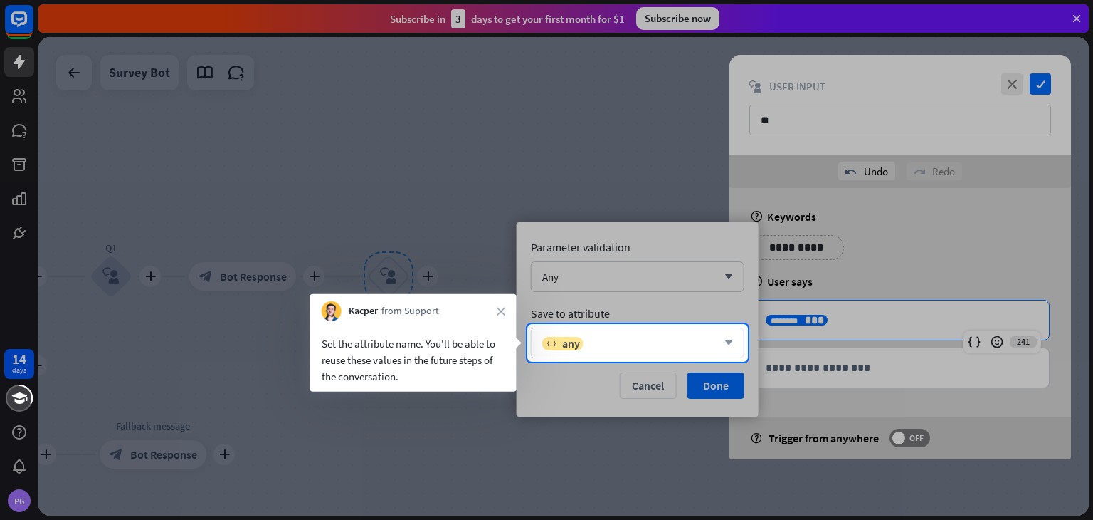
click at [716, 345] on div "variable any" at bounding box center [629, 343] width 175 height 14
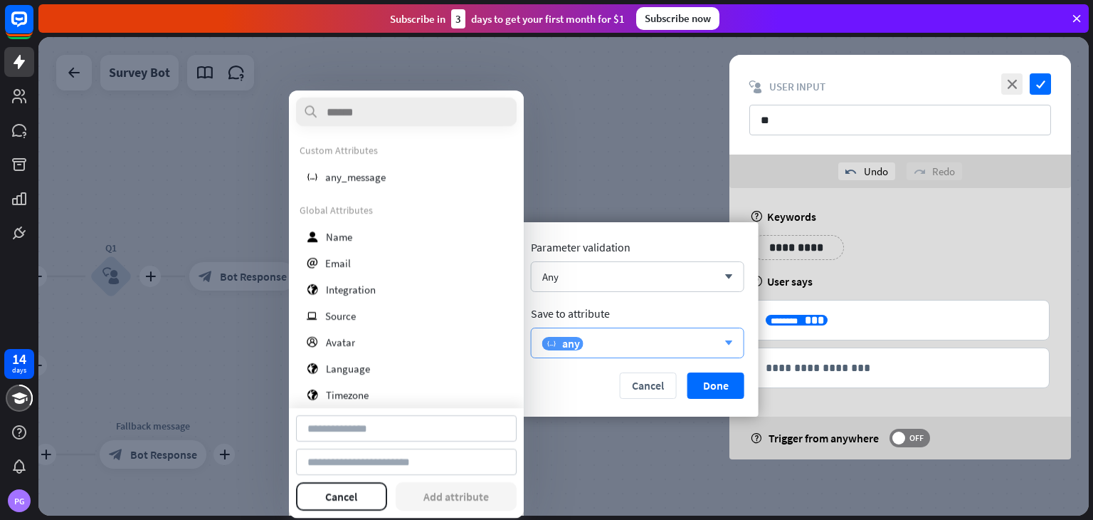
type input "*********"
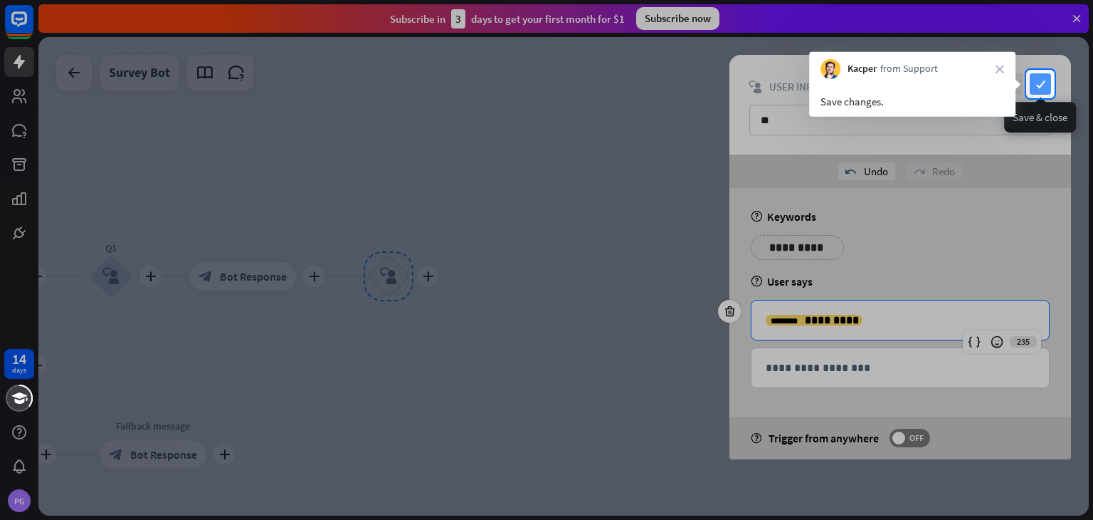
click at [1042, 80] on icon "check" at bounding box center [1040, 83] width 21 height 21
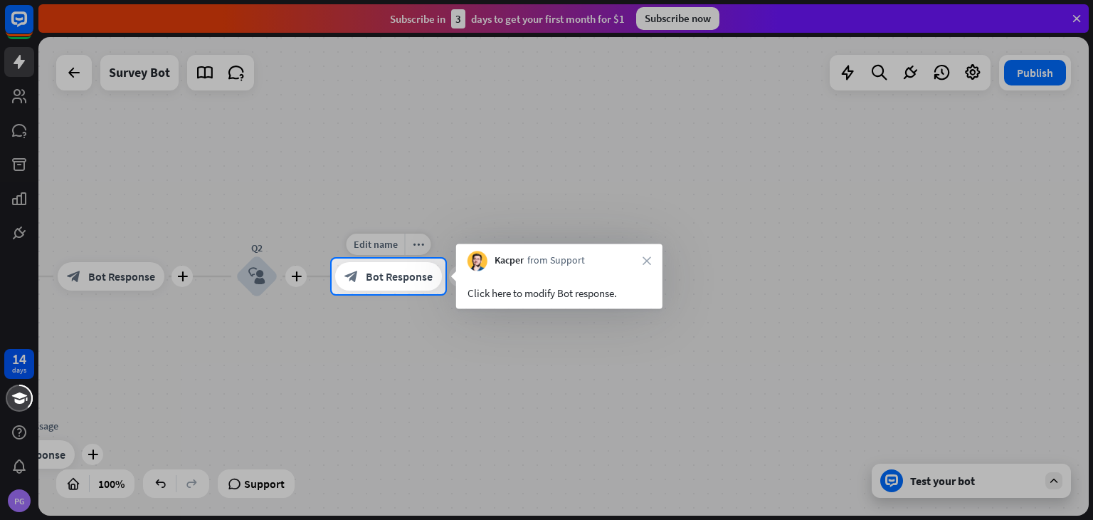
click at [406, 273] on span "Bot Response" at bounding box center [399, 276] width 67 height 14
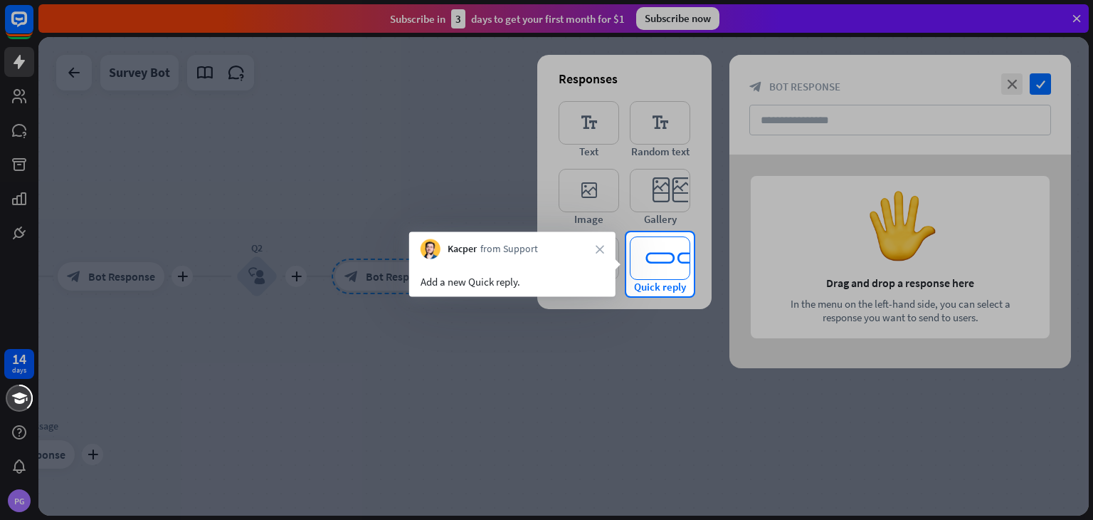
click at [666, 258] on icon "editor_quick_replies" at bounding box center [660, 257] width 60 height 43
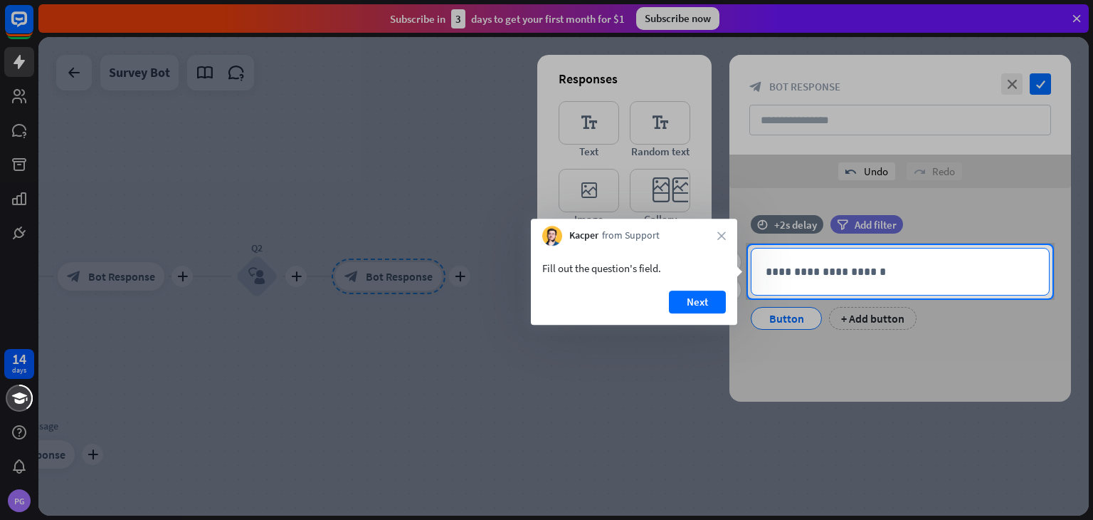
click at [816, 275] on p "**********" at bounding box center [900, 272] width 269 height 18
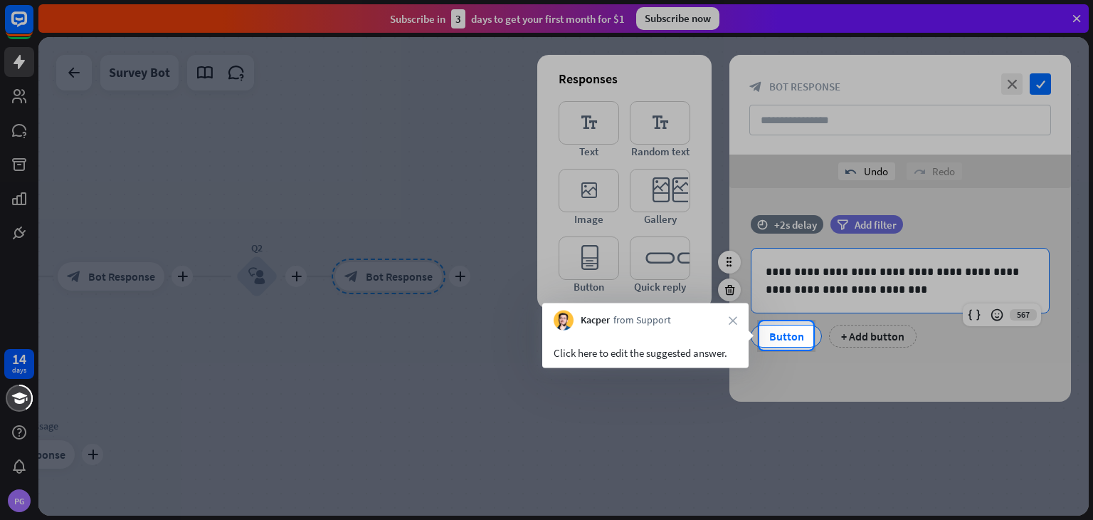
click at [789, 340] on div "Button" at bounding box center [786, 335] width 47 height 21
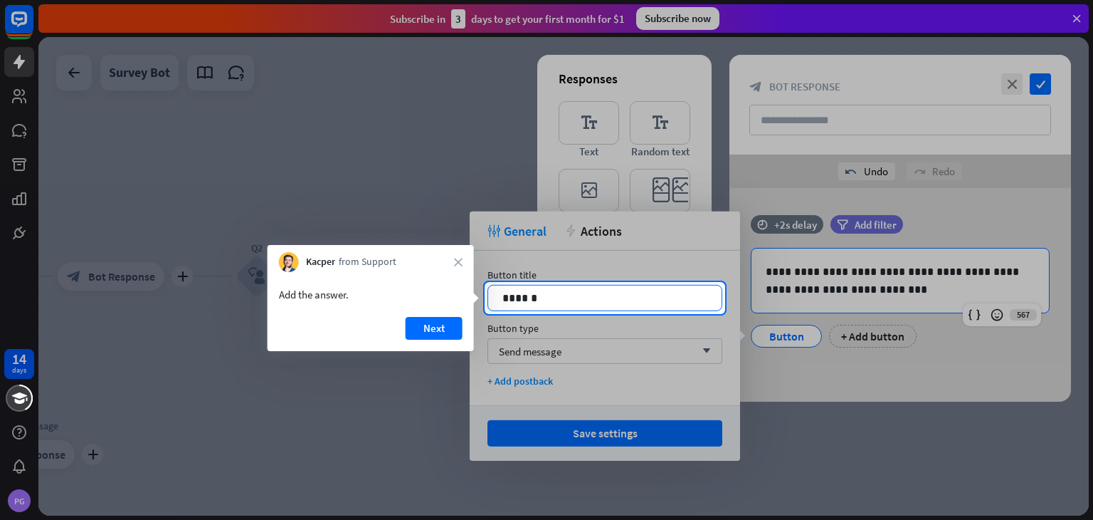
click at [599, 305] on p "******" at bounding box center [605, 298] width 205 height 18
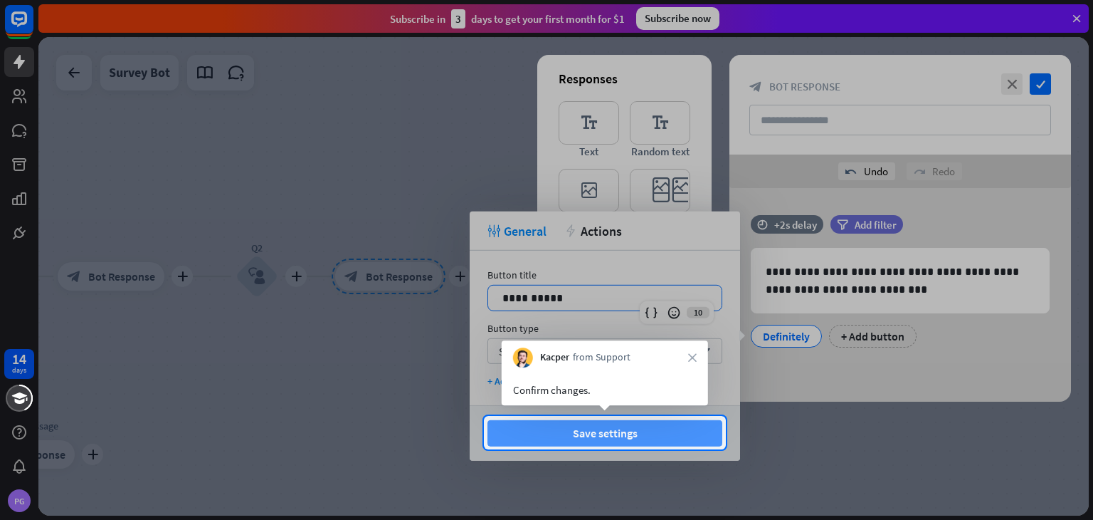
click at [661, 428] on button "Save settings" at bounding box center [605, 433] width 235 height 26
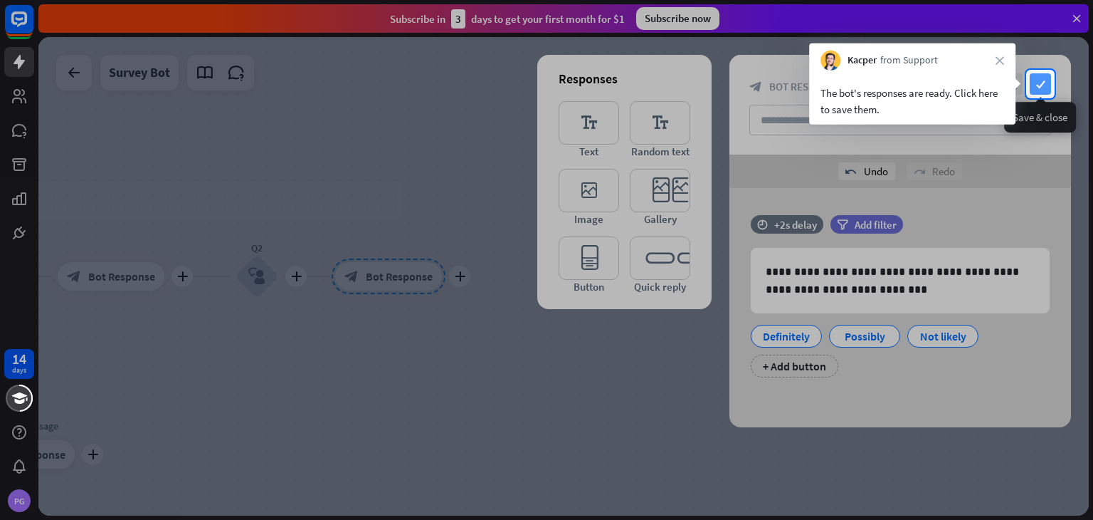
click at [1036, 78] on icon "check" at bounding box center [1040, 83] width 21 height 21
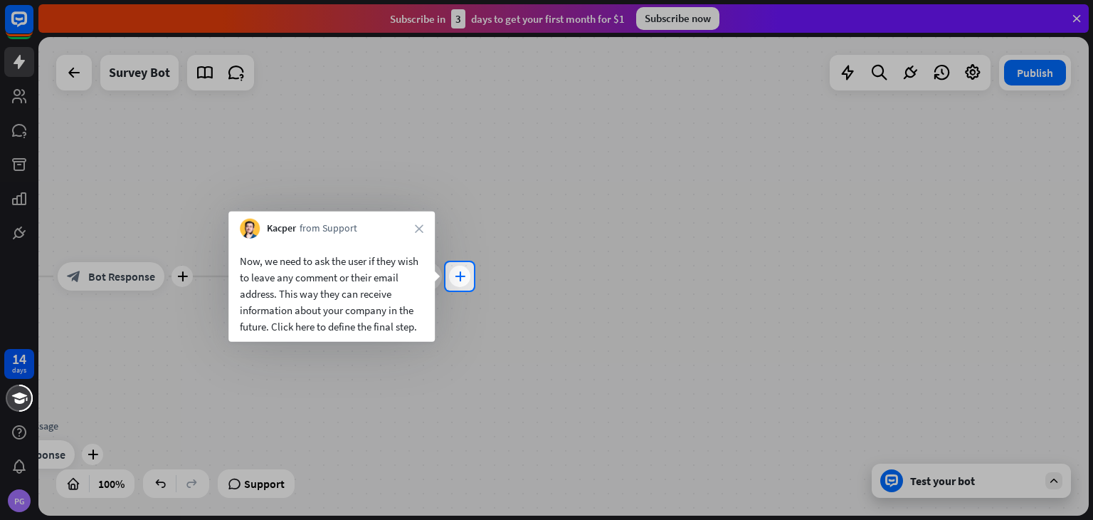
click at [462, 278] on icon "plus" at bounding box center [460, 276] width 11 height 10
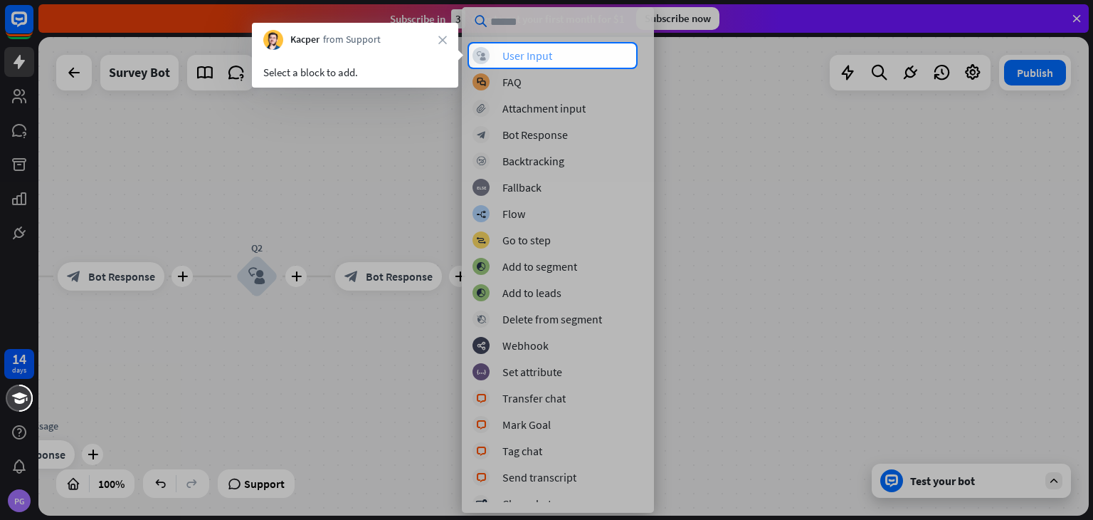
click at [535, 60] on div "User Input" at bounding box center [528, 55] width 50 height 14
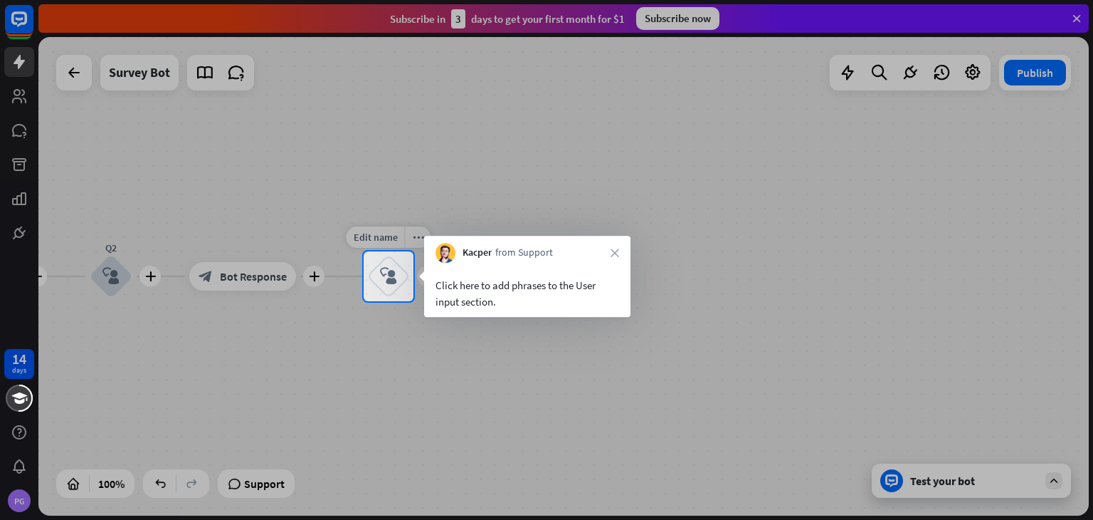
click at [394, 286] on div "block_user_input" at bounding box center [388, 276] width 43 height 43
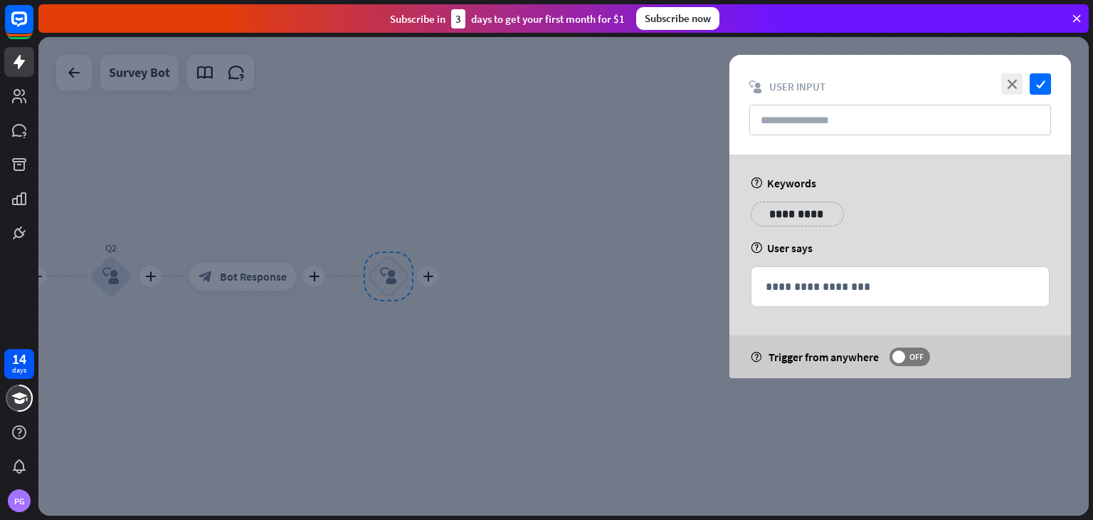
type input "**"
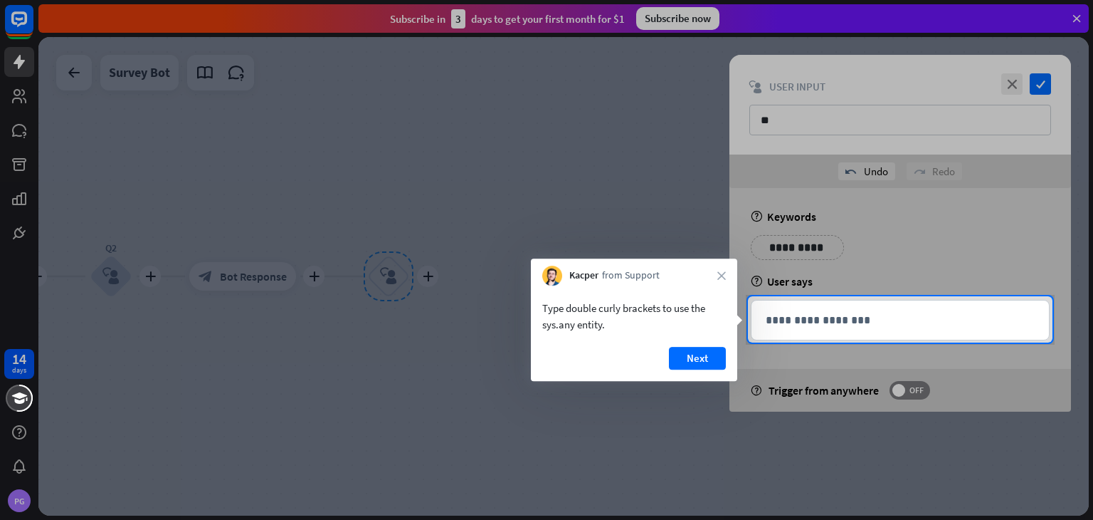
click at [700, 354] on button "Next" at bounding box center [697, 358] width 57 height 23
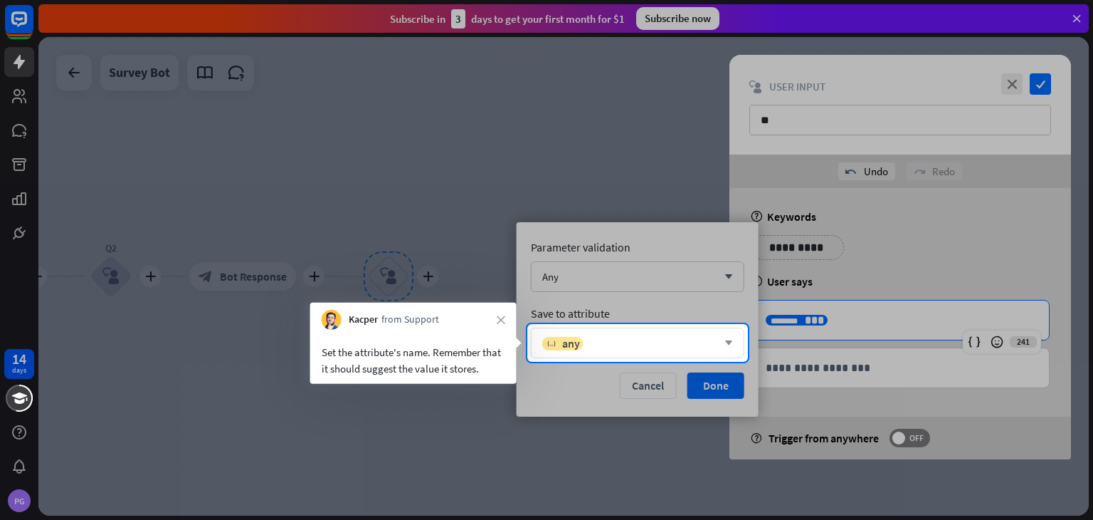
click at [702, 345] on div "variable any" at bounding box center [629, 343] width 175 height 14
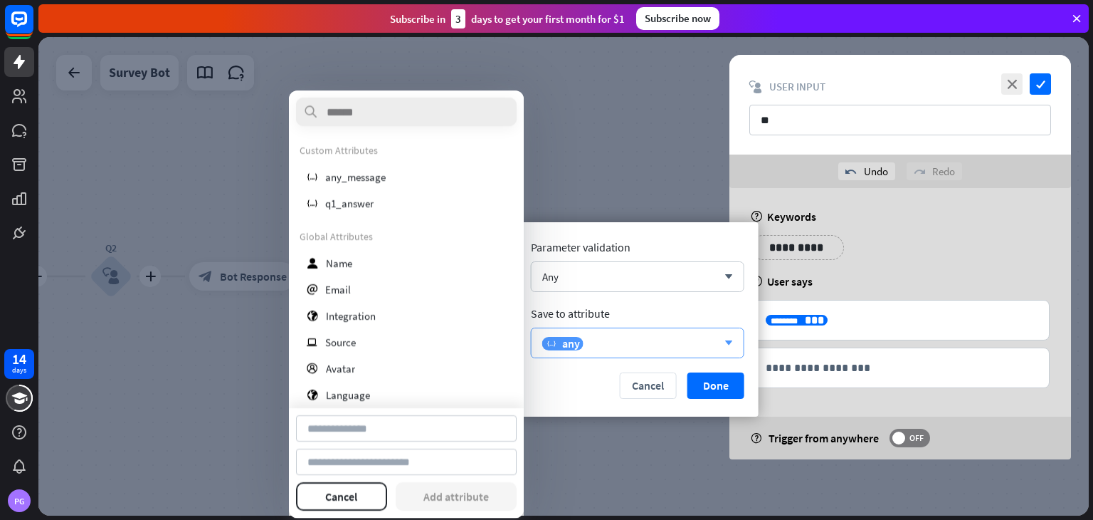
type input "*********"
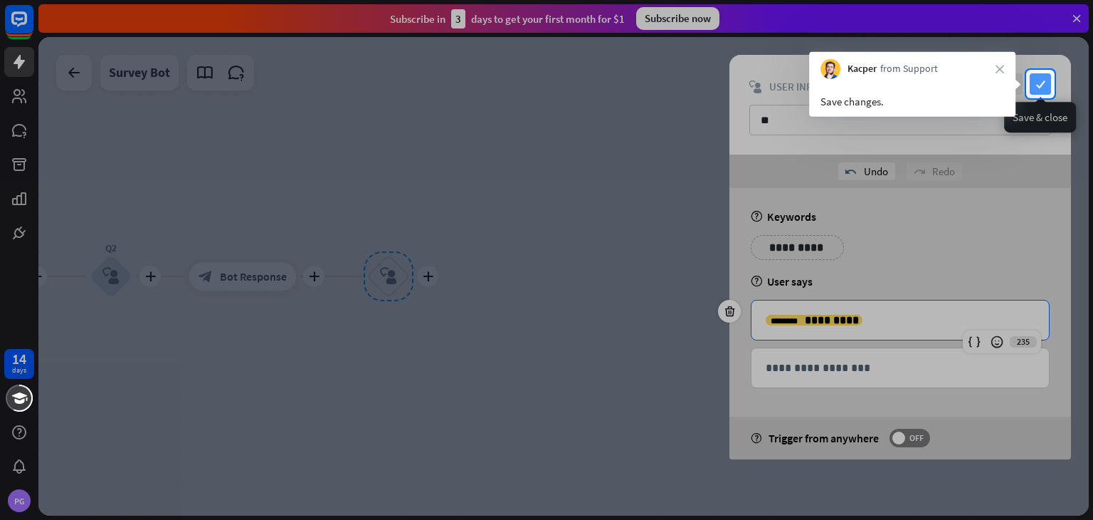
click at [1040, 86] on icon "check" at bounding box center [1040, 83] width 21 height 21
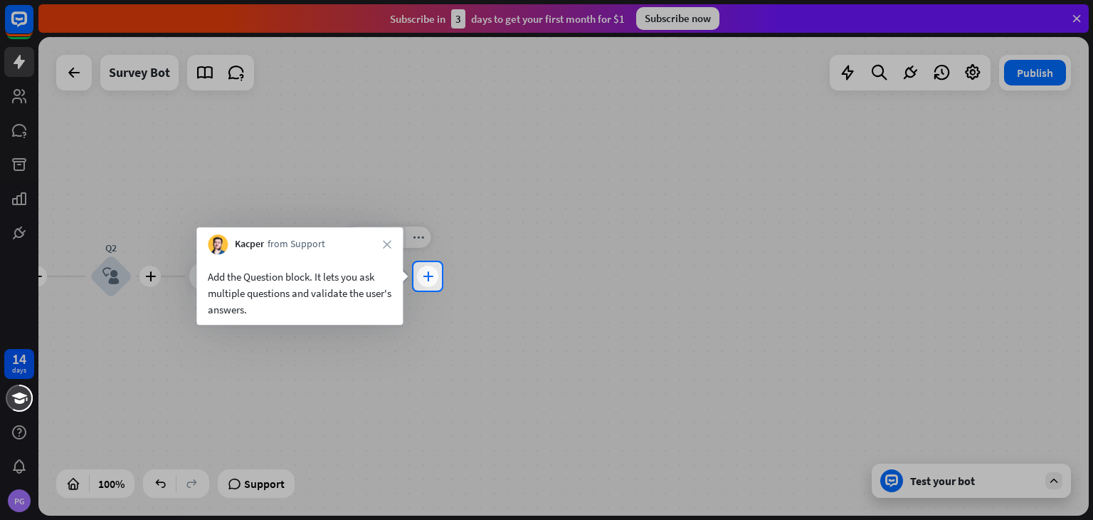
click at [432, 273] on icon "plus" at bounding box center [428, 276] width 11 height 10
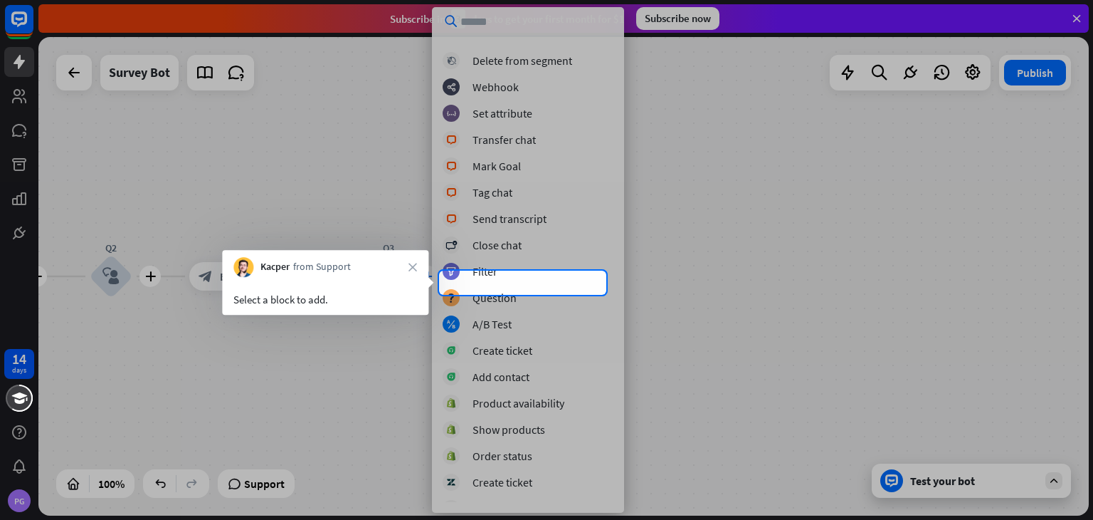
scroll to position [247, 0]
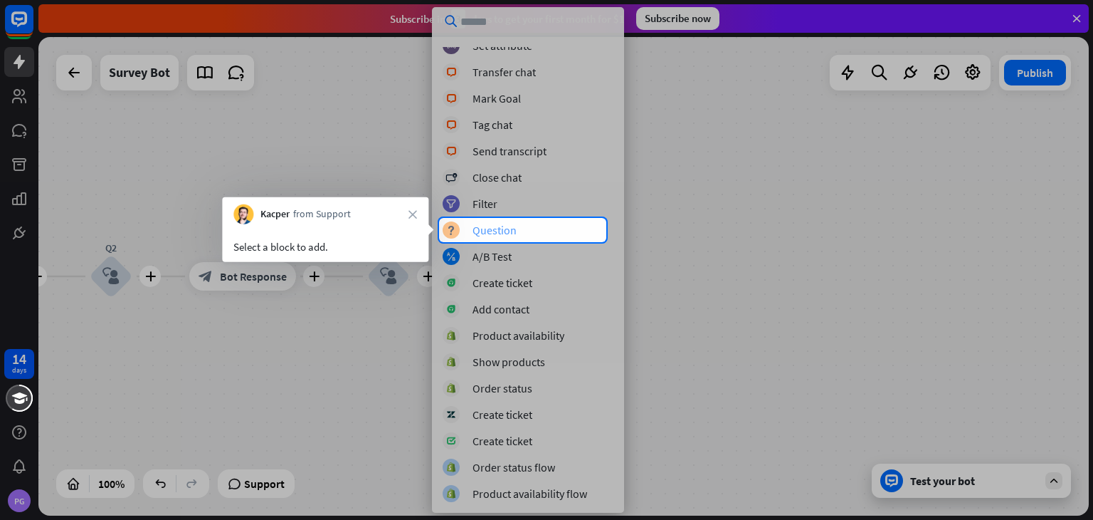
click at [465, 229] on div "block_question Question" at bounding box center [528, 229] width 171 height 17
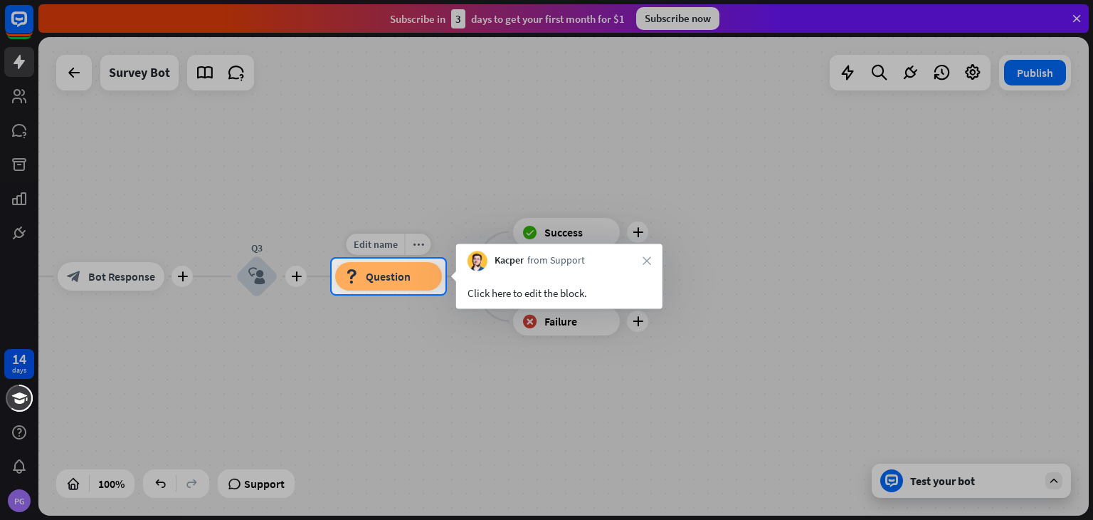
click at [397, 280] on span "Question" at bounding box center [388, 276] width 45 height 14
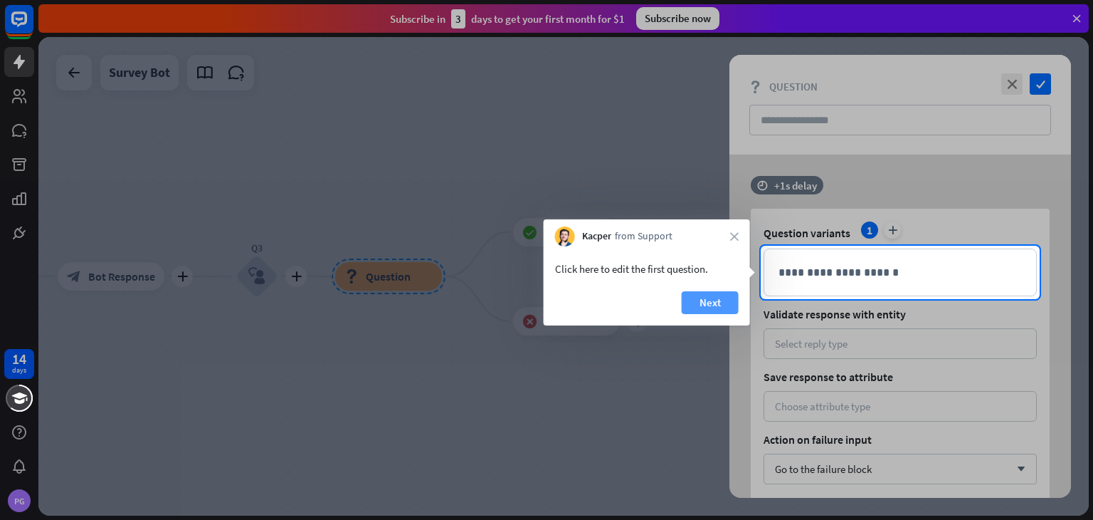
click at [697, 305] on button "Next" at bounding box center [710, 302] width 57 height 23
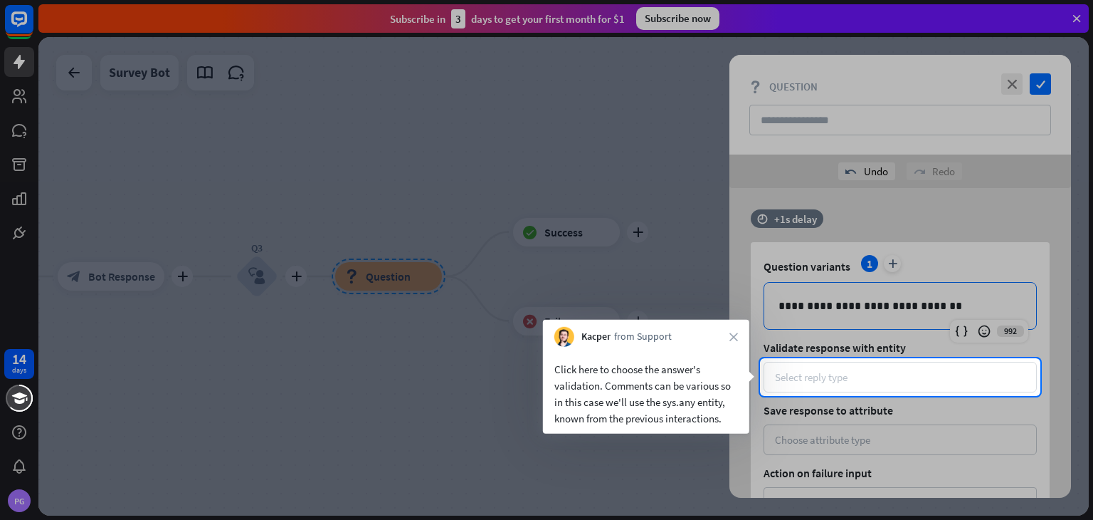
click at [814, 368] on div "Select reply type" at bounding box center [900, 377] width 273 height 31
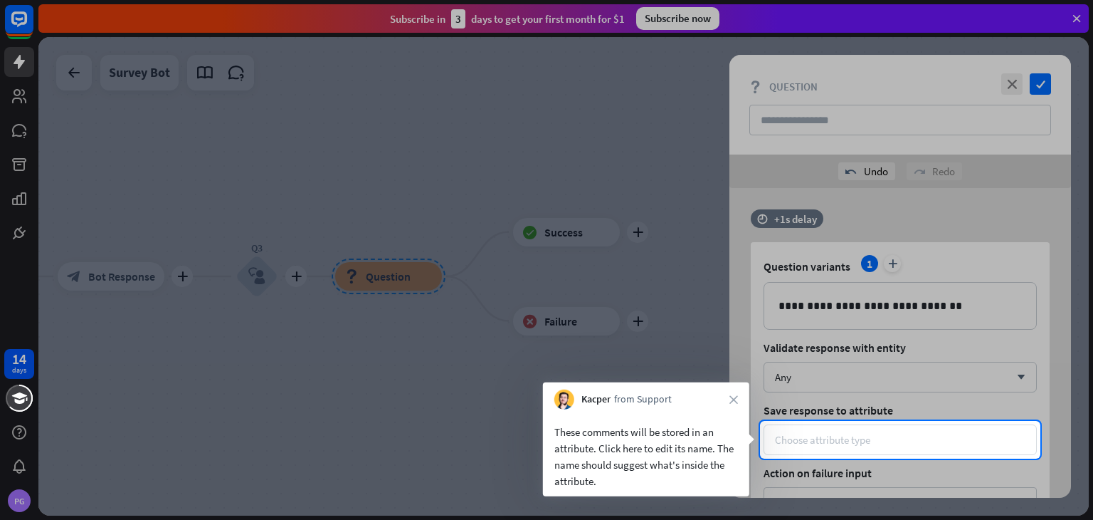
click at [918, 430] on div "Choose attribute type" at bounding box center [900, 439] width 273 height 31
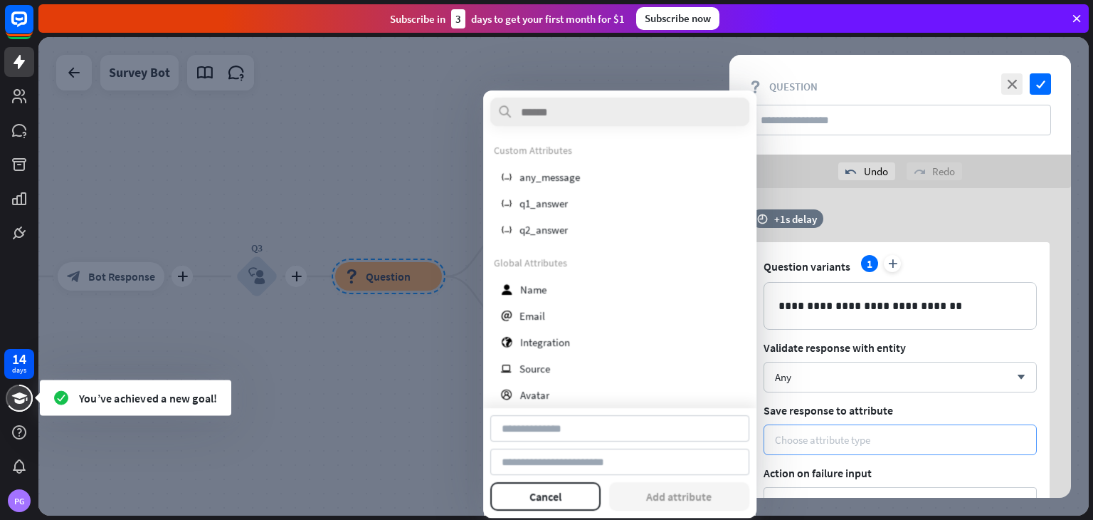
type input "********"
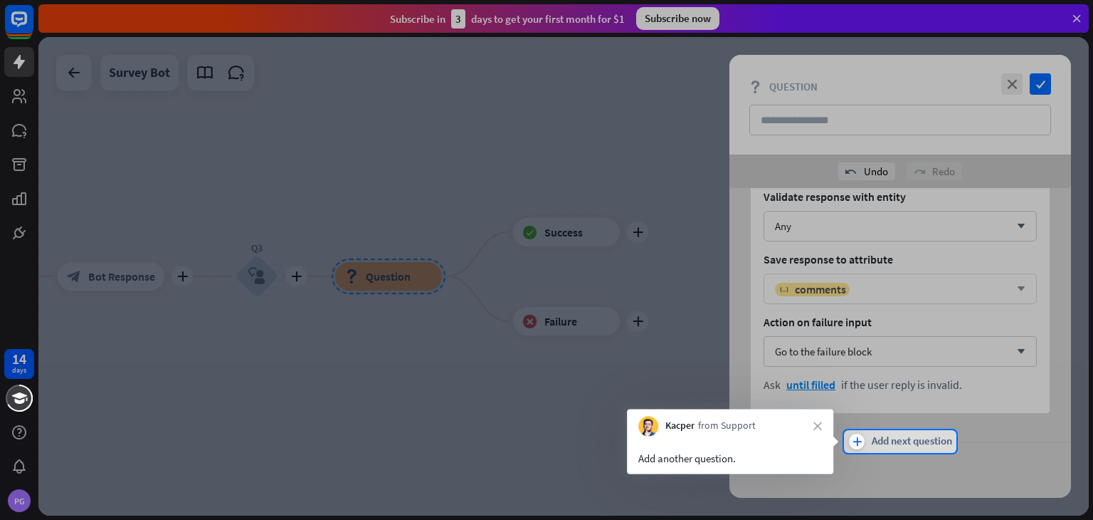
scroll to position [151, 0]
click at [874, 440] on span "Add next question" at bounding box center [912, 441] width 80 height 16
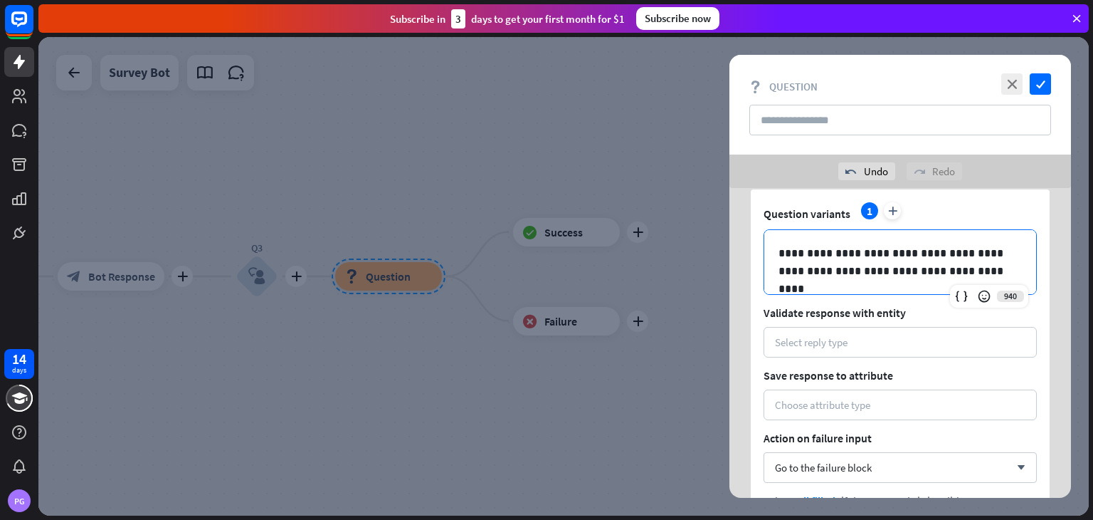
scroll to position [520, 0]
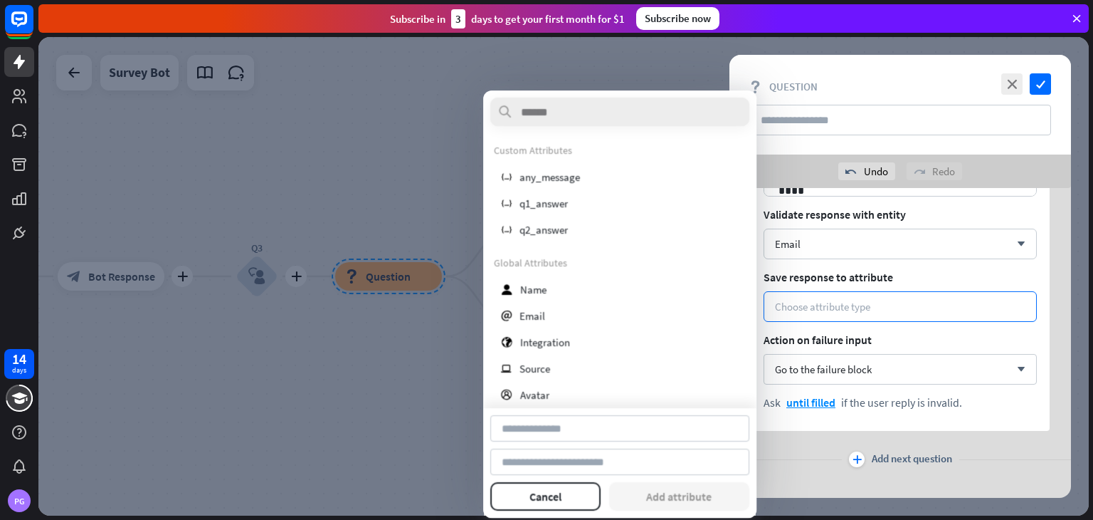
type input "*****"
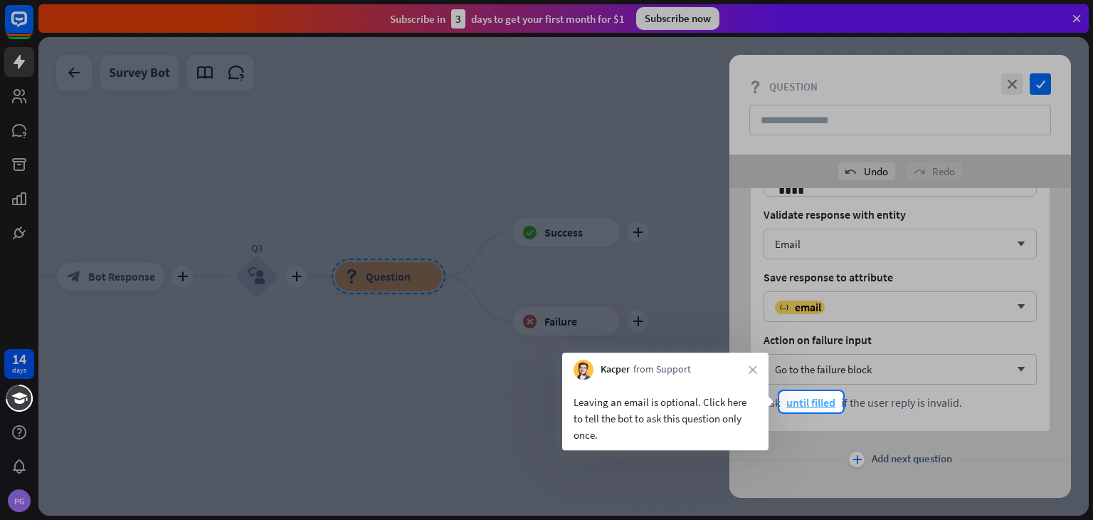
click at [821, 402] on span "until filled" at bounding box center [810, 402] width 49 height 14
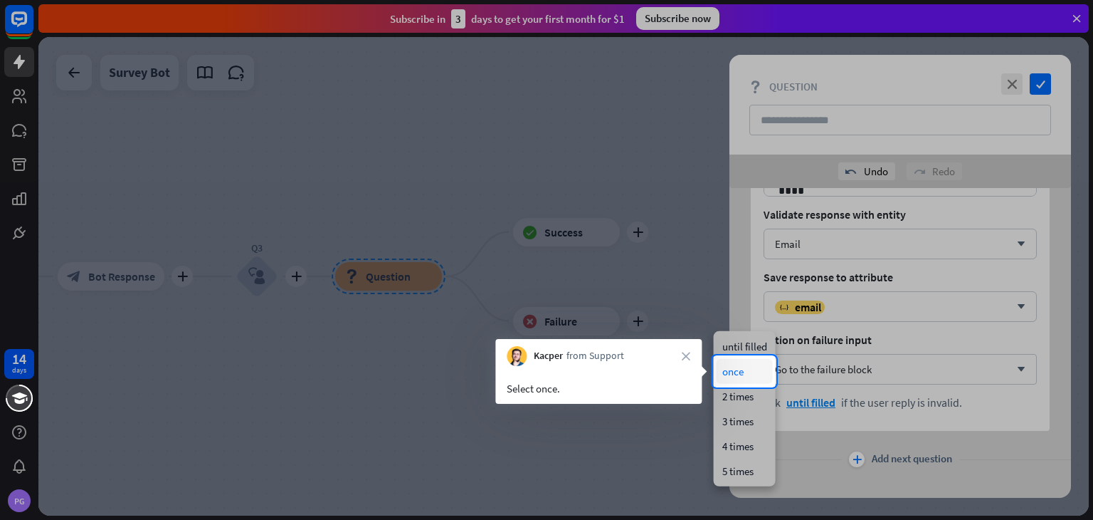
click at [725, 372] on div "once" at bounding box center [745, 371] width 56 height 25
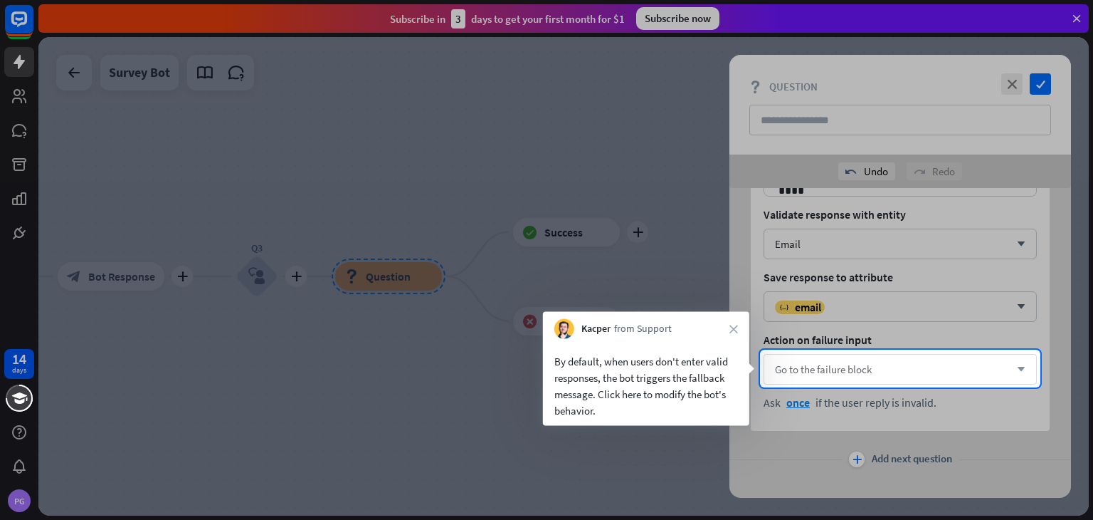
click at [836, 370] on span "Go to the failure block" at bounding box center [823, 369] width 97 height 14
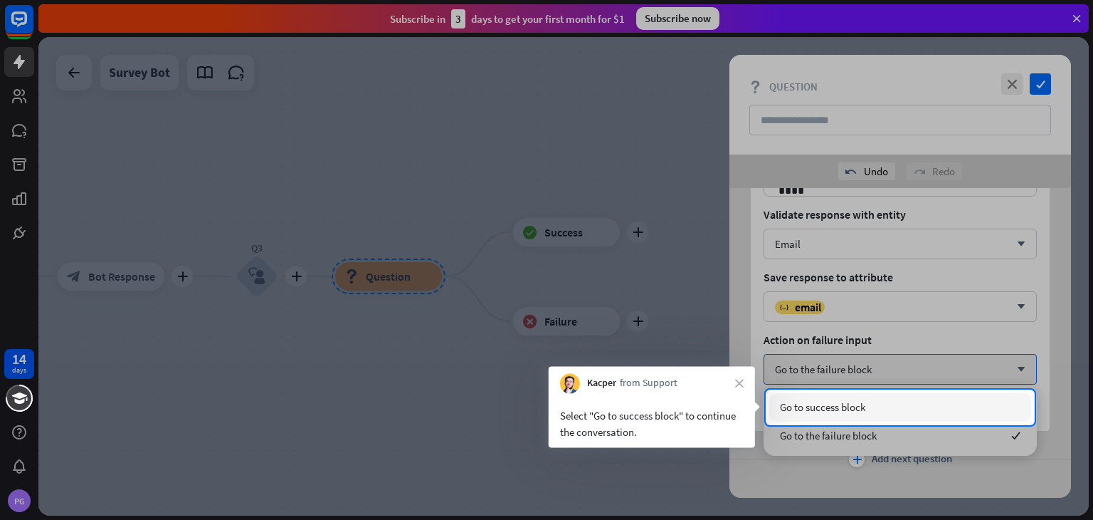
click at [813, 405] on span "Go to success block" at bounding box center [822, 407] width 85 height 14
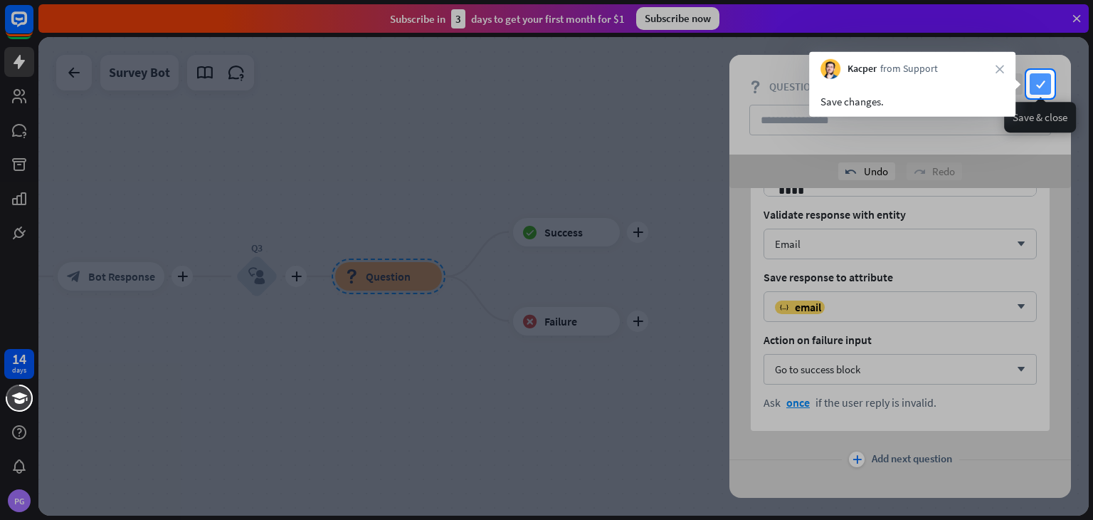
click at [1047, 85] on icon "check" at bounding box center [1040, 83] width 21 height 21
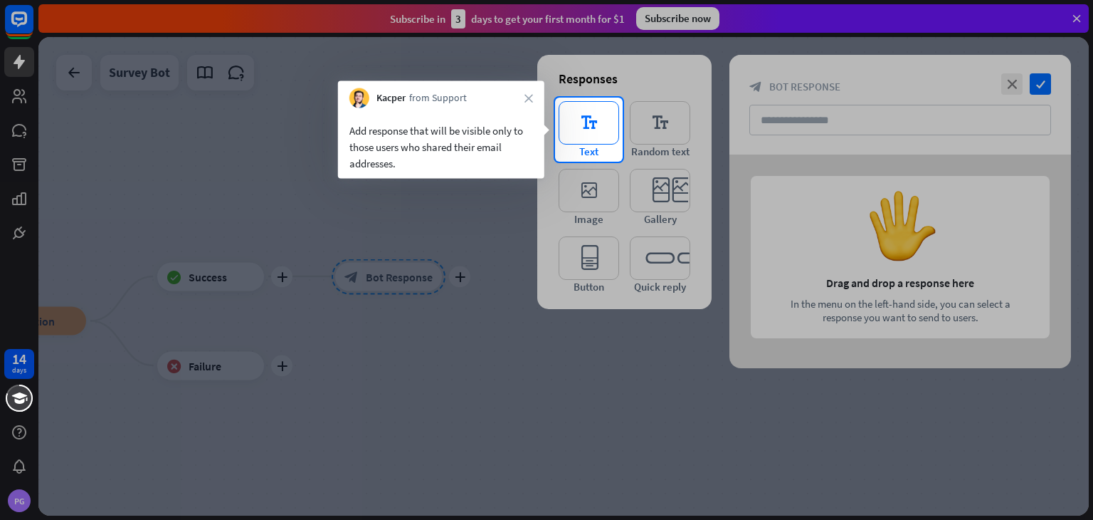
click at [588, 137] on icon "editor_text" at bounding box center [589, 122] width 60 height 43
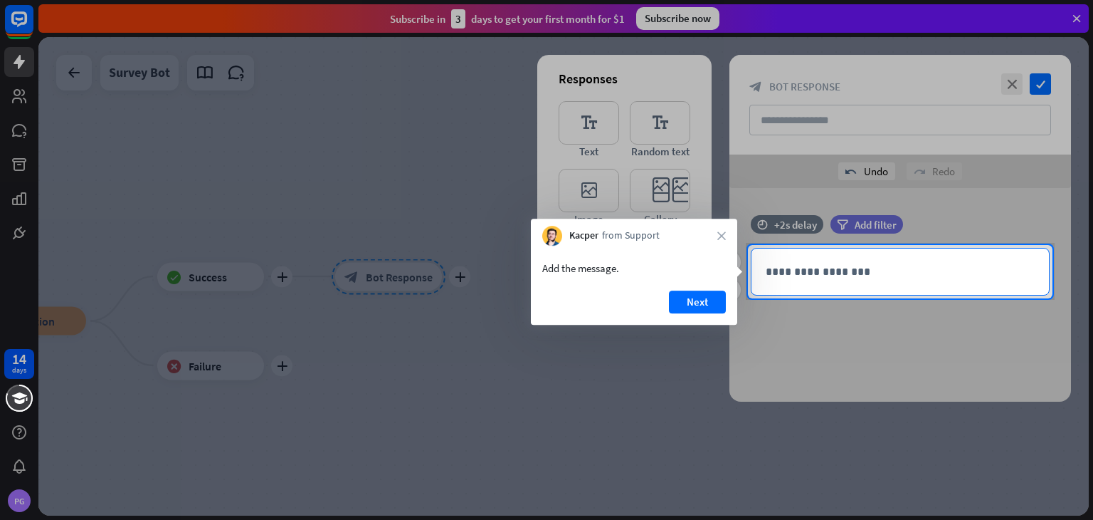
click at [863, 288] on div "**********" at bounding box center [901, 271] width 298 height 46
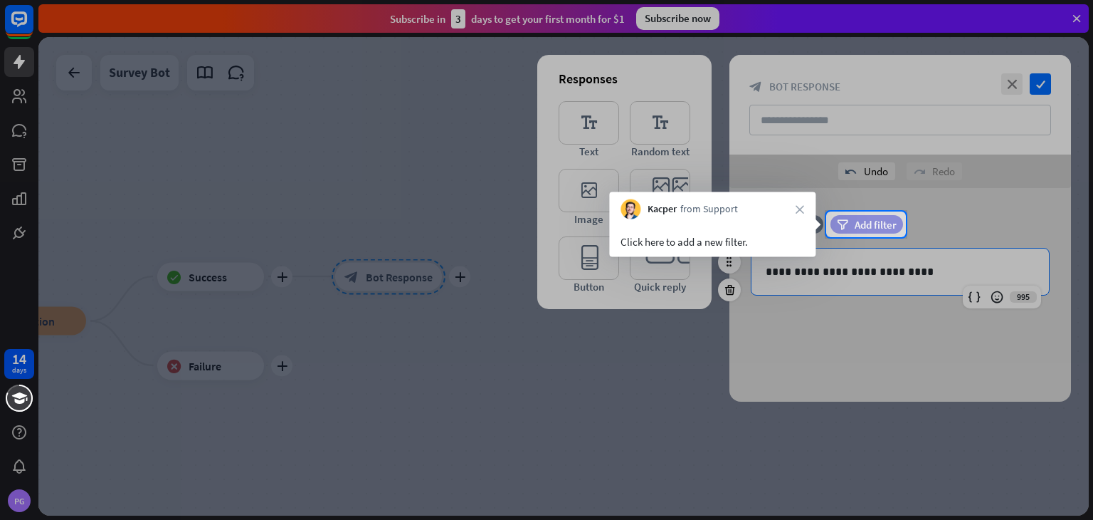
click at [862, 220] on span "Add filter" at bounding box center [876, 225] width 42 height 14
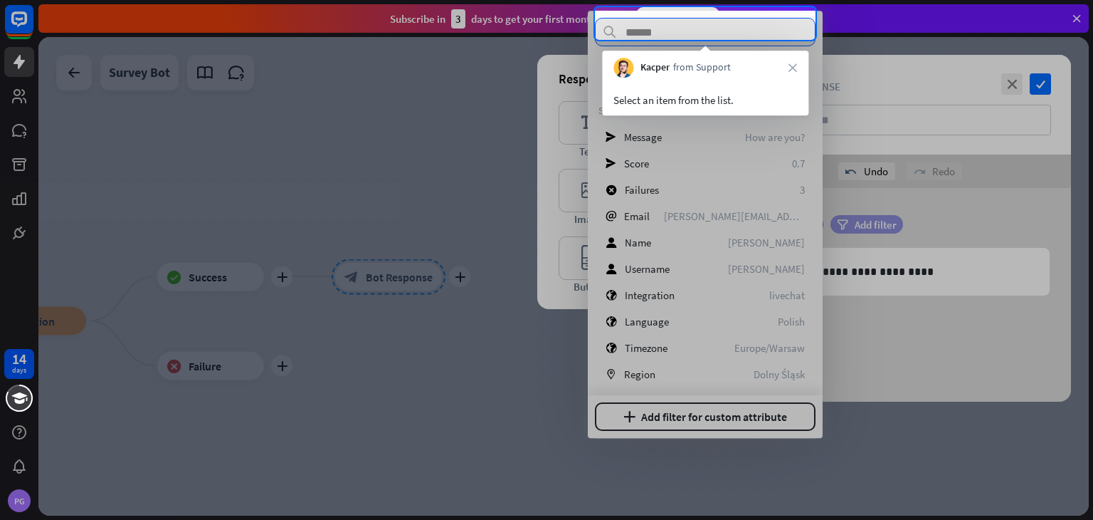
scroll to position [125, 0]
click at [734, 23] on input "text" at bounding box center [705, 32] width 221 height 28
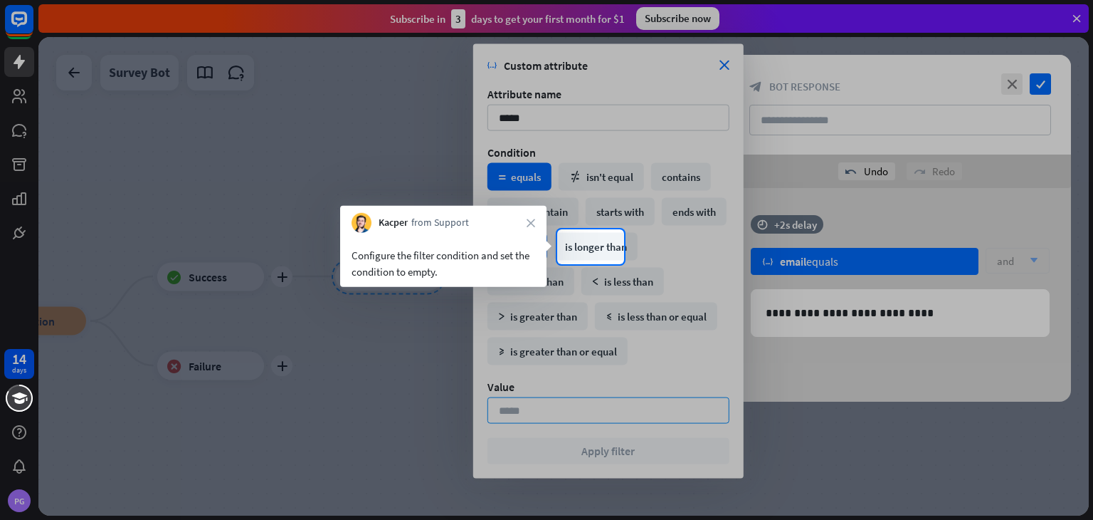
click at [547, 248] on div "is empty" at bounding box center [518, 247] width 60 height 28
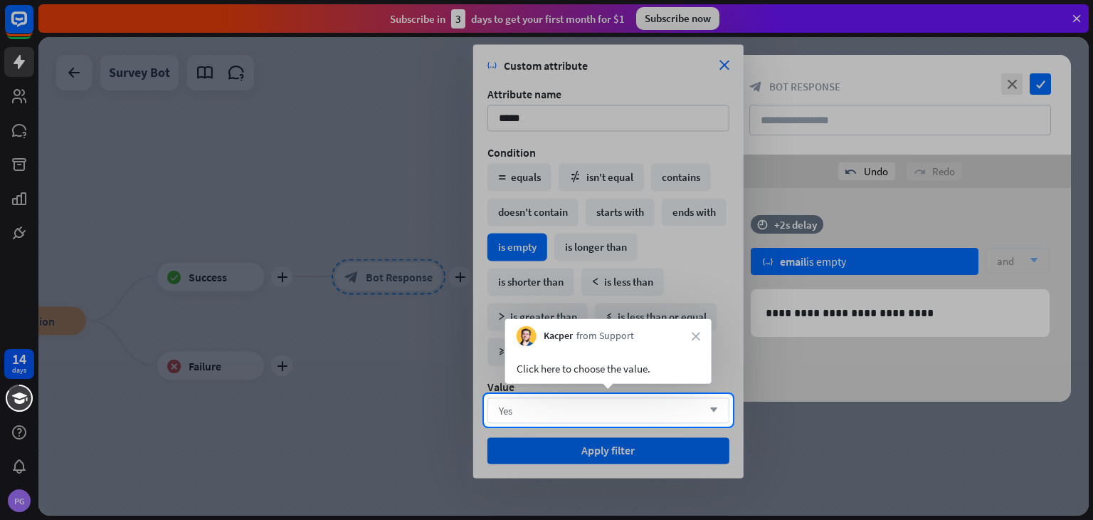
click at [630, 414] on div "Yes arrow_down" at bounding box center [609, 410] width 242 height 26
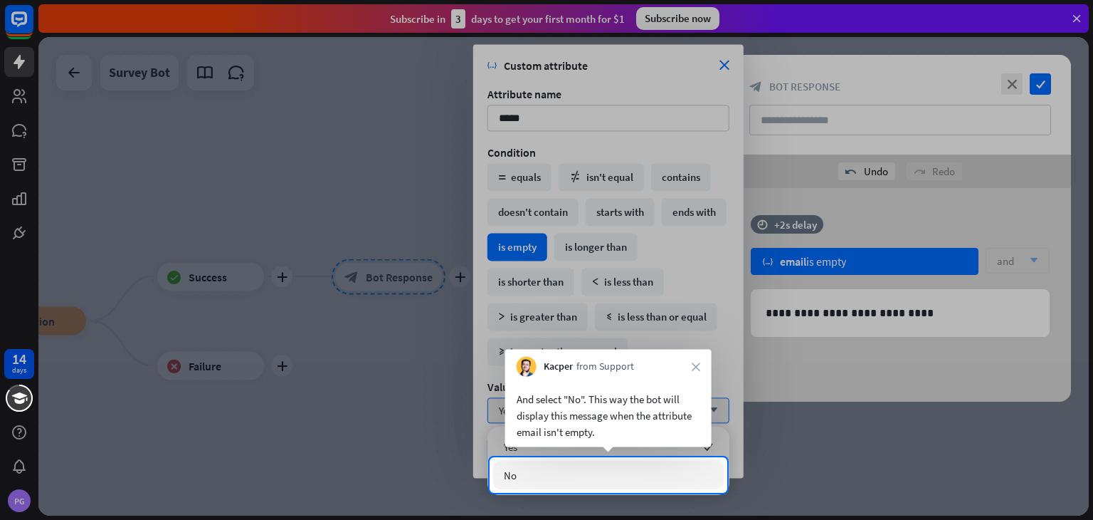
click at [634, 481] on div "No" at bounding box center [608, 475] width 231 height 28
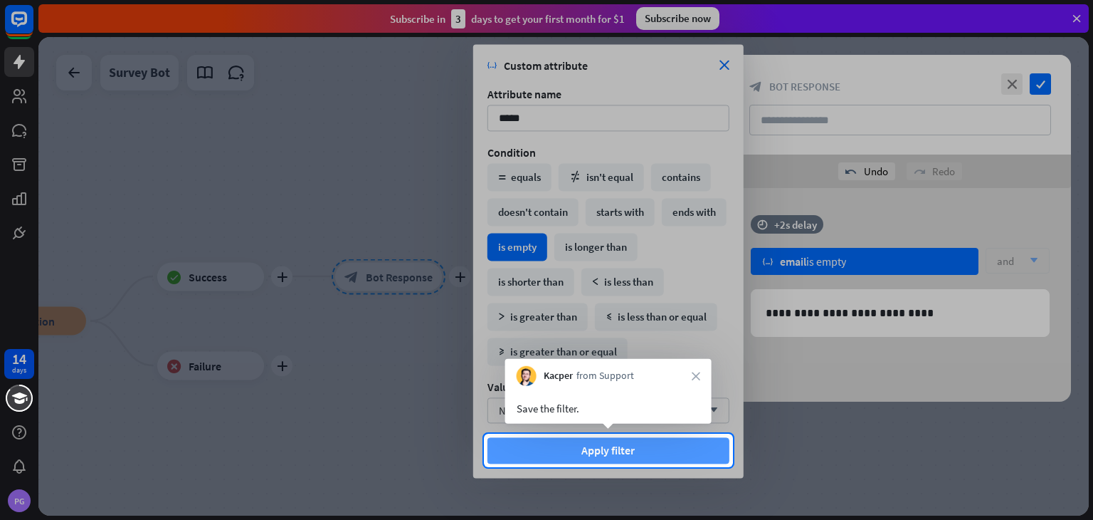
click at [636, 451] on button "Apply filter" at bounding box center [609, 450] width 242 height 26
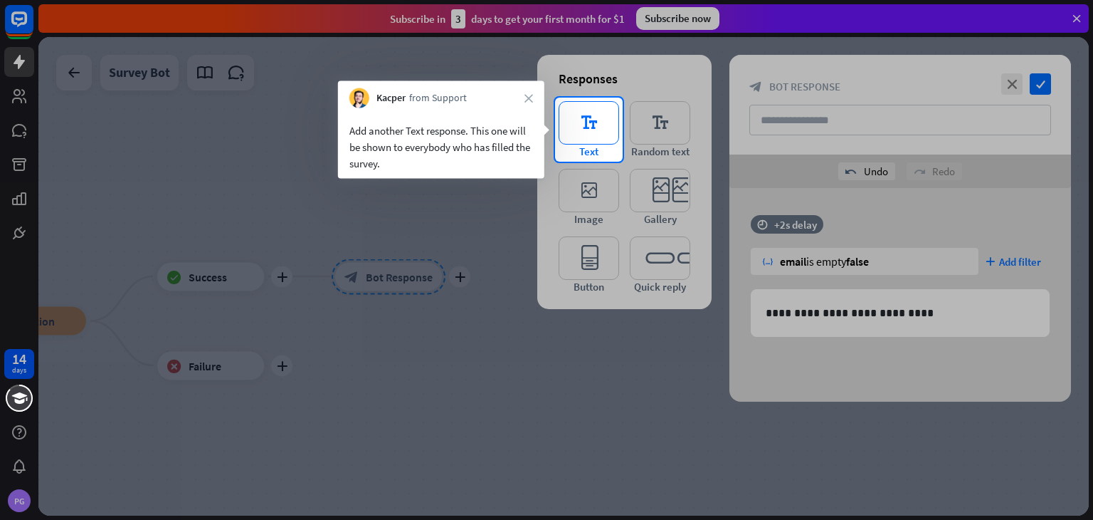
click at [581, 132] on icon "editor_text" at bounding box center [589, 122] width 60 height 43
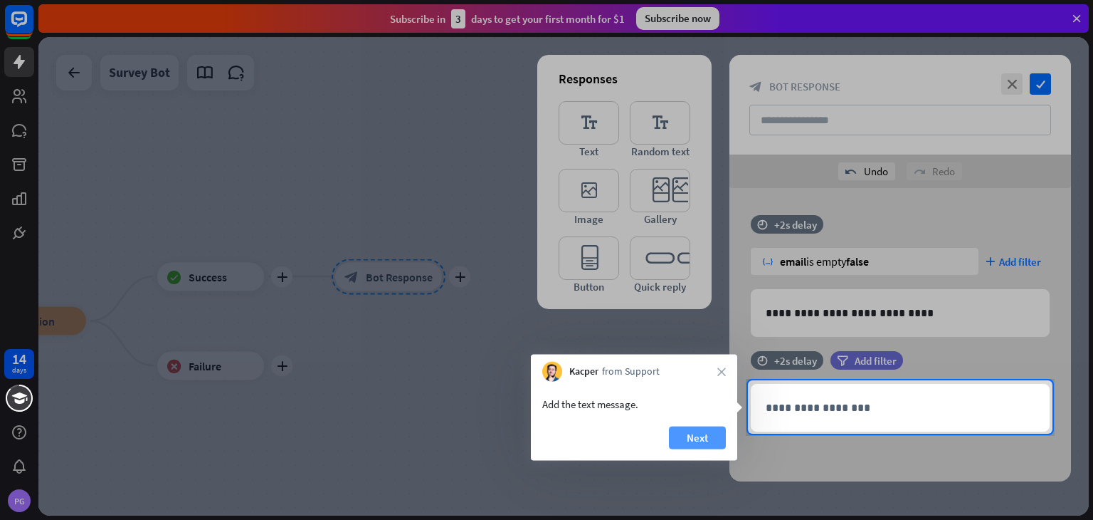
click at [685, 441] on button "Next" at bounding box center [697, 437] width 57 height 23
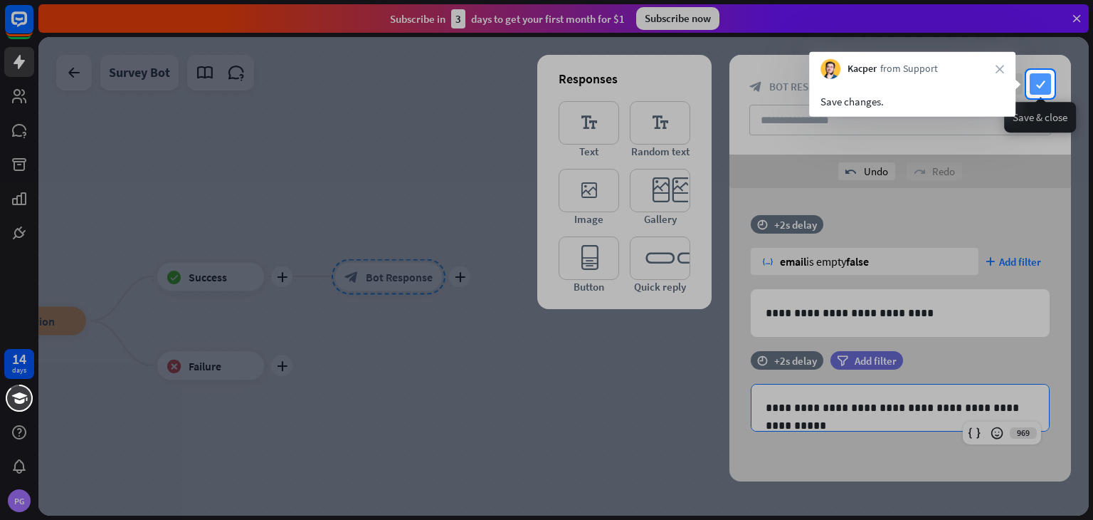
click at [1041, 84] on icon "check" at bounding box center [1040, 83] width 21 height 21
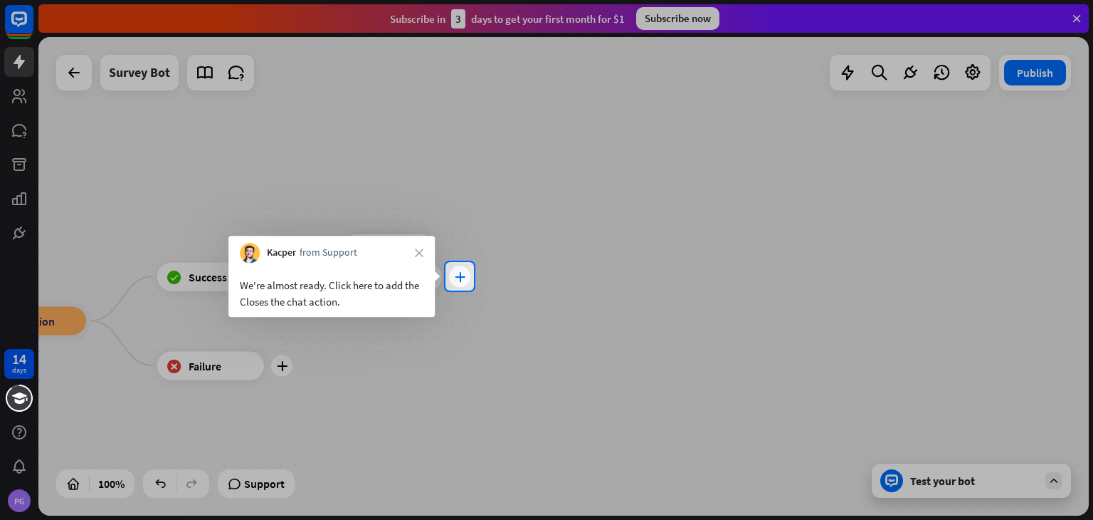
click at [462, 276] on icon "plus" at bounding box center [460, 276] width 11 height 10
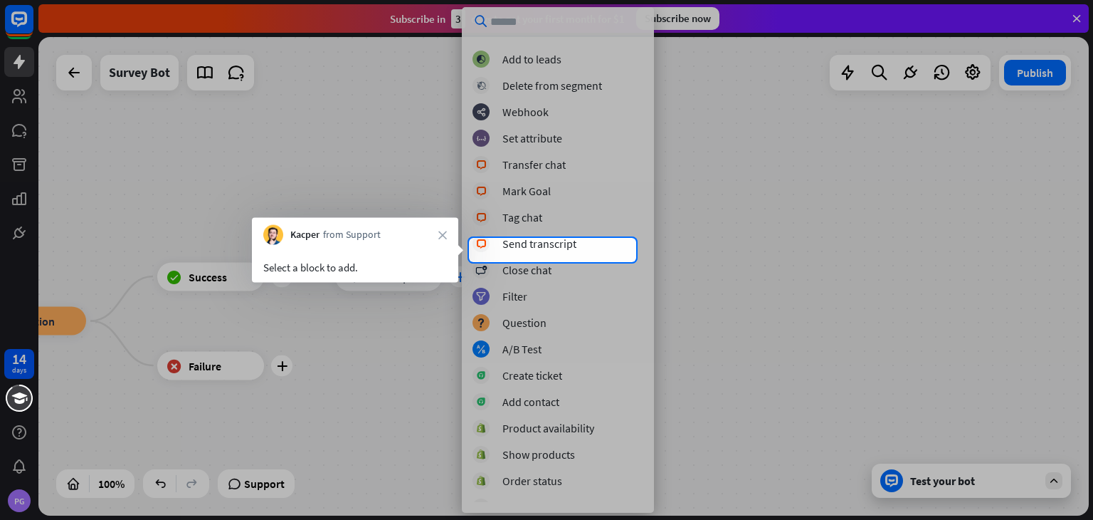
scroll to position [325, 0]
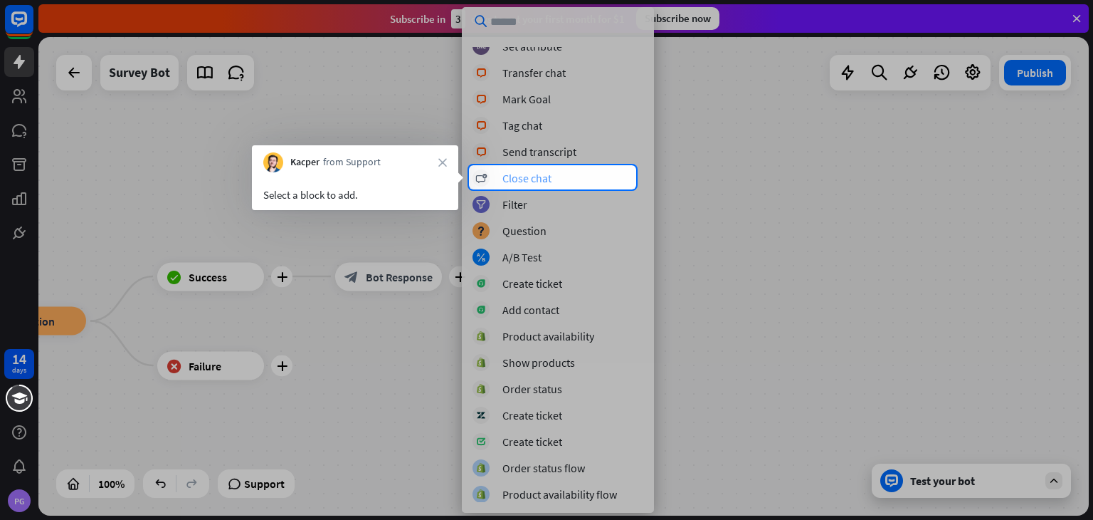
click at [532, 177] on div "Close chat" at bounding box center [527, 178] width 49 height 14
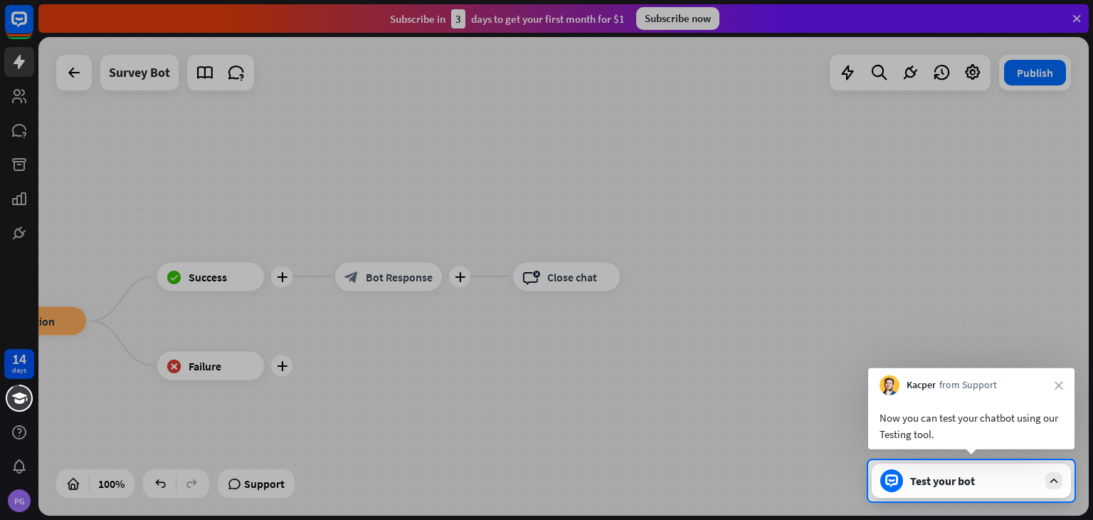
click at [985, 476] on div "Test your bot" at bounding box center [974, 480] width 128 height 14
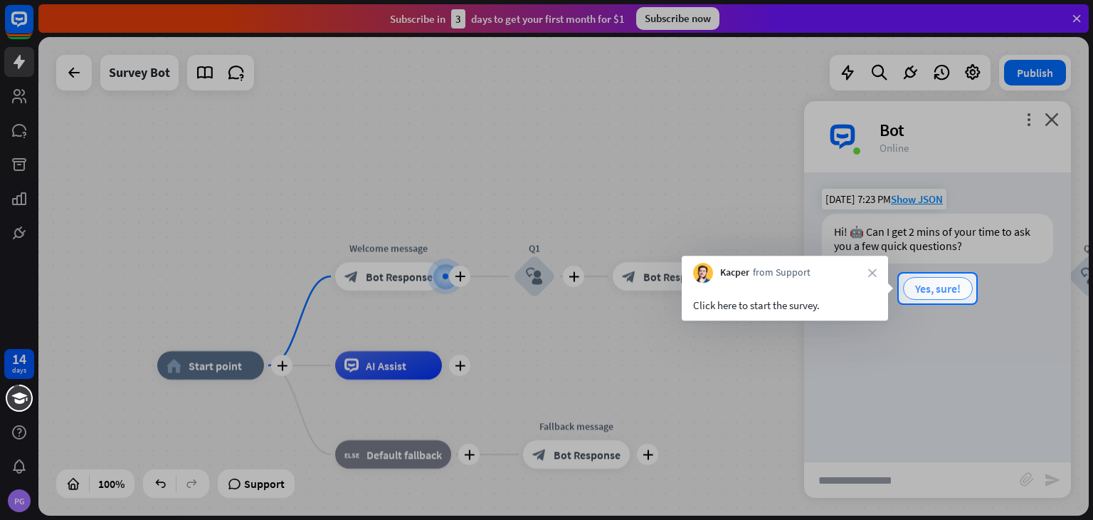
click at [938, 290] on span "Yes, sure!" at bounding box center [938, 288] width 46 height 14
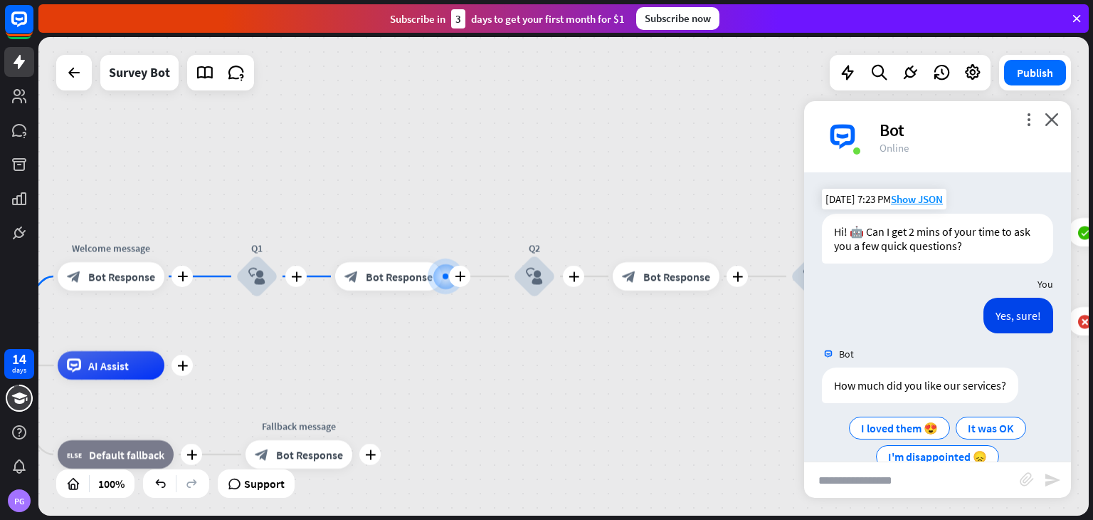
scroll to position [31, 0]
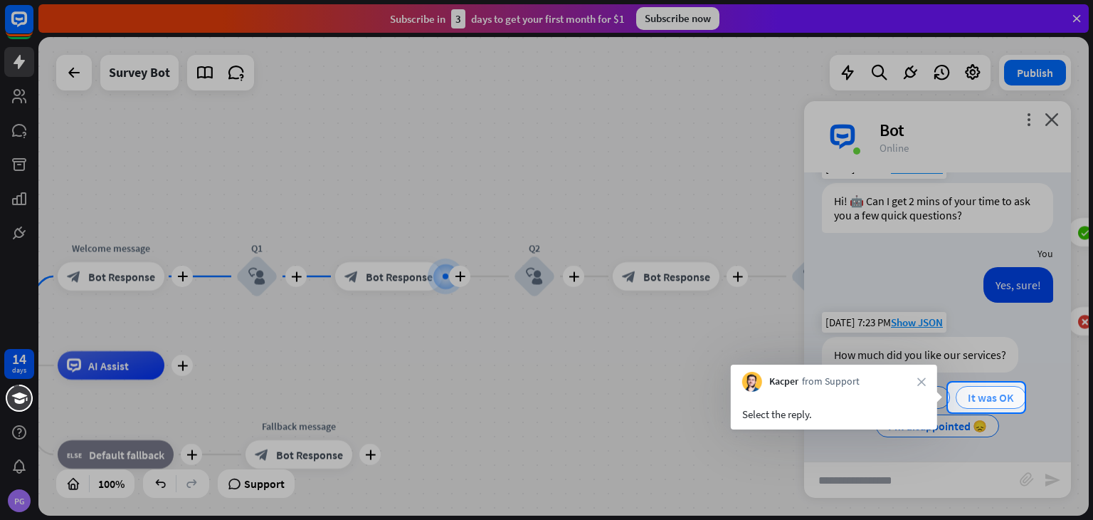
click at [979, 399] on span "It was OK" at bounding box center [991, 397] width 46 height 14
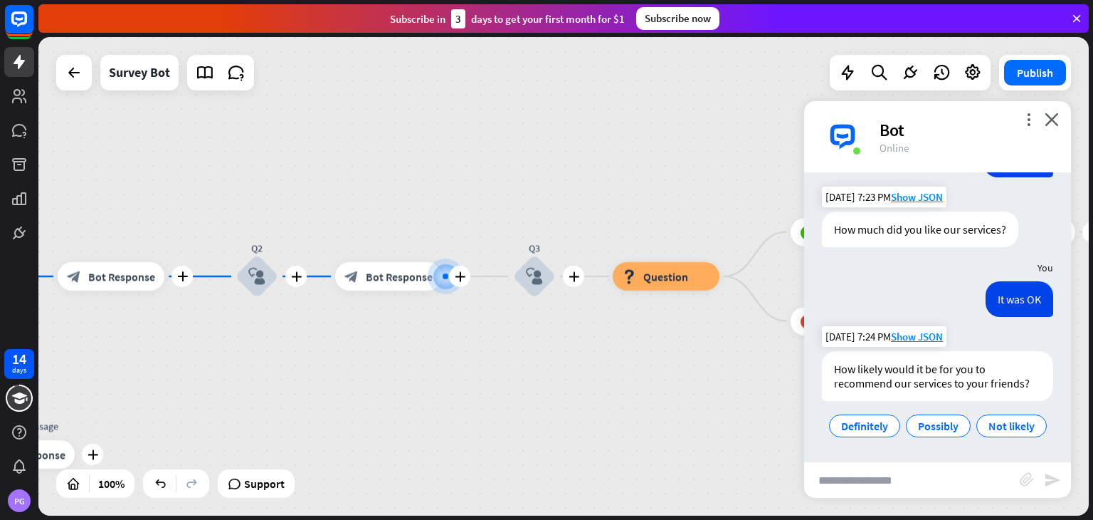
scroll to position [184, 0]
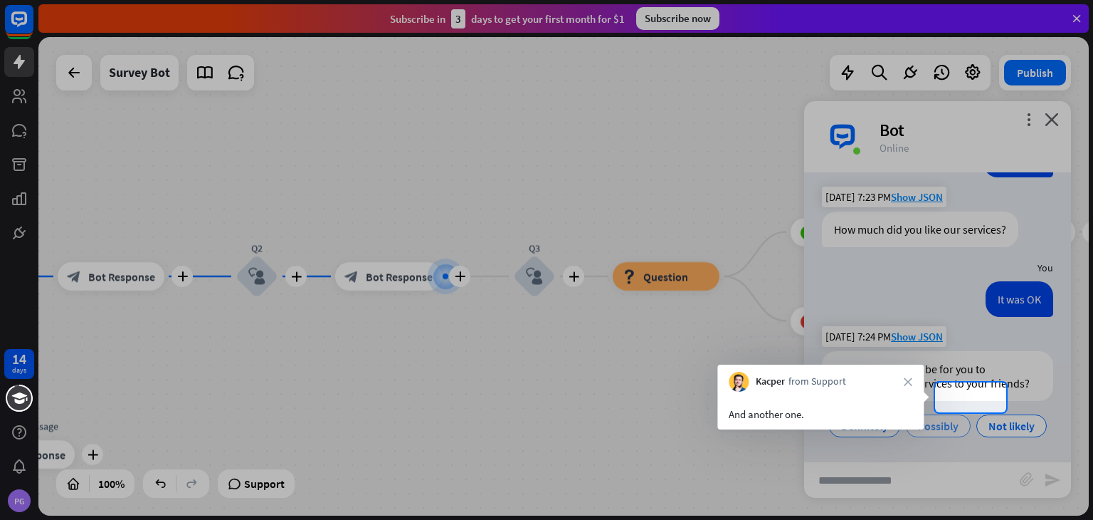
click at [959, 419] on span "Possibly" at bounding box center [938, 426] width 41 height 14
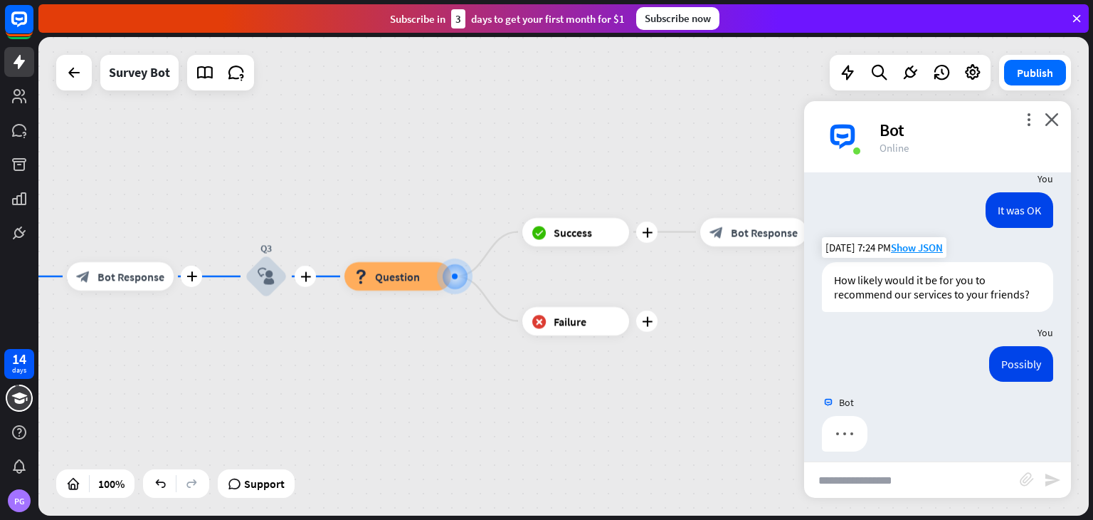
scroll to position [256, 0]
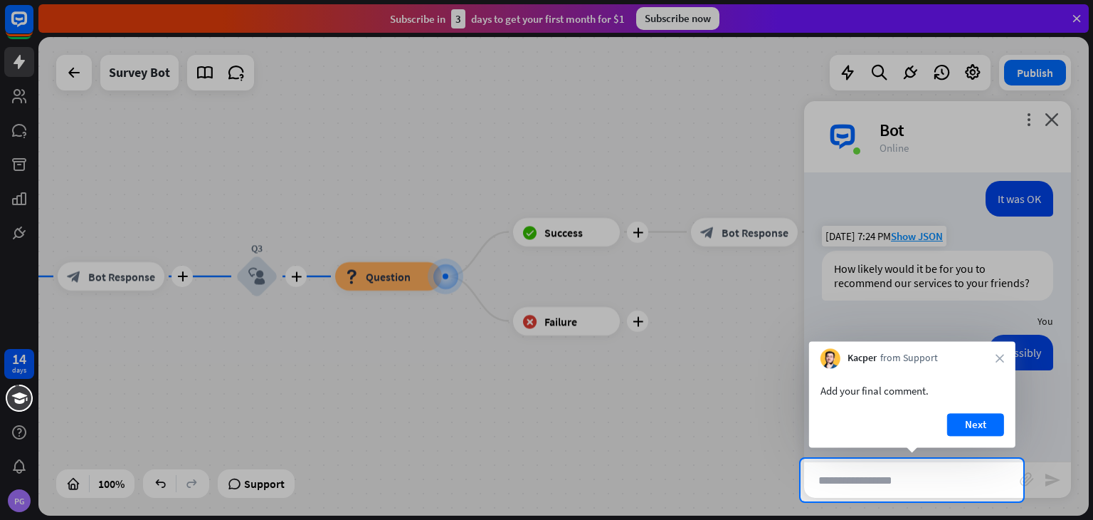
click at [942, 479] on input "text" at bounding box center [912, 480] width 216 height 36
type input "**********"
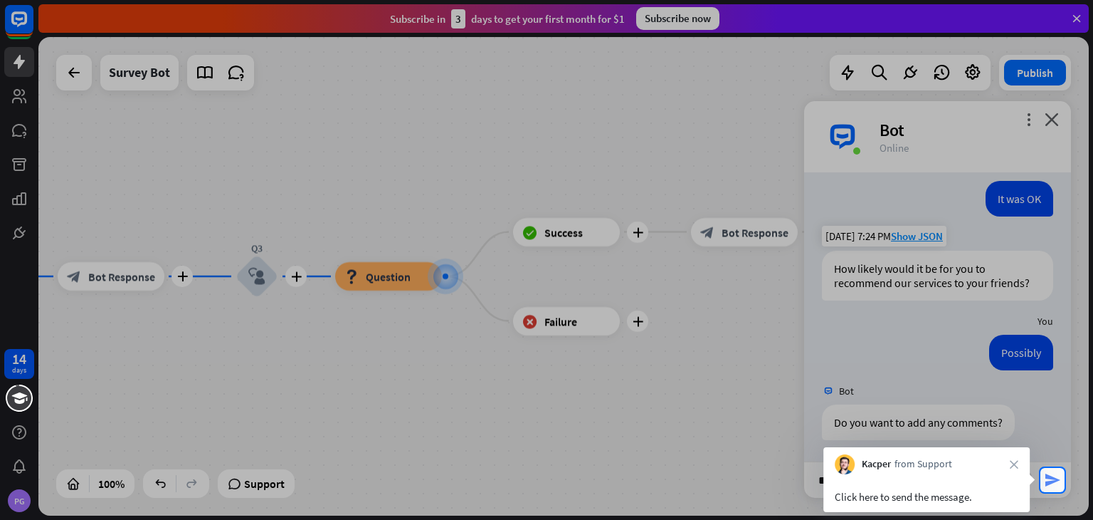
click at [1053, 482] on icon "send" at bounding box center [1052, 479] width 17 height 17
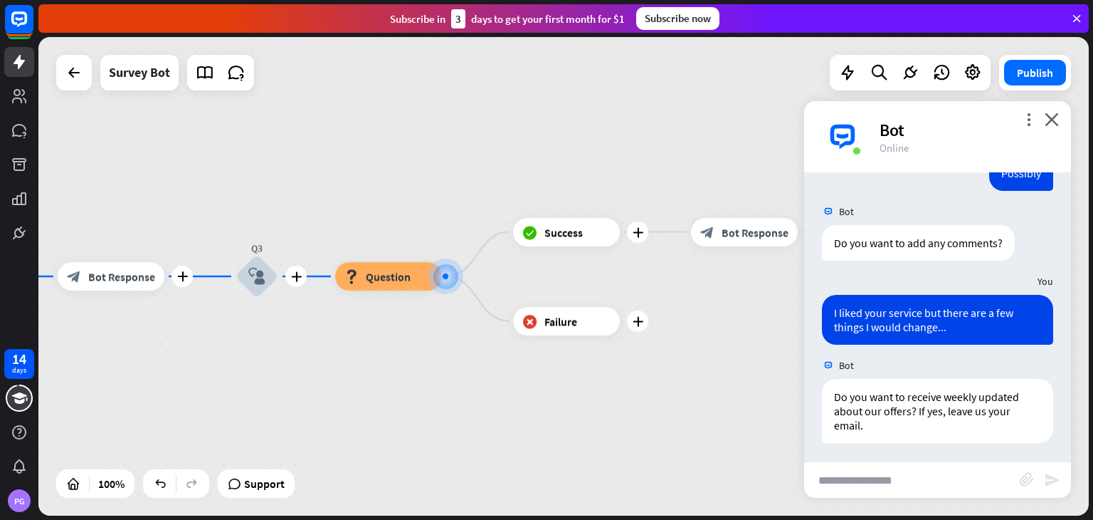
scroll to position [438, 0]
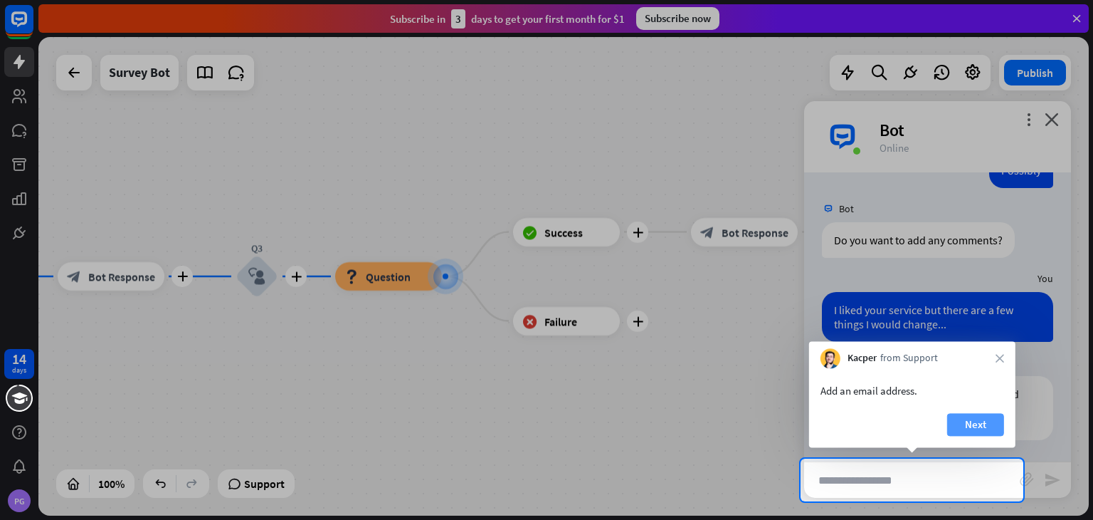
click at [976, 420] on button "Next" at bounding box center [975, 424] width 57 height 23
type input "**********"
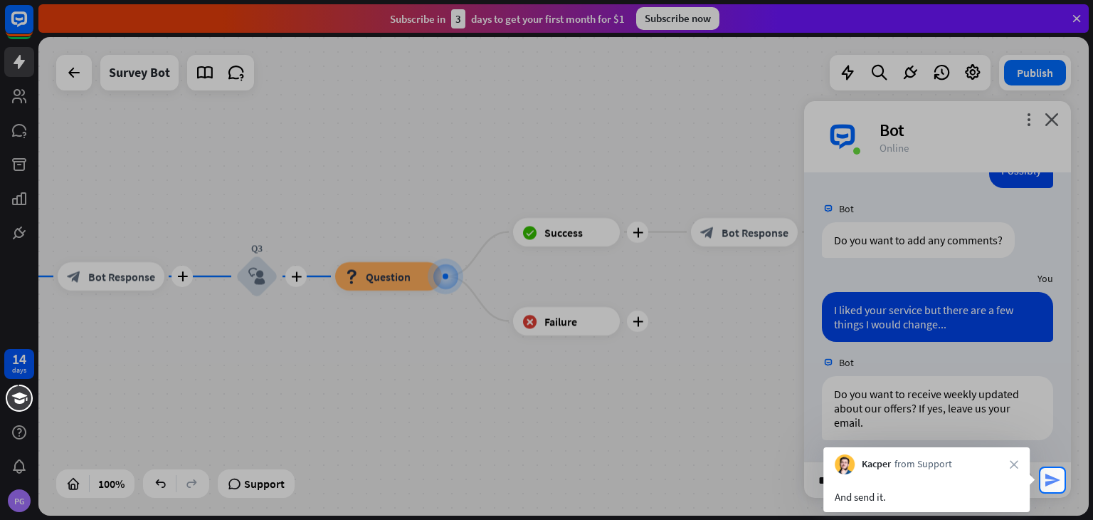
click at [1051, 479] on icon "send" at bounding box center [1052, 479] width 17 height 17
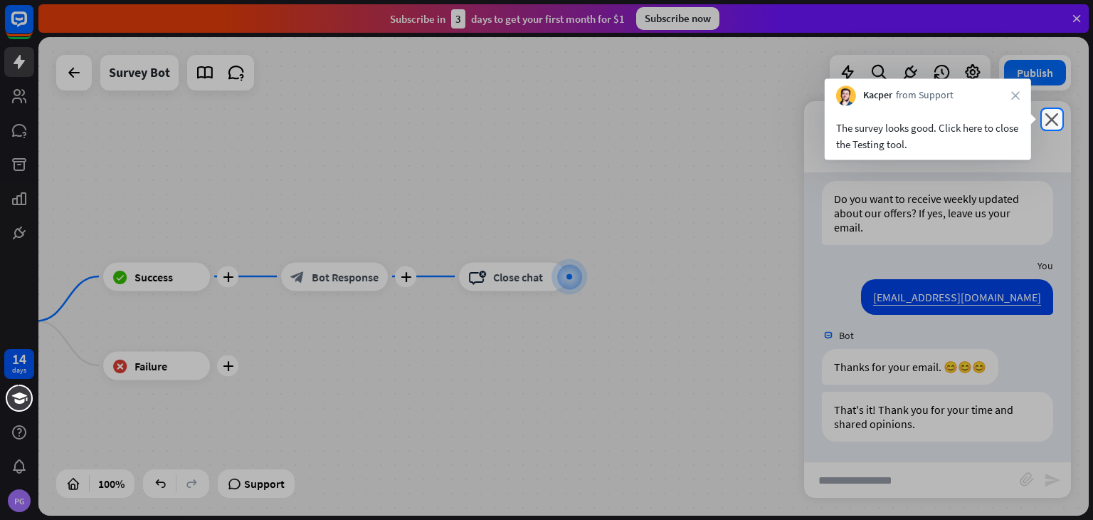
scroll to position [635, 0]
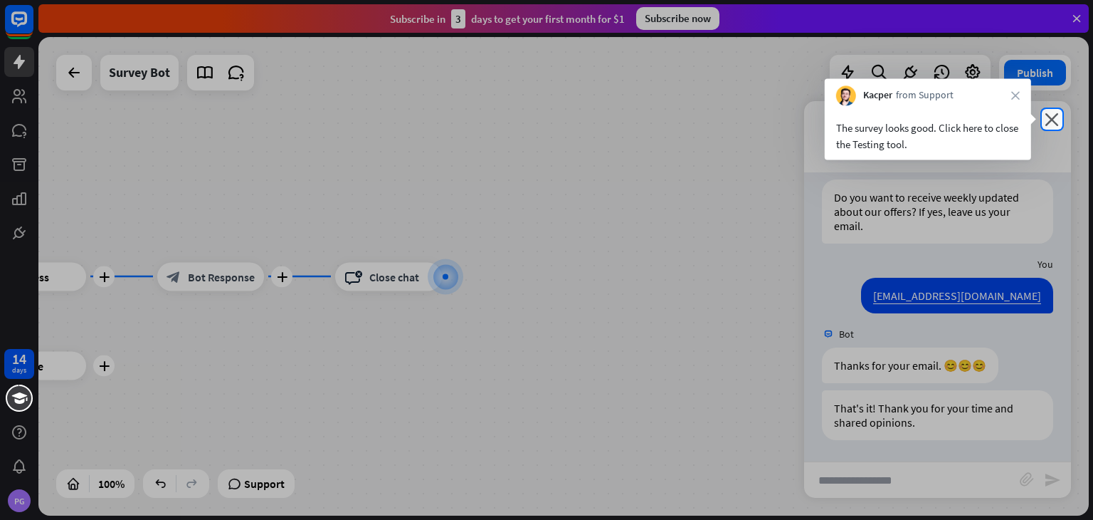
click at [1060, 120] on div "more_vert close Bot Online" at bounding box center [937, 136] width 267 height 71
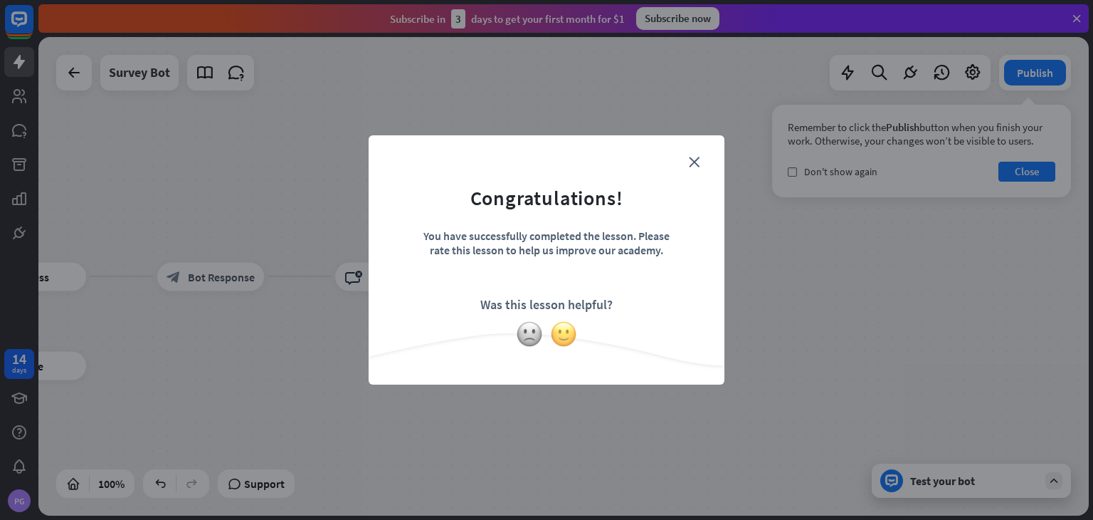
click at [560, 332] on img at bounding box center [563, 333] width 27 height 27
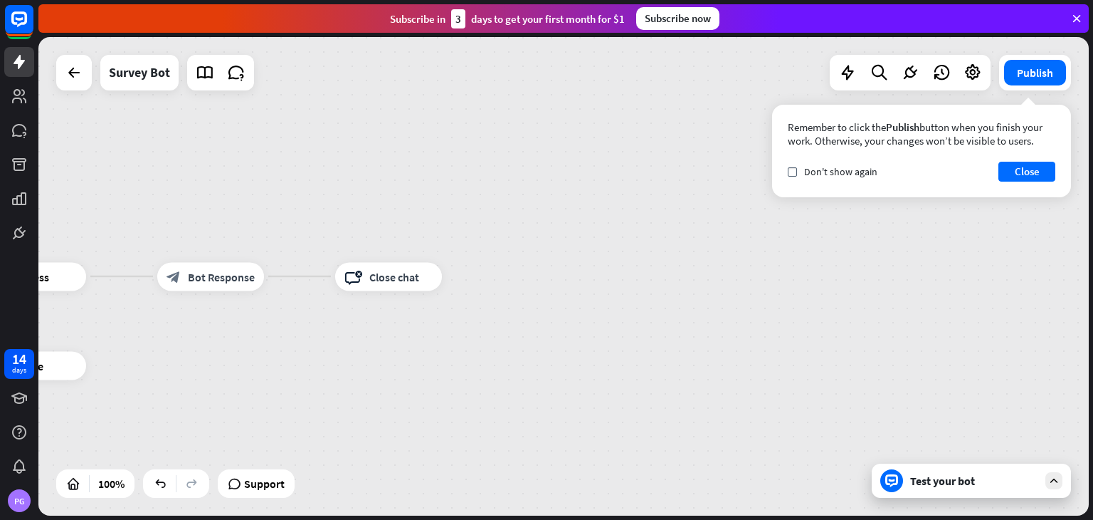
click at [789, 356] on div "home_2 Start point Welcome message block_bot_response Bot Response Q1 block_use…" at bounding box center [563, 276] width 1051 height 478
